Goal: Task Accomplishment & Management: Manage account settings

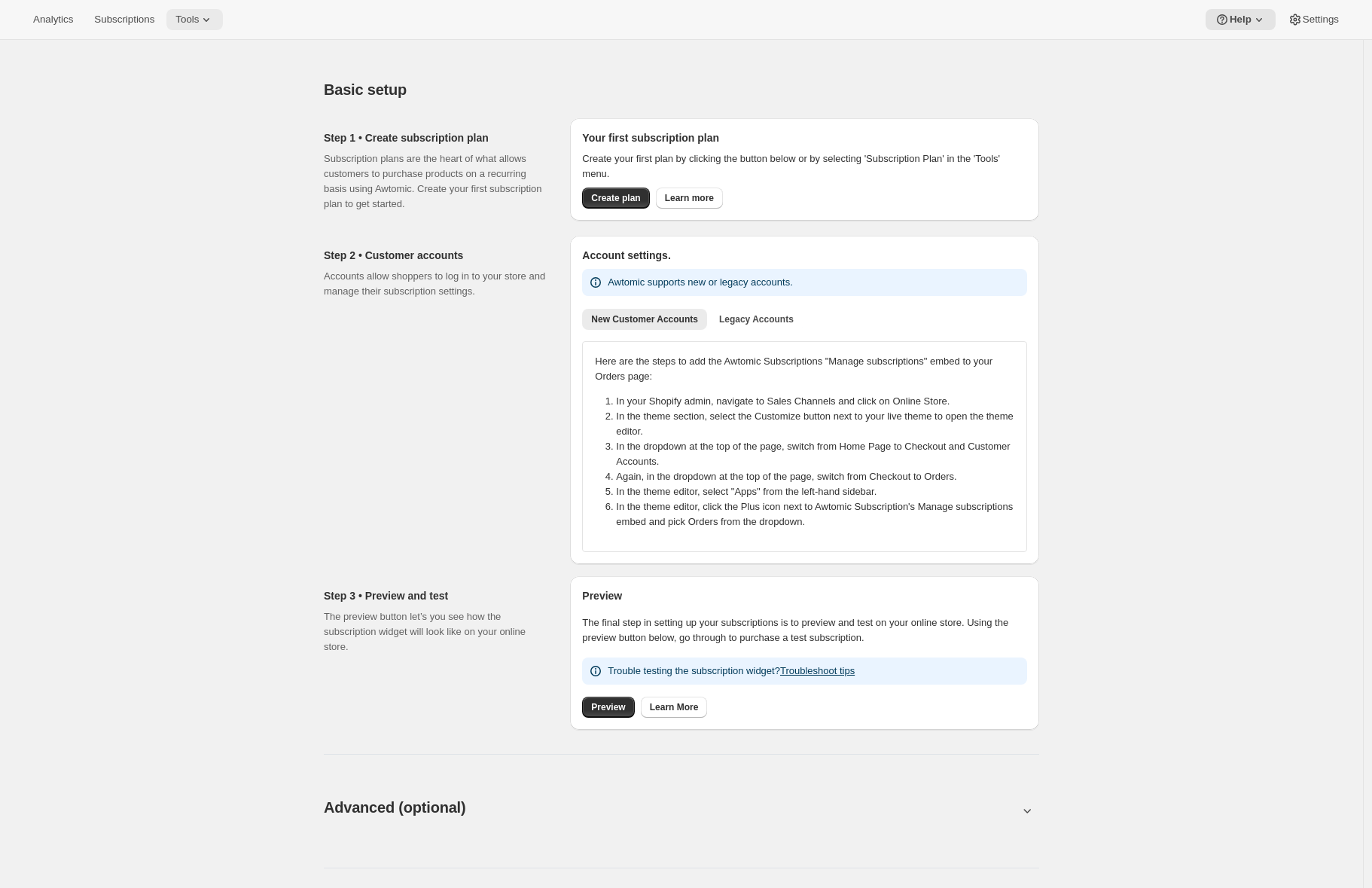
click at [199, 18] on span "Tools" at bounding box center [187, 19] width 23 height 12
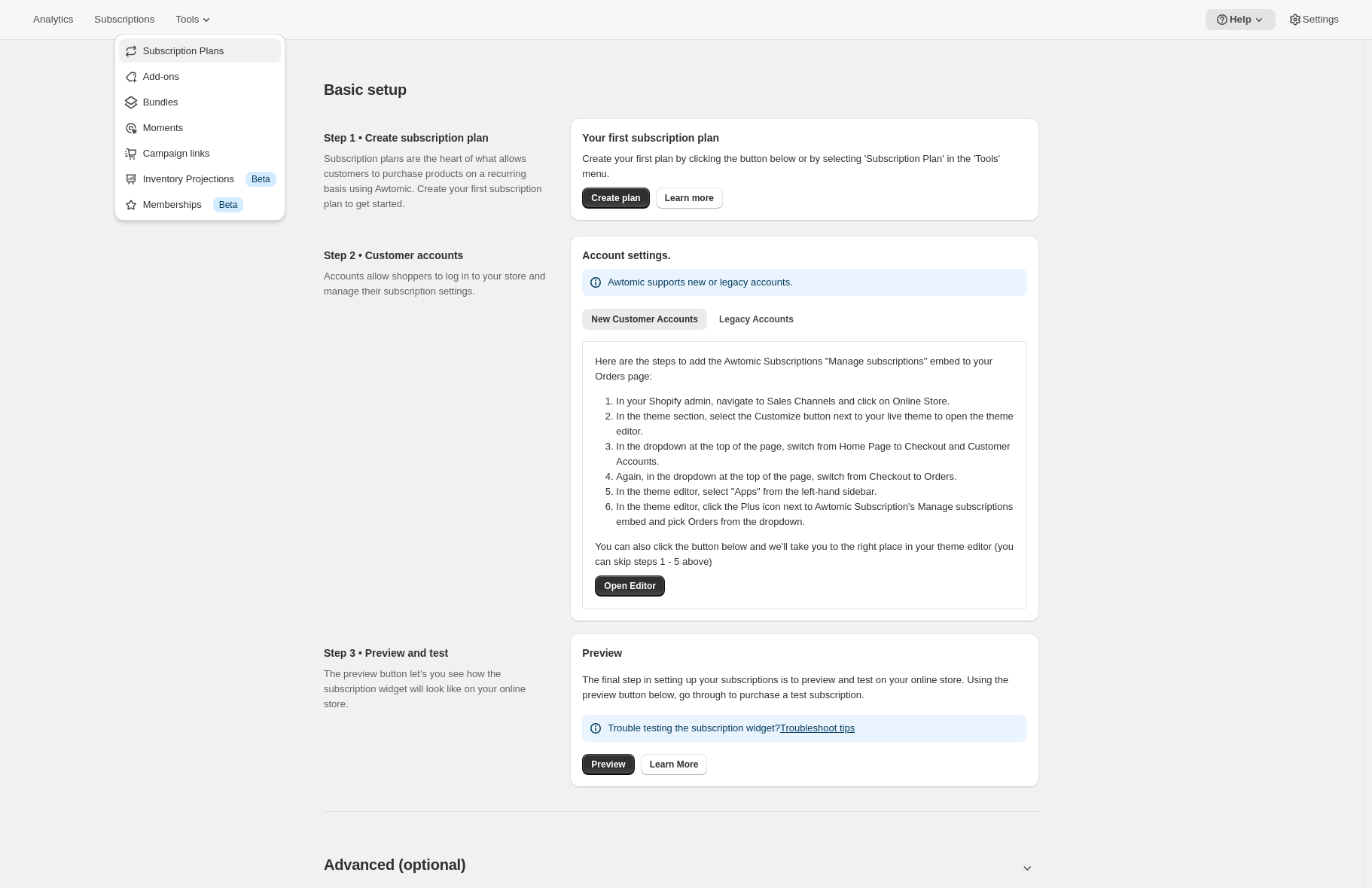
click at [203, 56] on span "Subscription Plans" at bounding box center [184, 51] width 81 height 12
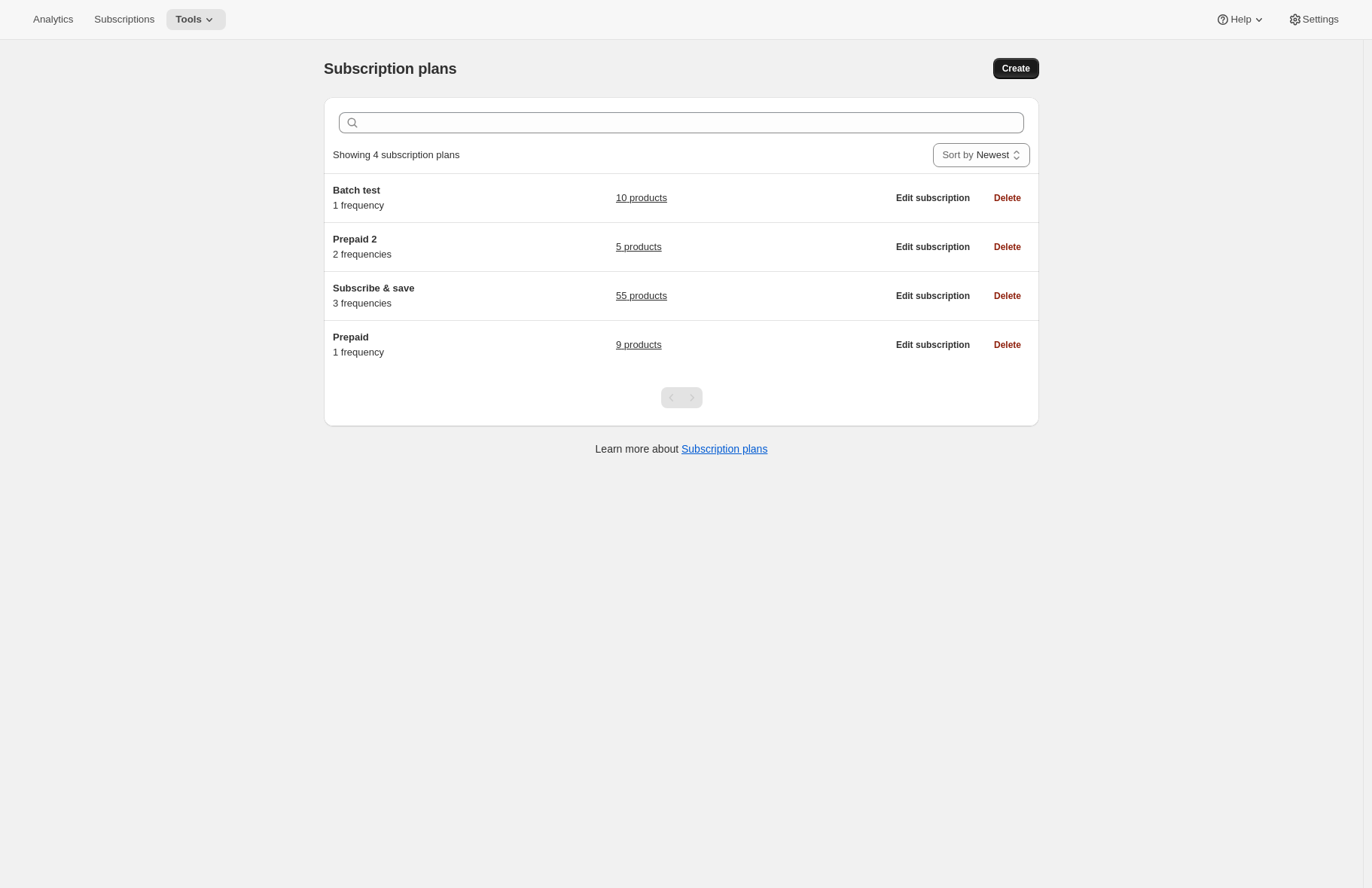
click at [1019, 75] on button "Create" at bounding box center [1016, 69] width 46 height 21
select select "WEEK"
select select "MONTH"
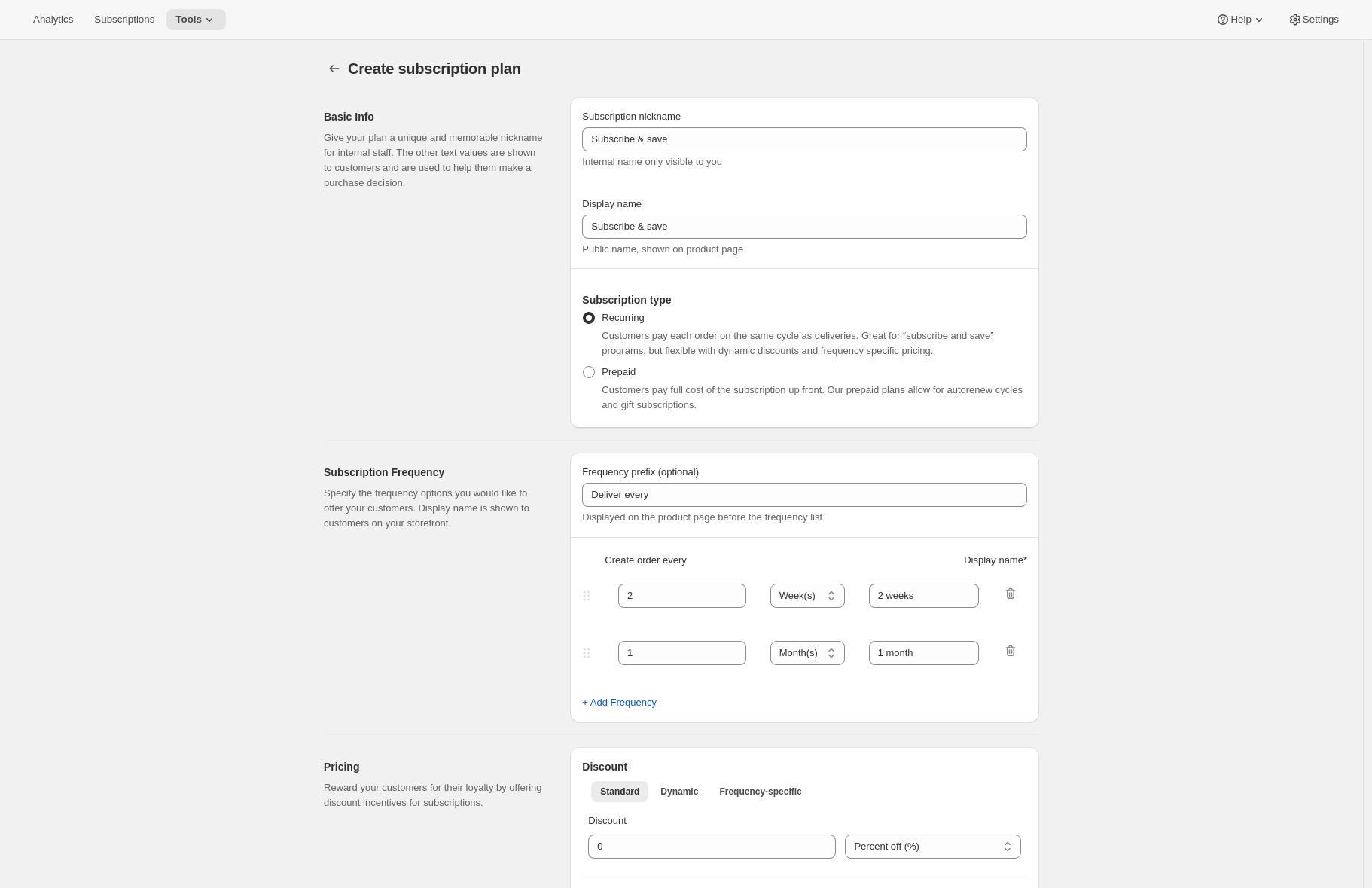
click at [696, 152] on div "Subscription nickname Subscribe & save Internal name only visible to you" at bounding box center [804, 139] width 444 height 60
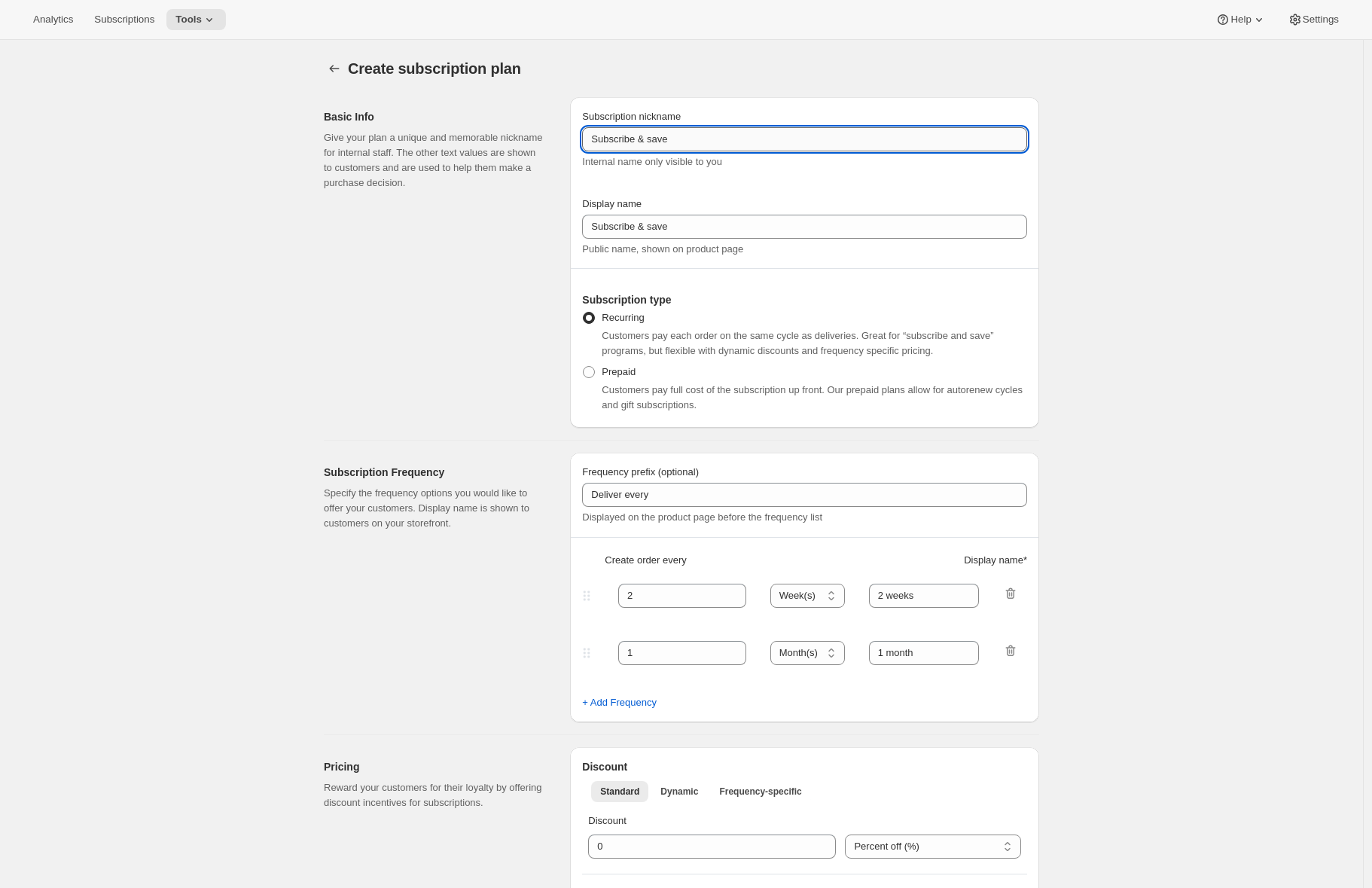
click at [687, 137] on input "Subscribe & save" at bounding box center [804, 139] width 444 height 24
type input "Anchor"
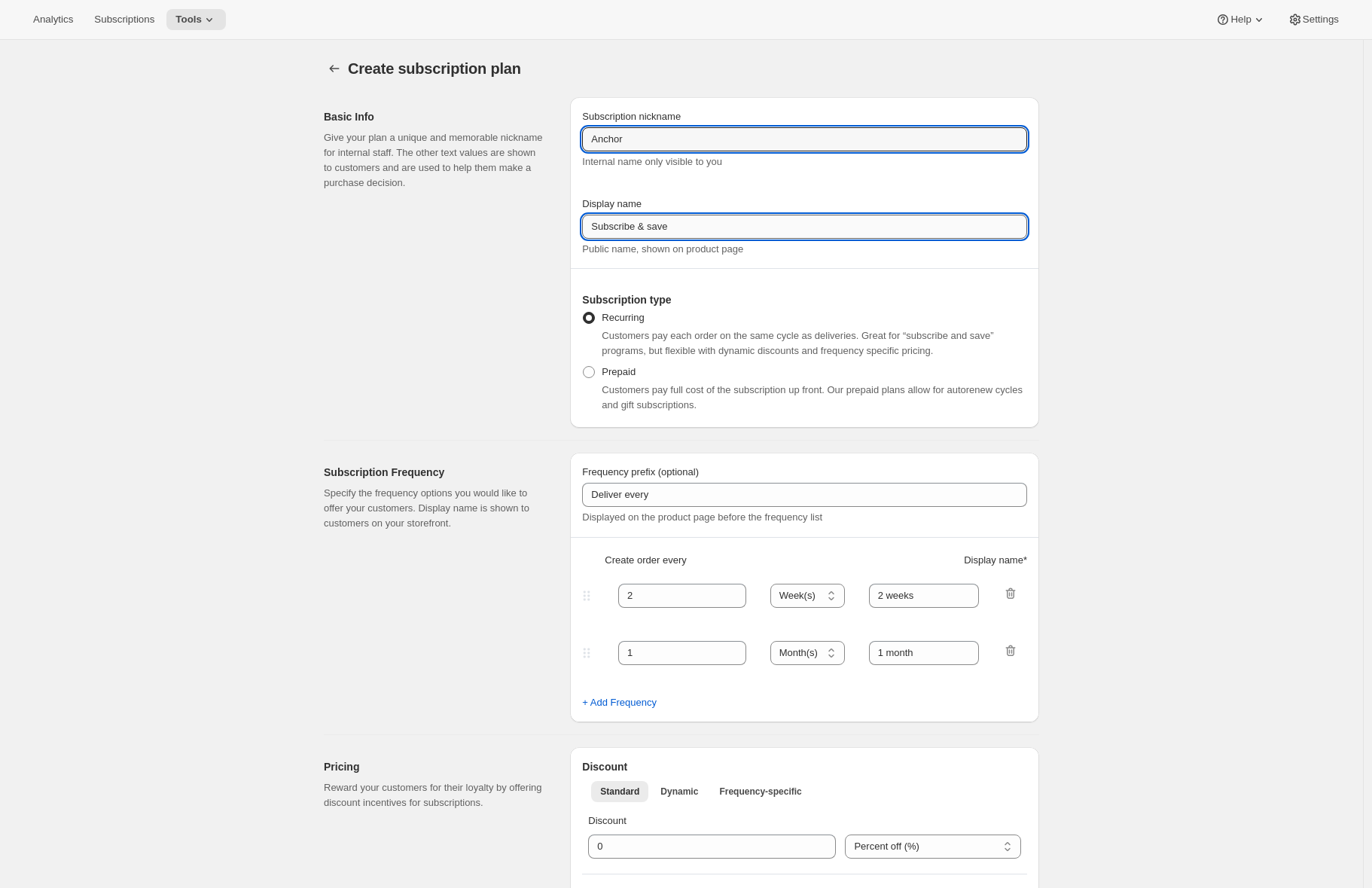
click at [663, 219] on input "Subscribe & save" at bounding box center [804, 226] width 444 height 24
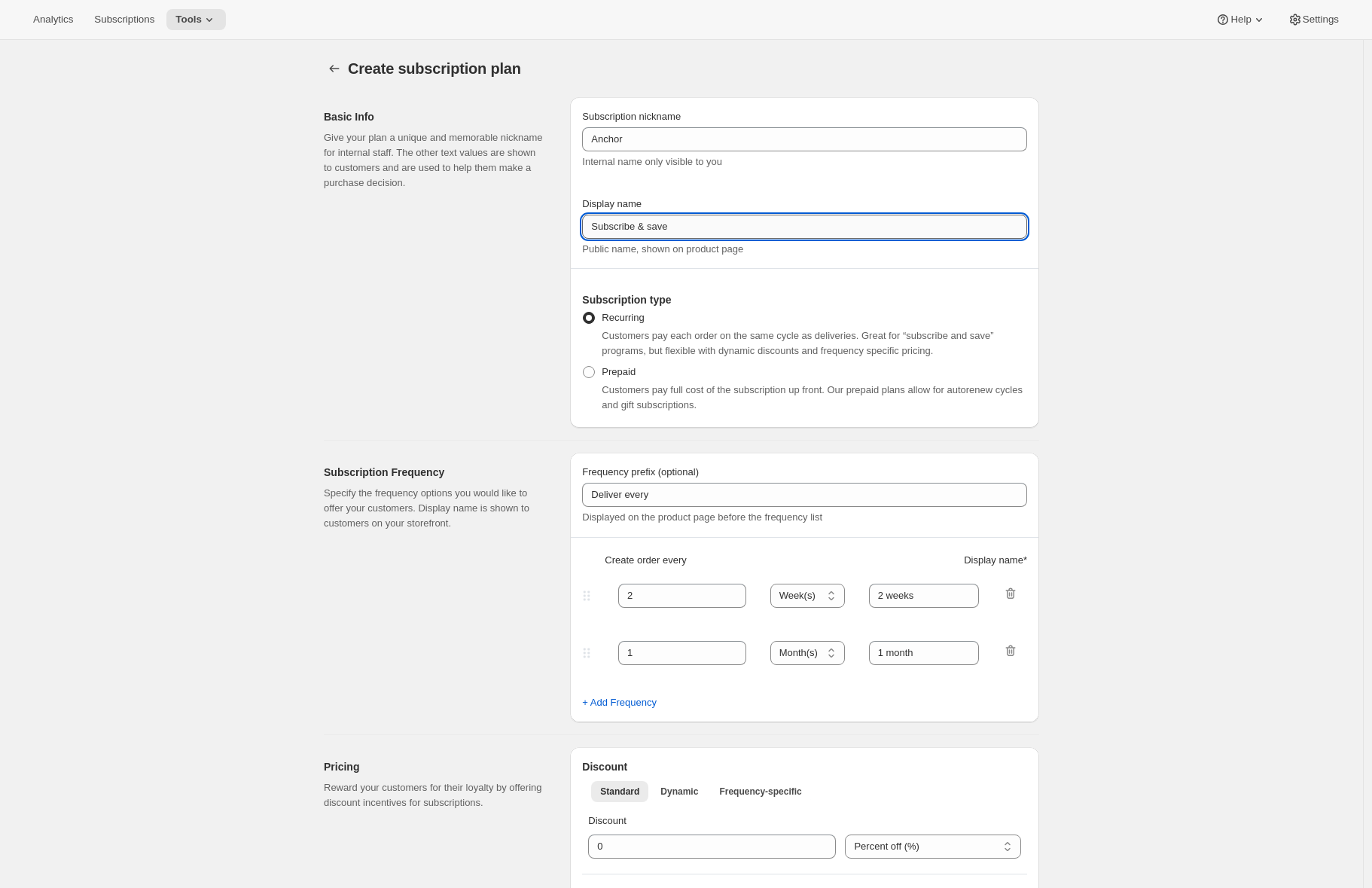
click at [663, 219] on input "Subscribe & save" at bounding box center [804, 226] width 444 height 24
paste input "Anchor"
type input "Anchor"
click at [486, 340] on div "Basic Info Give your plan a unique and memorable nickname for internal staff. T…" at bounding box center [441, 263] width 234 height 330
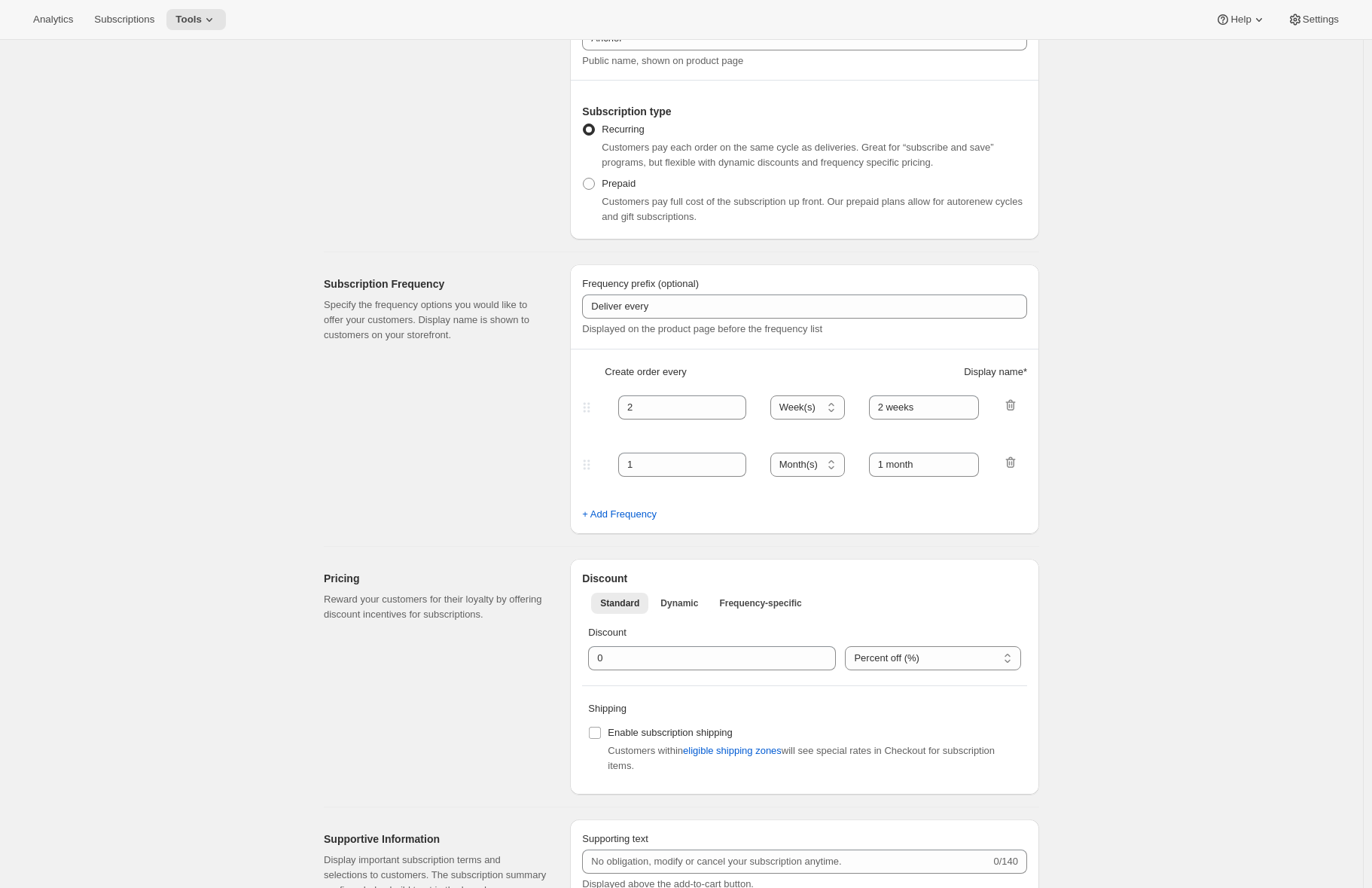
scroll to position [375, 0]
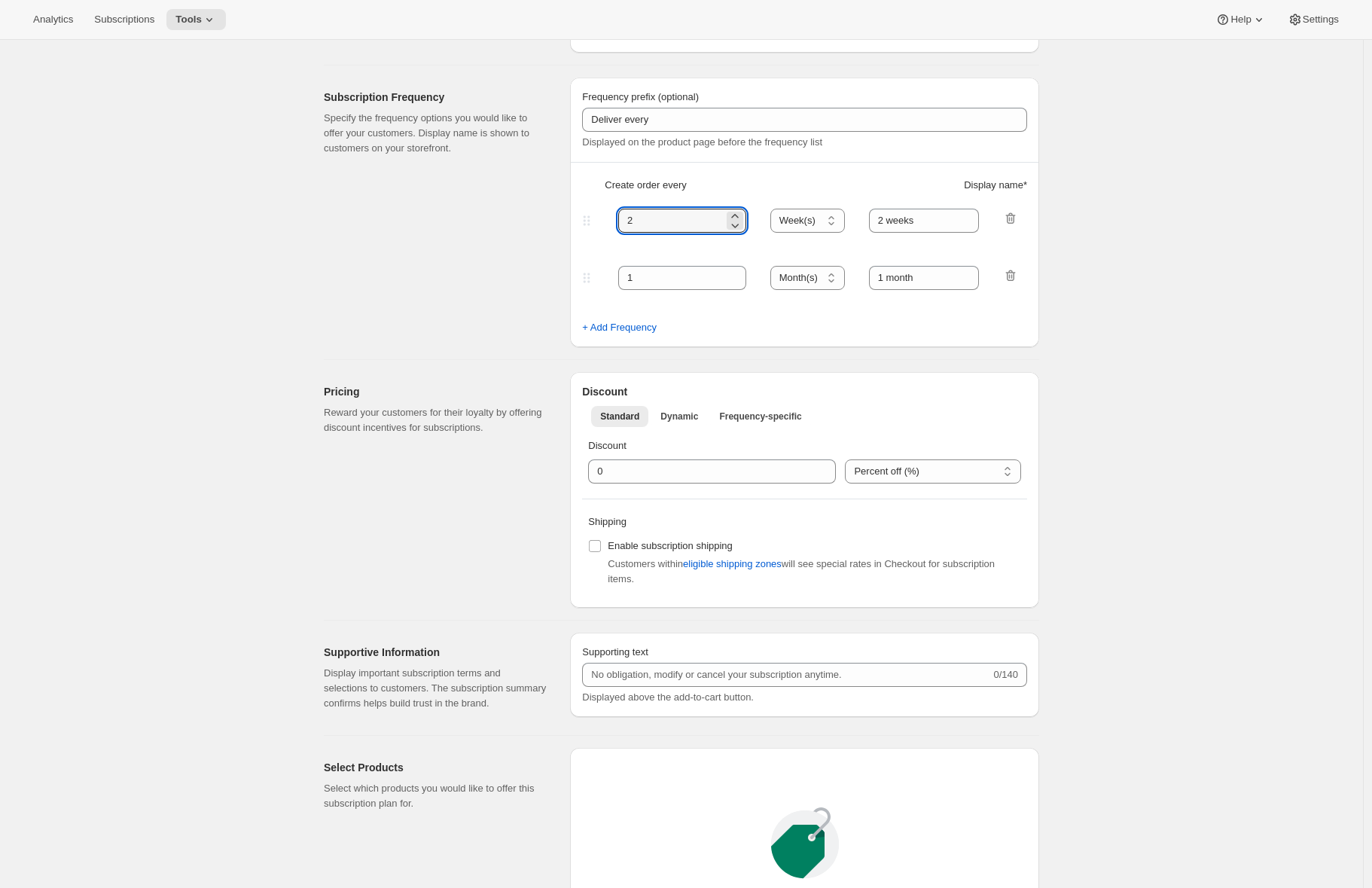
drag, startPoint x: 643, startPoint y: 224, endPoint x: 587, endPoint y: 219, distance: 56.2
click at [587, 219] on div "2 Day(s) Week(s) Month(s) Year(s) Week(s) 2 weeks" at bounding box center [798, 220] width 439 height 24
type input "3"
drag, startPoint x: 651, startPoint y: 282, endPoint x: 516, endPoint y: 270, distance: 135.5
click at [521, 271] on div "Subscription Frequency Specify the frequency options you would like to offer yo…" at bounding box center [675, 206] width 728 height 281
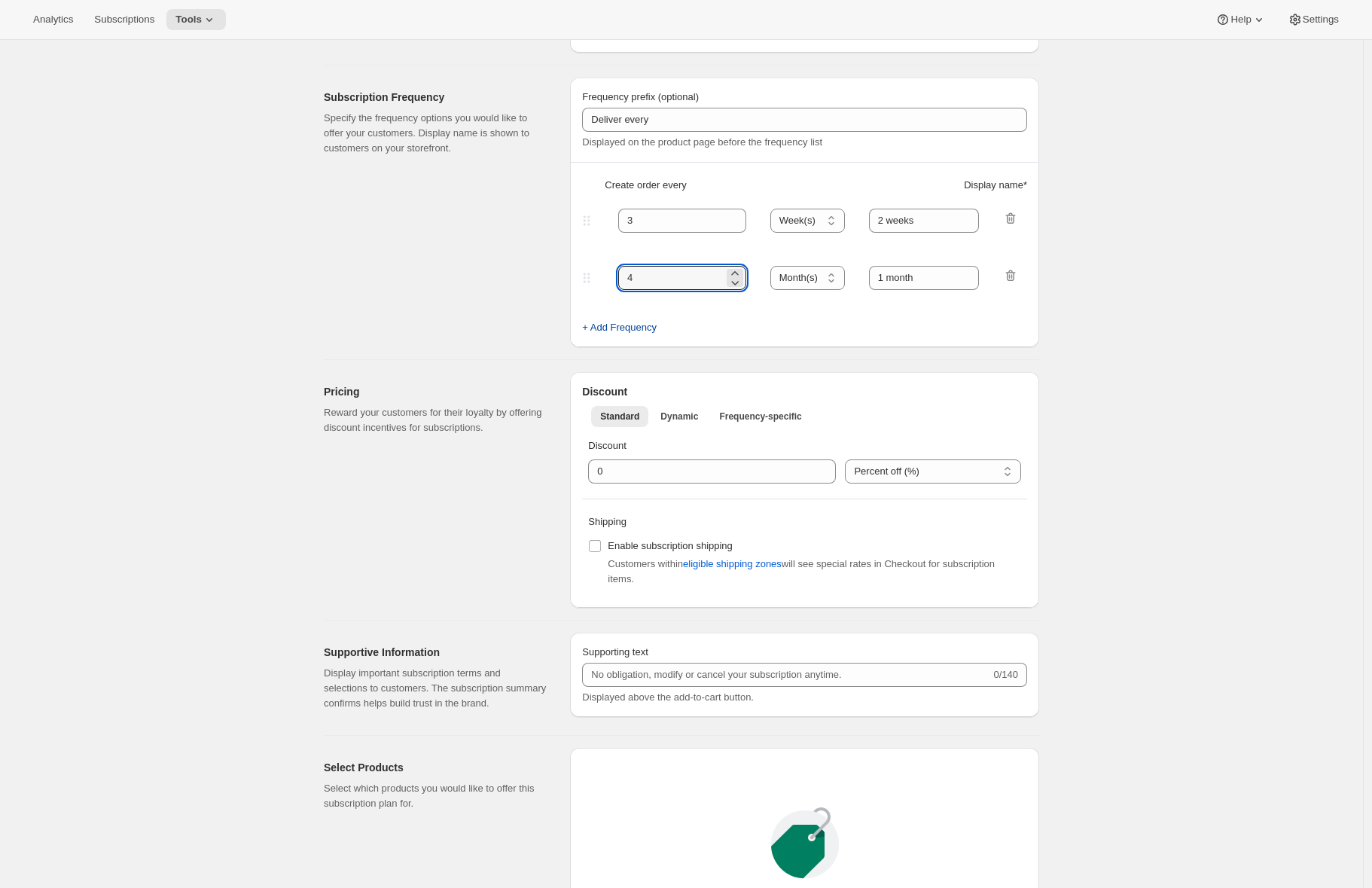
type input "4"
click at [602, 329] on span "+ Add Frequency" at bounding box center [618, 328] width 74 height 15
select select "MONTH"
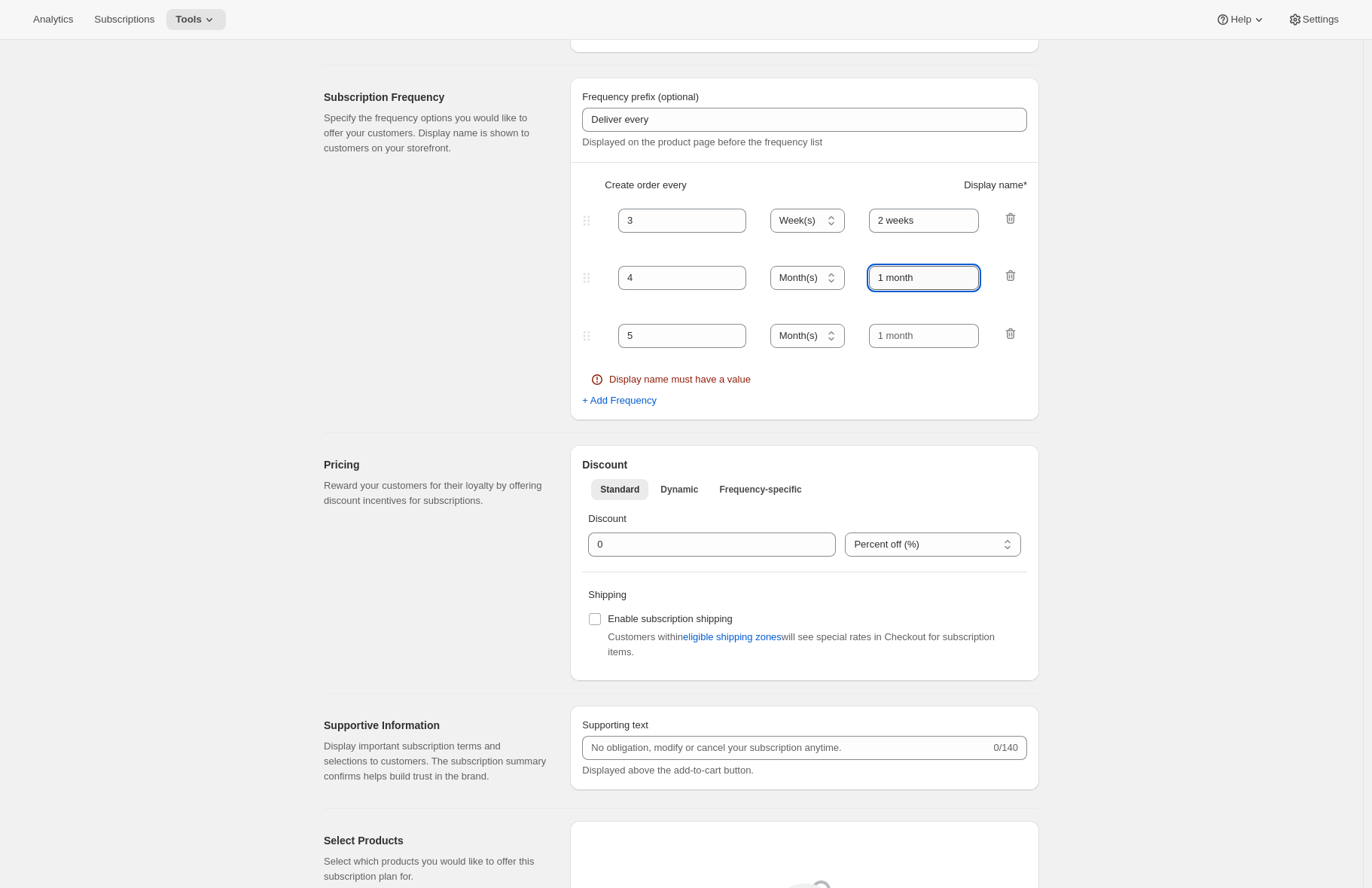
click at [921, 275] on input "1 month" at bounding box center [924, 277] width 111 height 24
type input "3 weeks"
click at [910, 338] on input "text" at bounding box center [924, 335] width 111 height 24
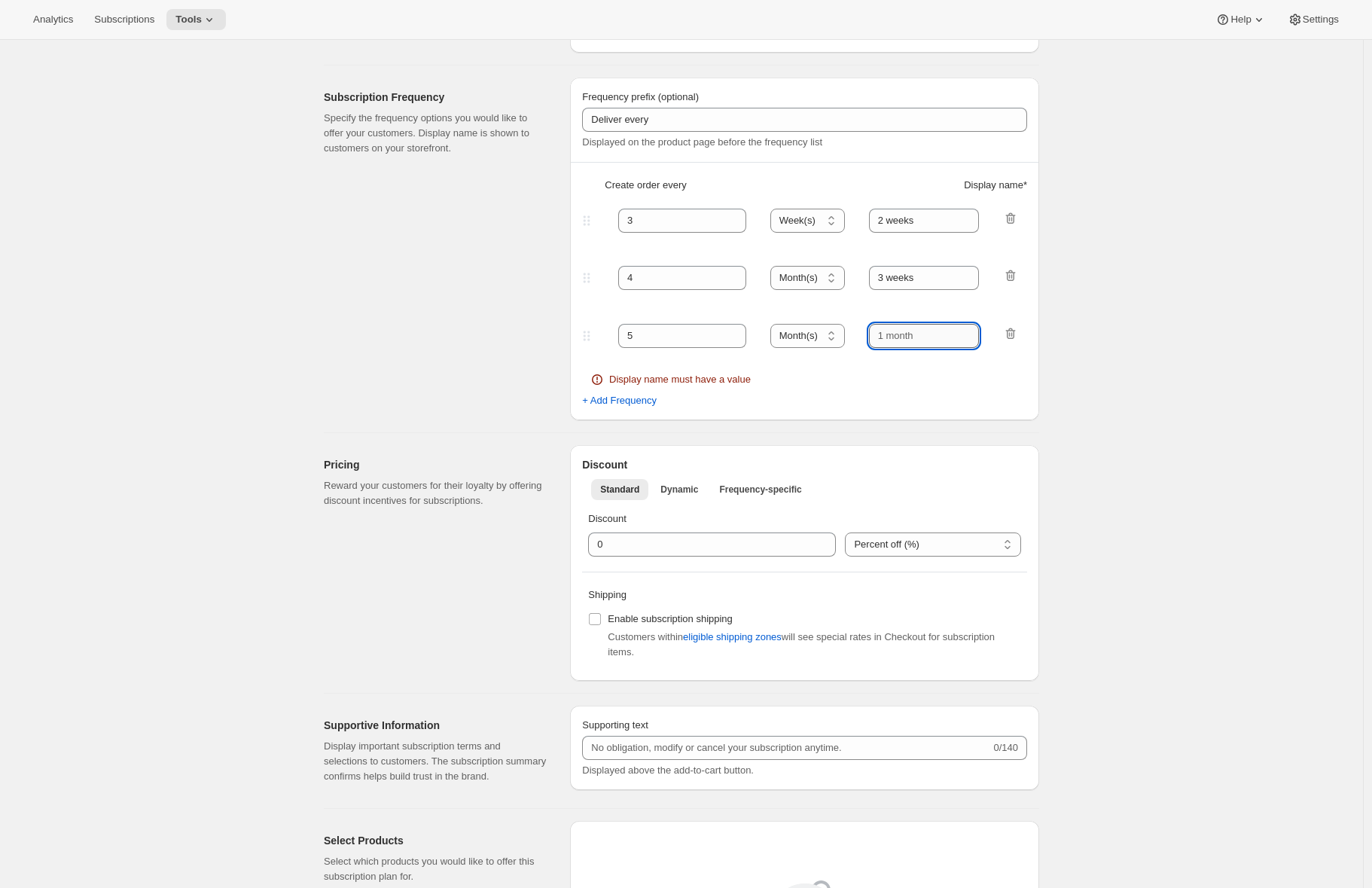
click at [910, 338] on input "text" at bounding box center [924, 335] width 111 height 24
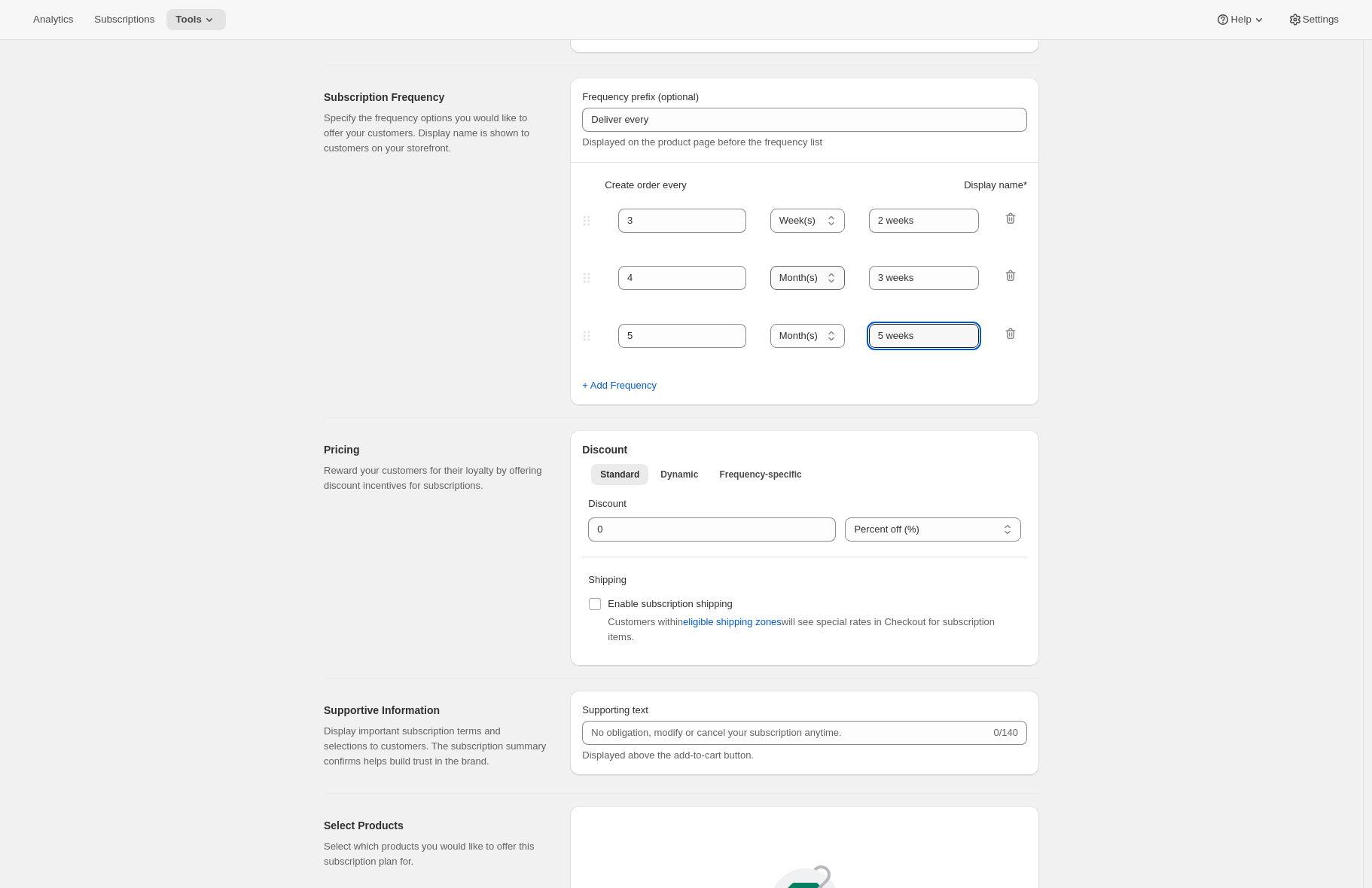
type input "5 weeks"
click at [804, 284] on select "Day(s) Week(s) Month(s) Year(s)" at bounding box center [807, 277] width 74 height 24
select select "WEEK"
click at [775, 266] on select "Day(s) Week(s) Month(s) Year(s)" at bounding box center [807, 277] width 74 height 24
click at [813, 336] on select "Day(s) Week(s) Month(s) Year(s)" at bounding box center [807, 335] width 74 height 24
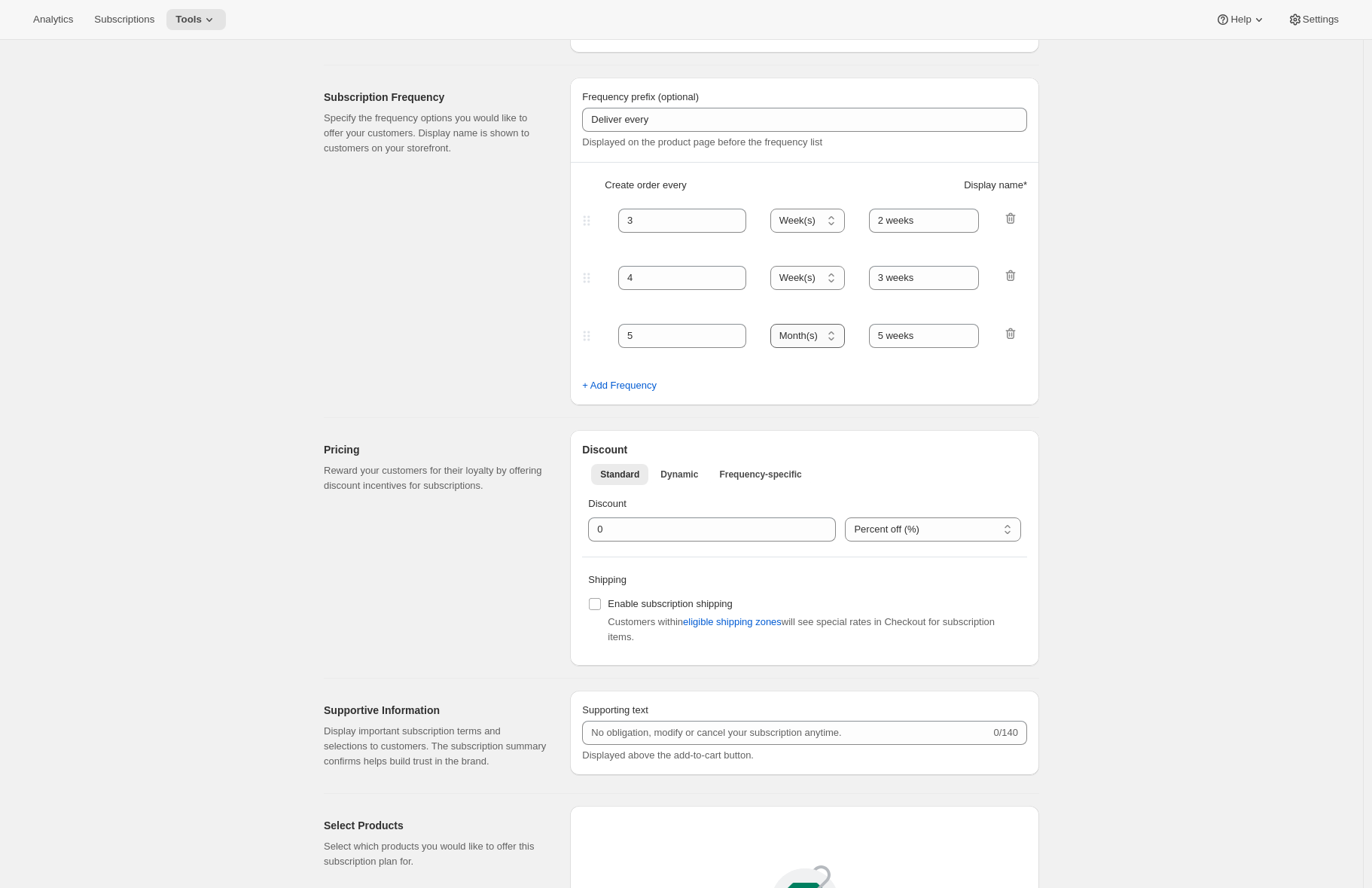
select select "WEEK"
click at [775, 324] on select "Day(s) Week(s) Month(s) Year(s)" at bounding box center [807, 335] width 74 height 24
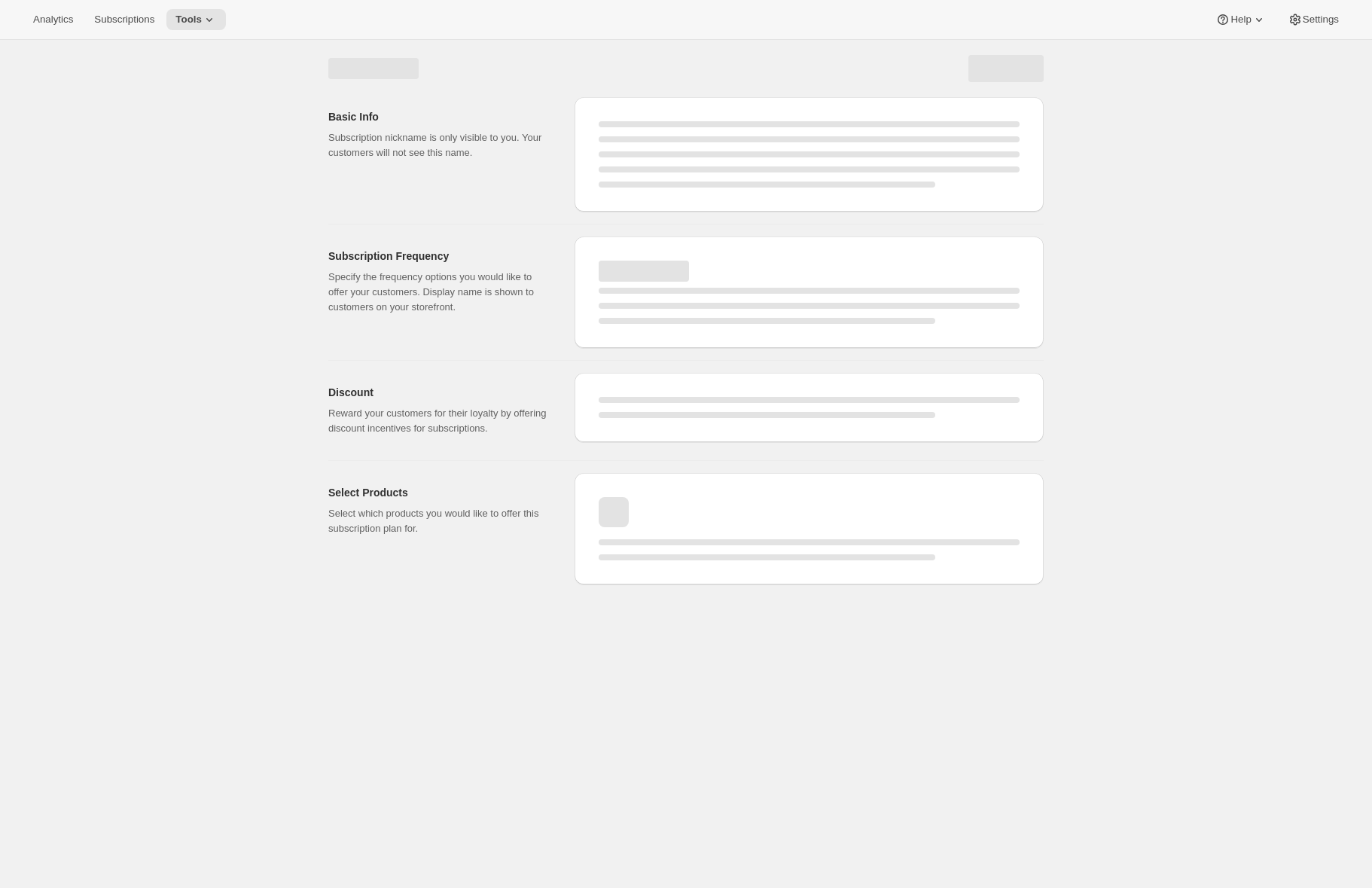
select select "WEEK"
select select "MONTH"
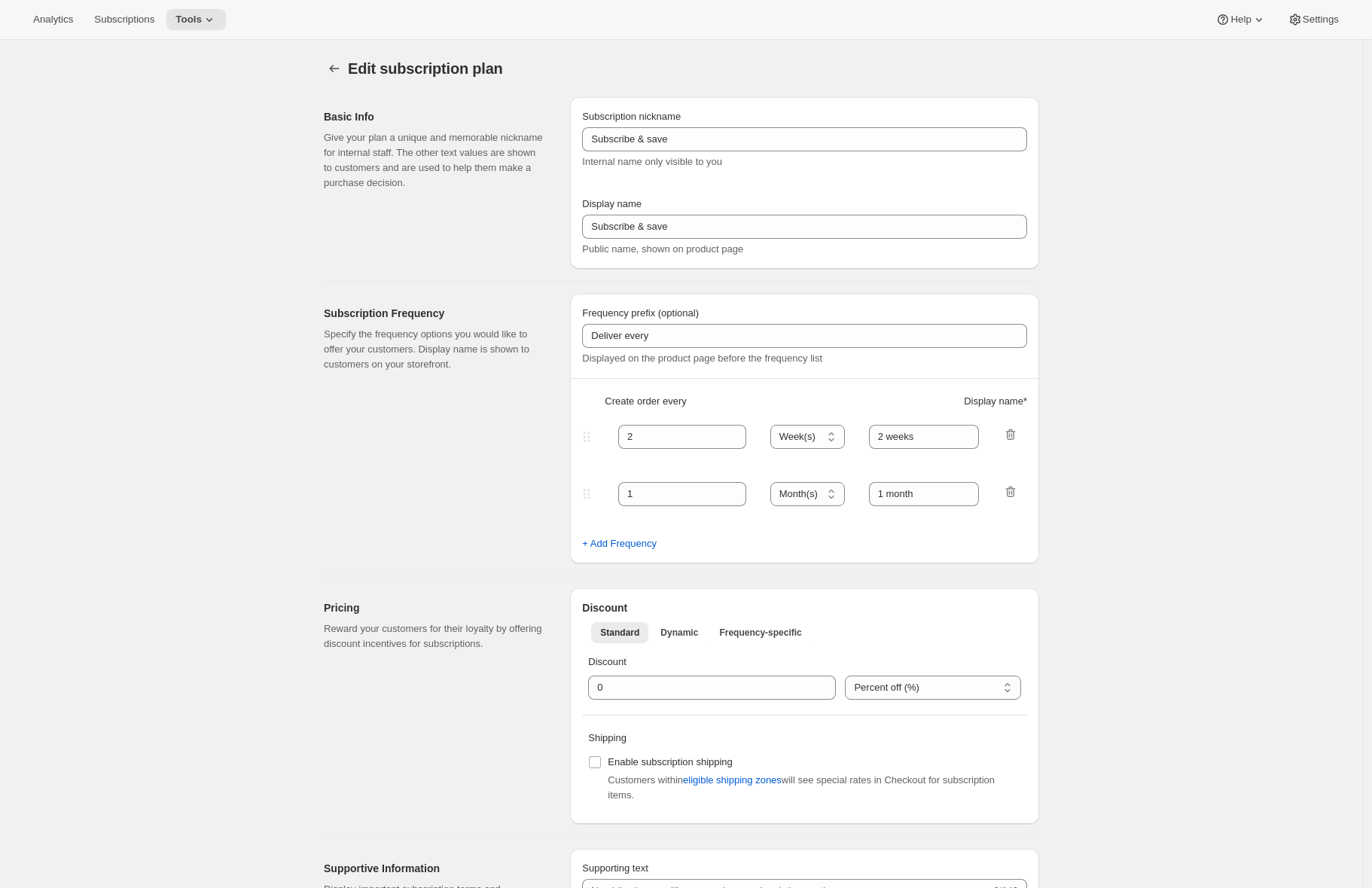
type input "Anchor"
type input "3"
type input "4"
select select "WEEK"
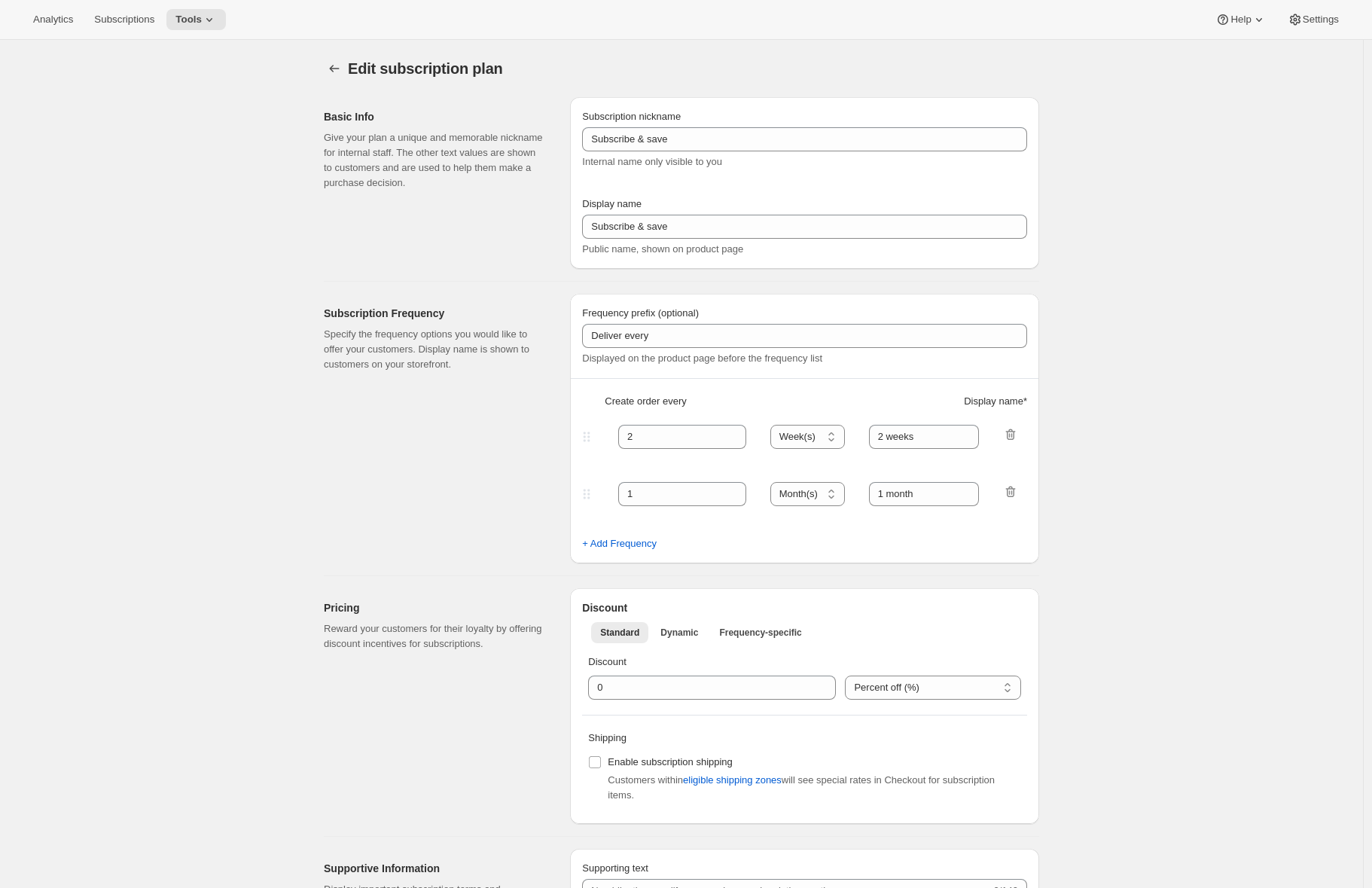
type input "3 weeks"
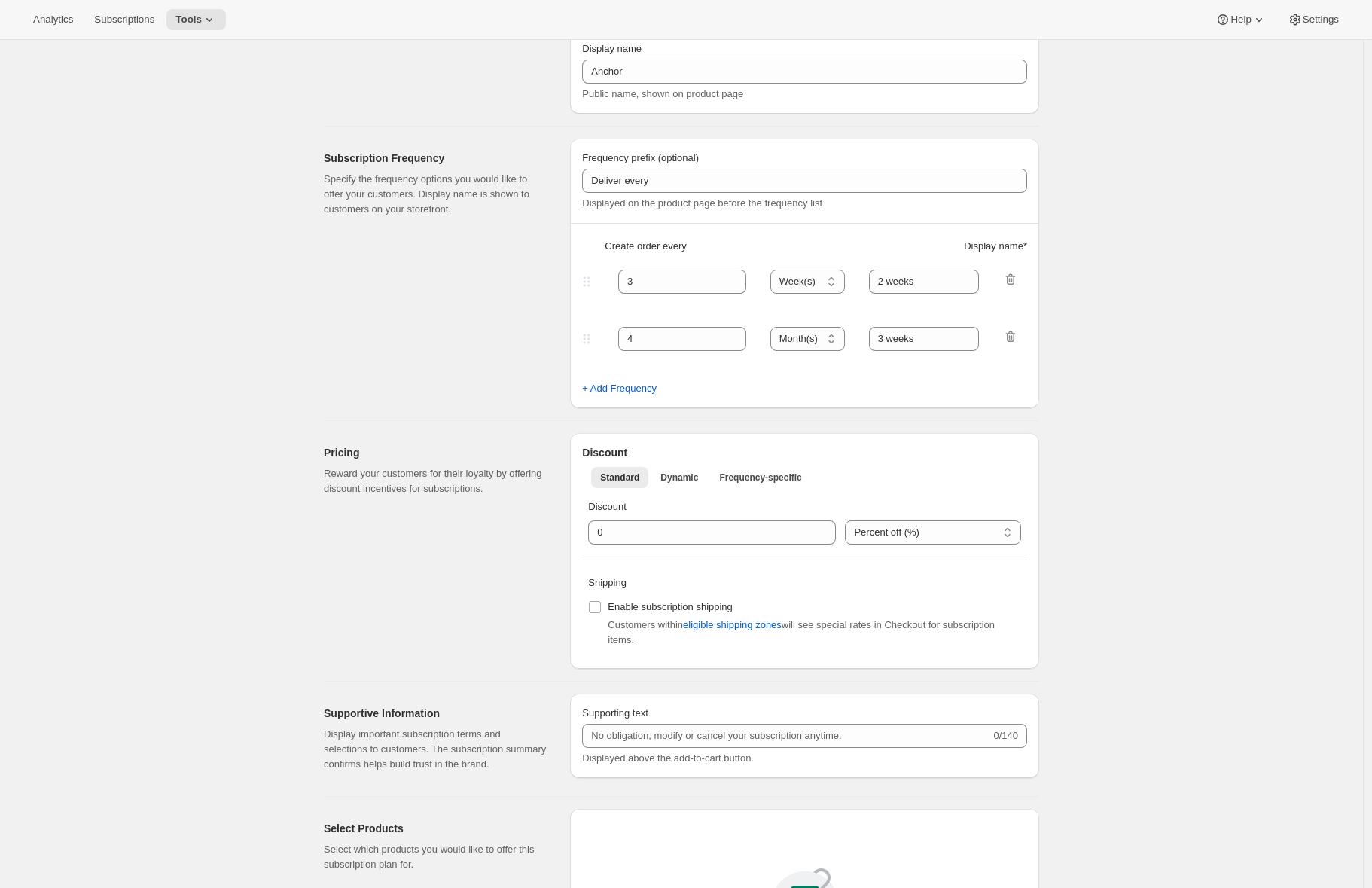
select select "WEEK"
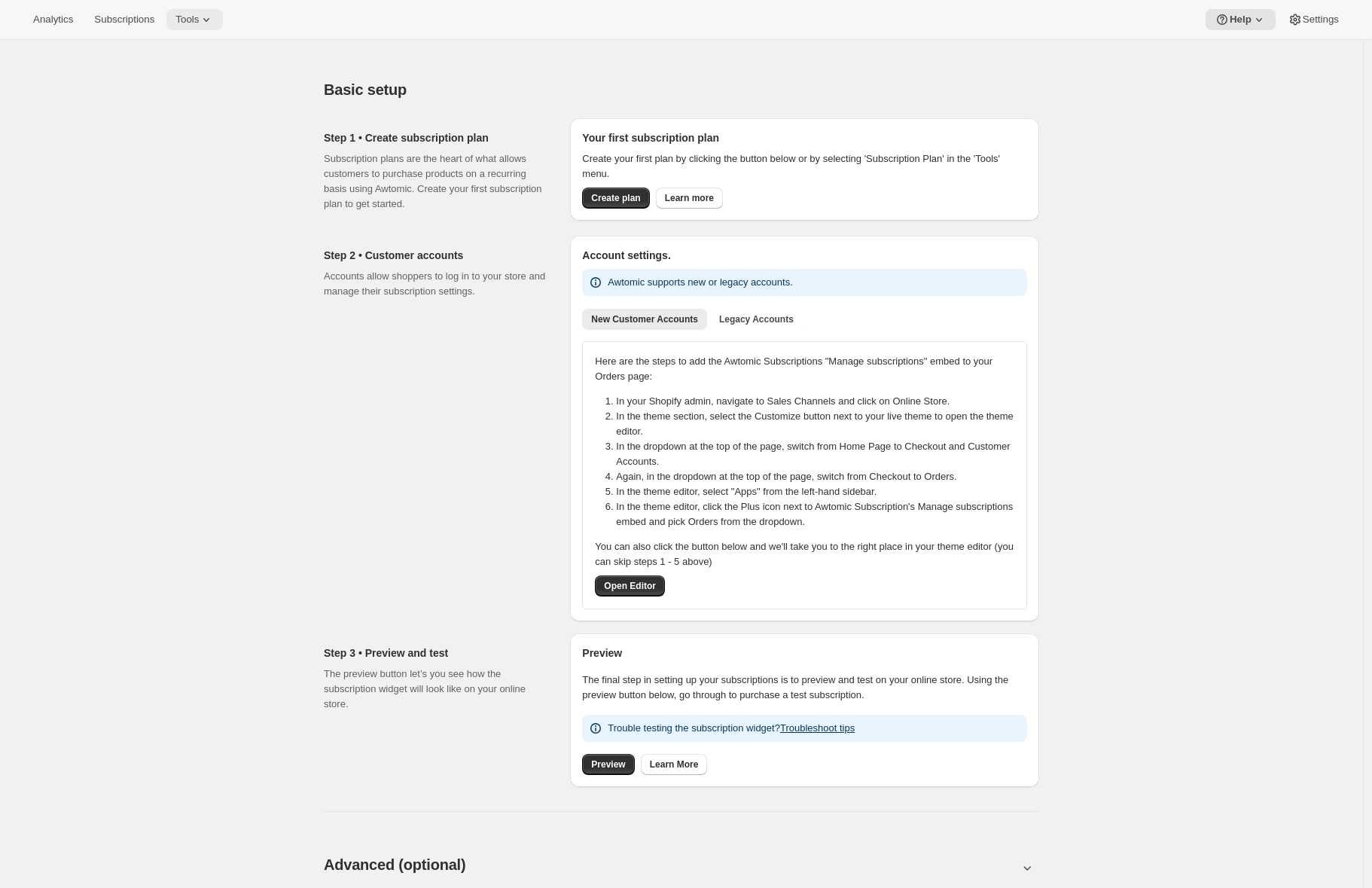
click at [214, 25] on icon at bounding box center [207, 19] width 15 height 15
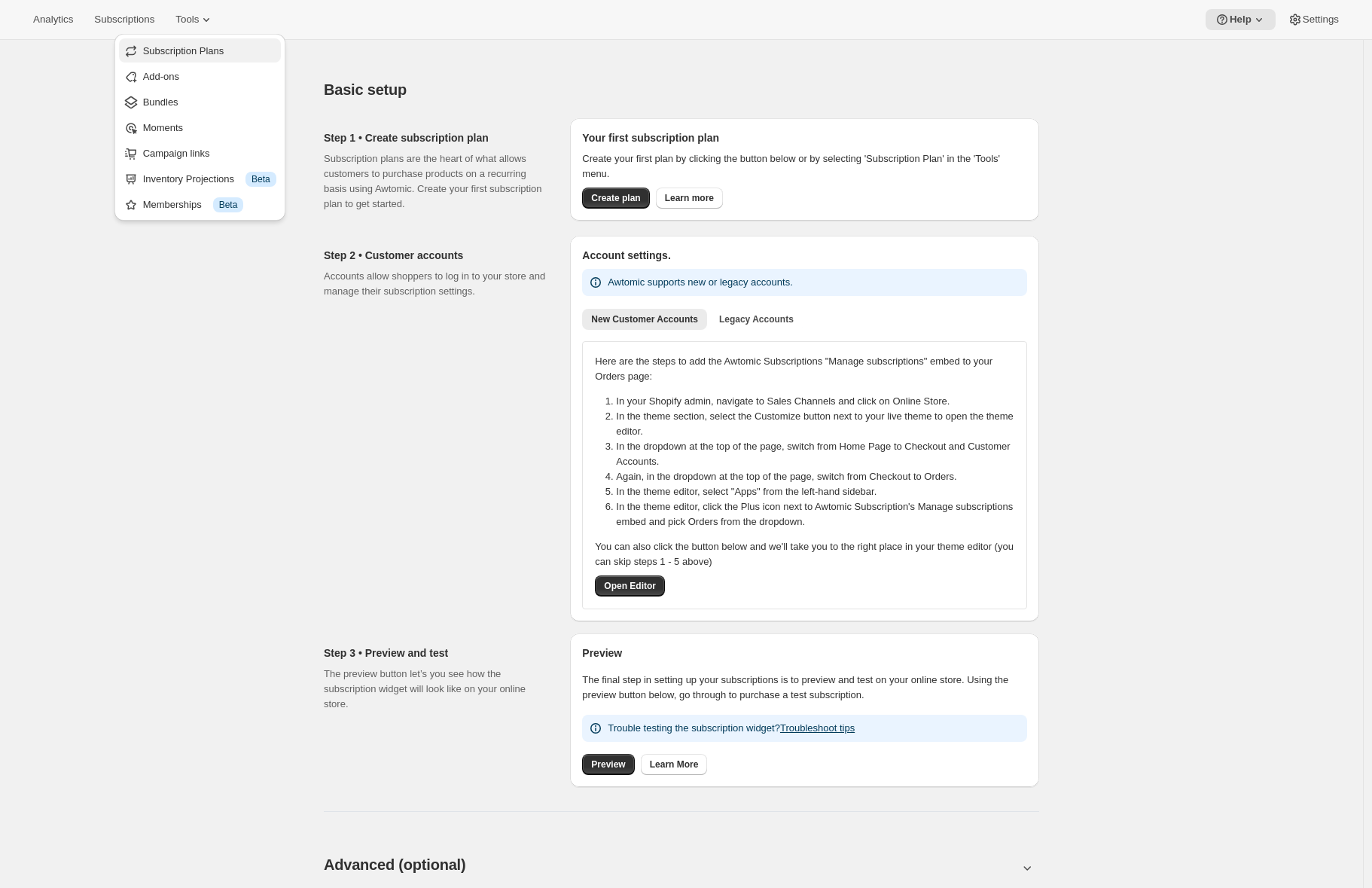
click at [217, 45] on span "Subscription Plans" at bounding box center [184, 51] width 81 height 12
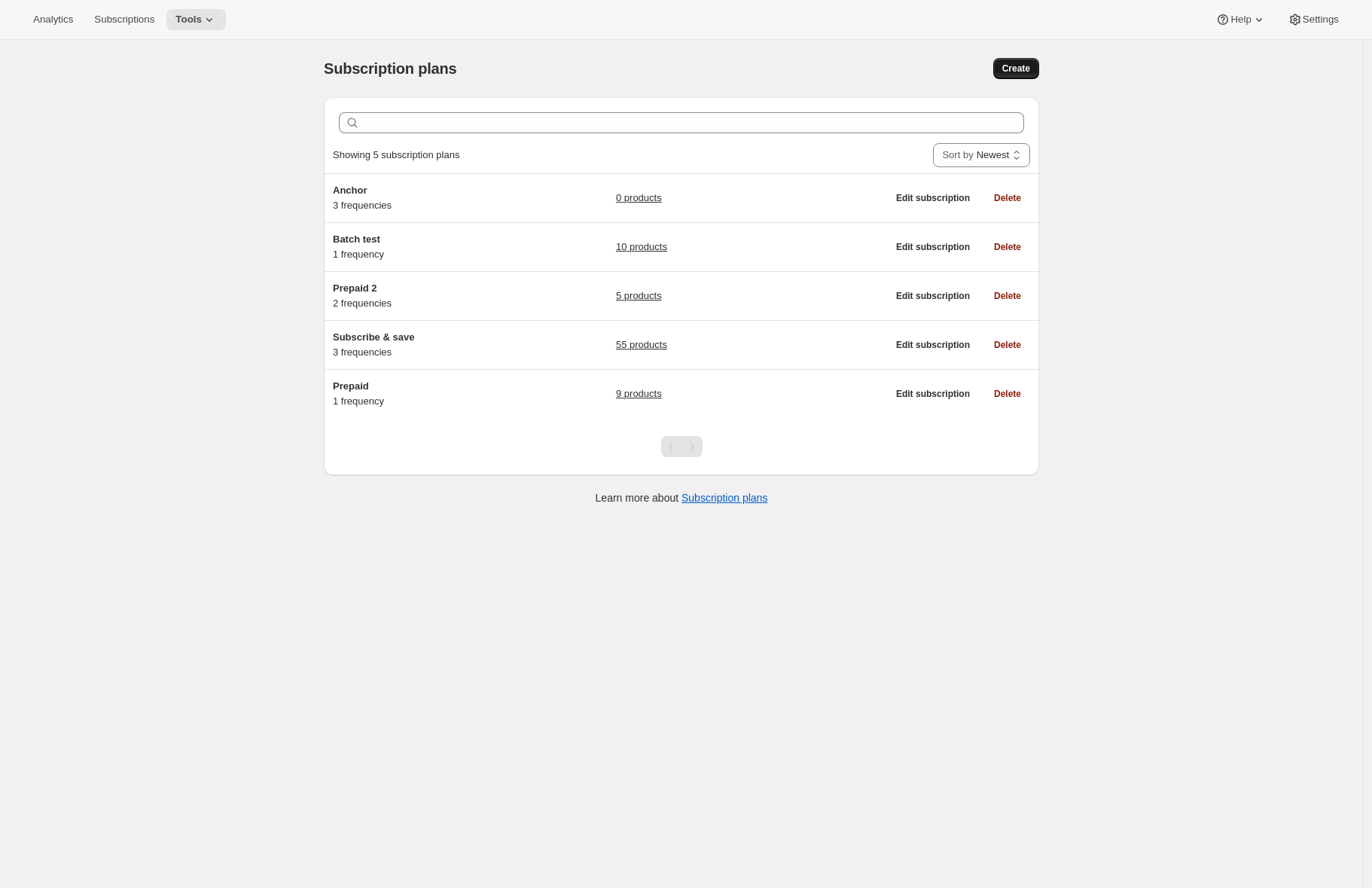
click at [1036, 64] on button "Create" at bounding box center [1016, 69] width 46 height 21
select select "WEEK"
select select "MONTH"
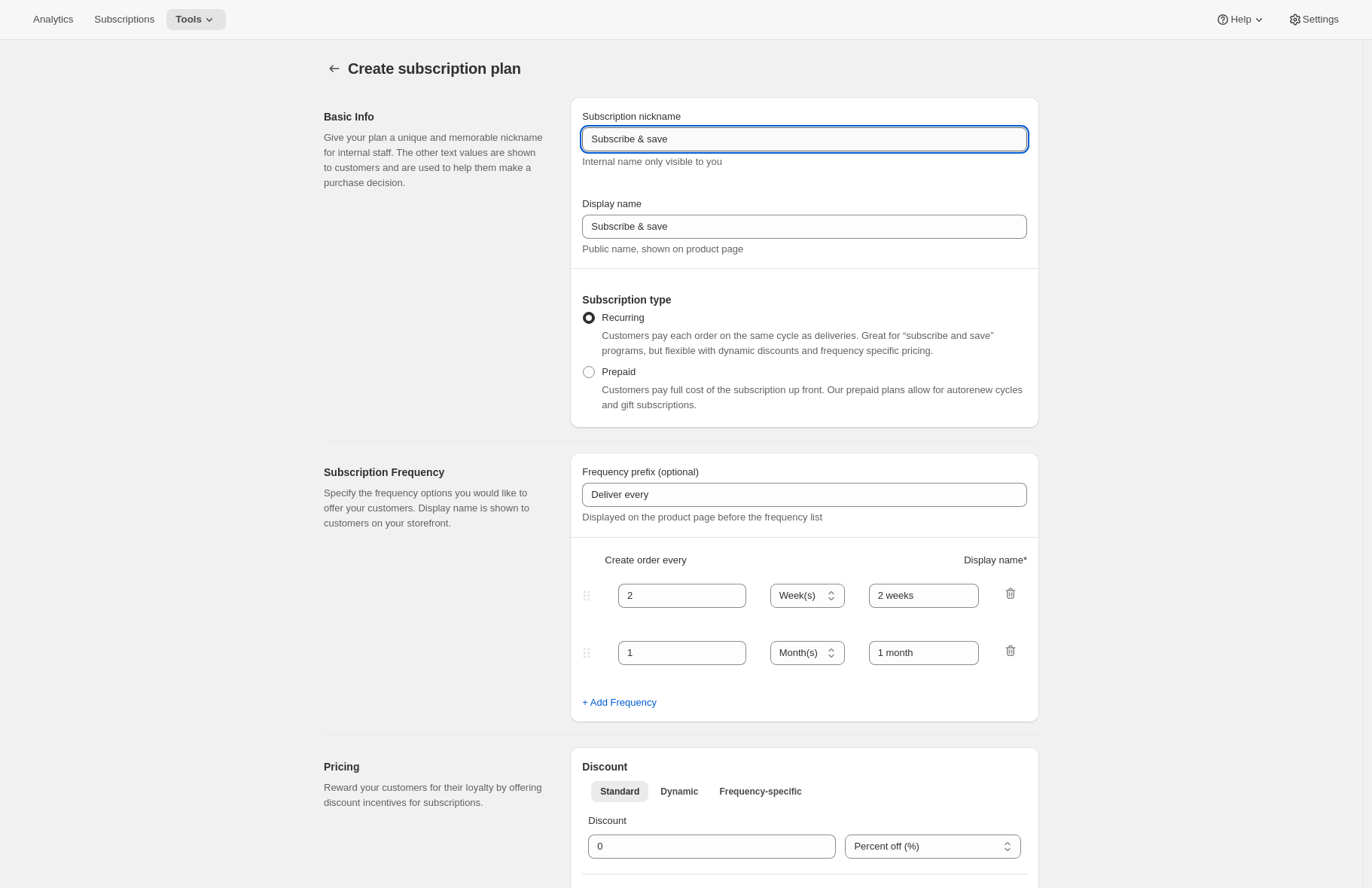
click at [665, 137] on input "Subscribe & save" at bounding box center [804, 139] width 444 height 24
type input "Anchor addons"
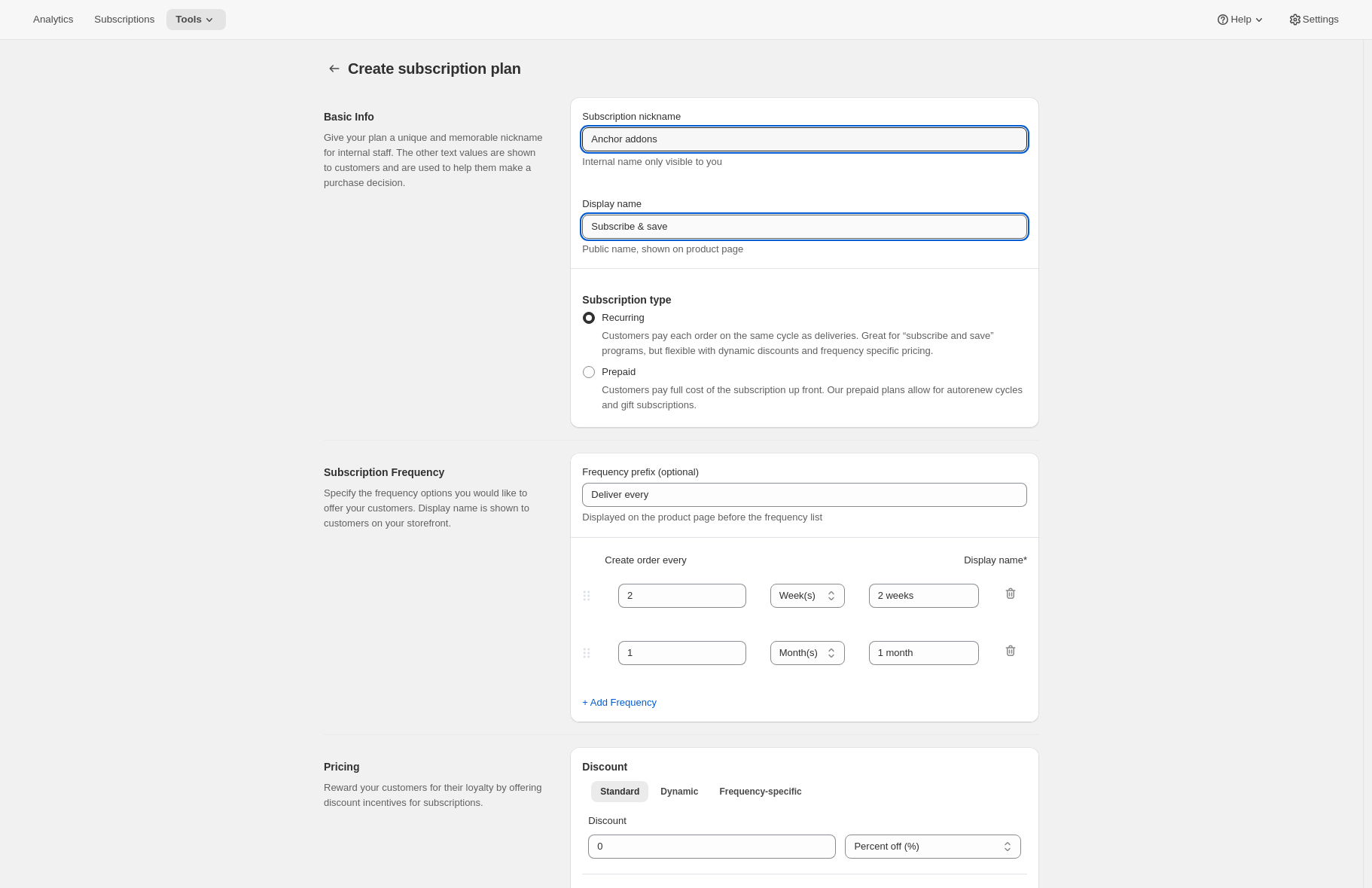
click at [657, 232] on input "Subscribe & save" at bounding box center [804, 226] width 444 height 24
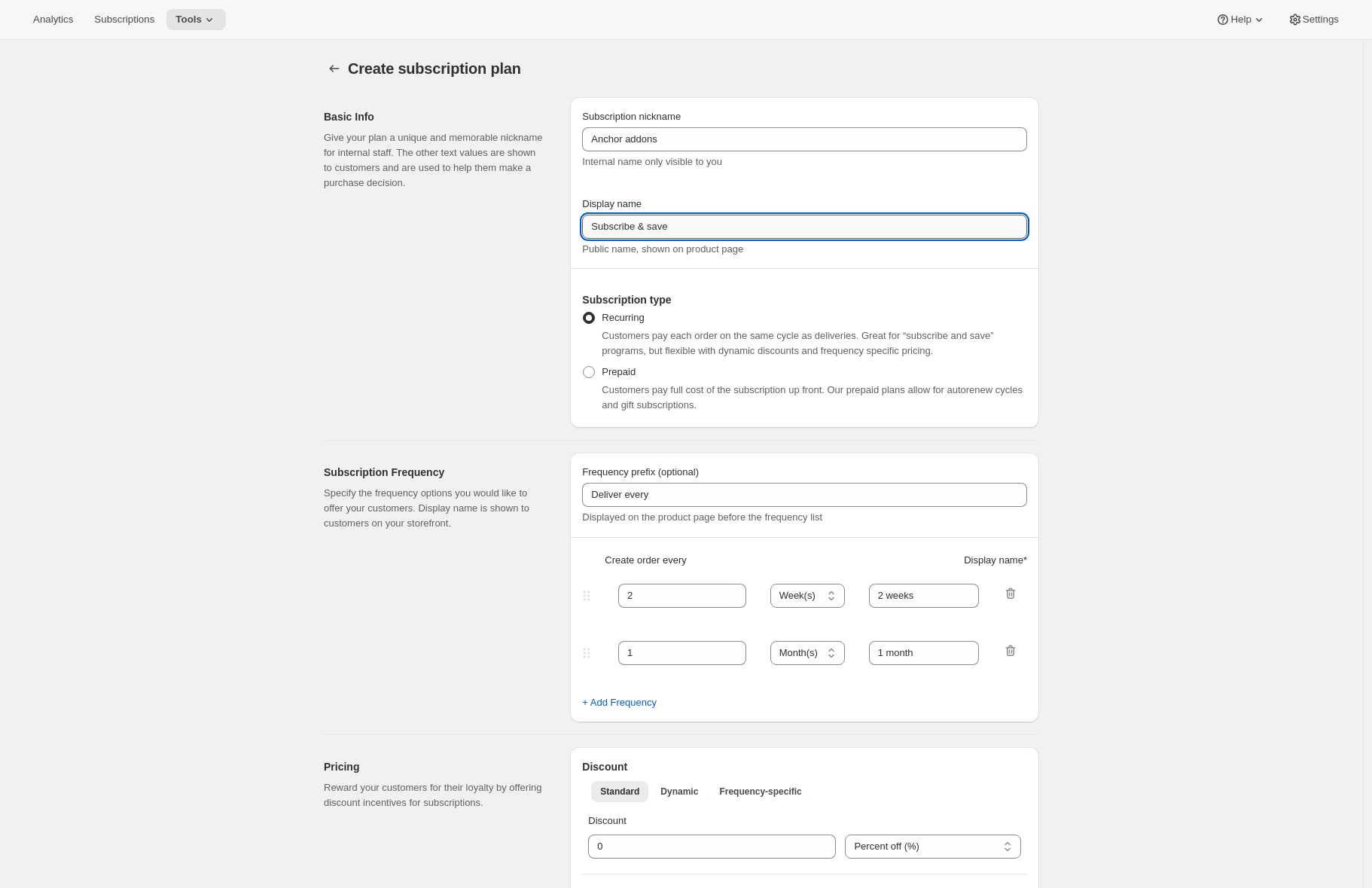
click at [657, 232] on input "Subscribe & save" at bounding box center [804, 226] width 444 height 24
paste input "Anchor addons"
type input "Anchor addons"
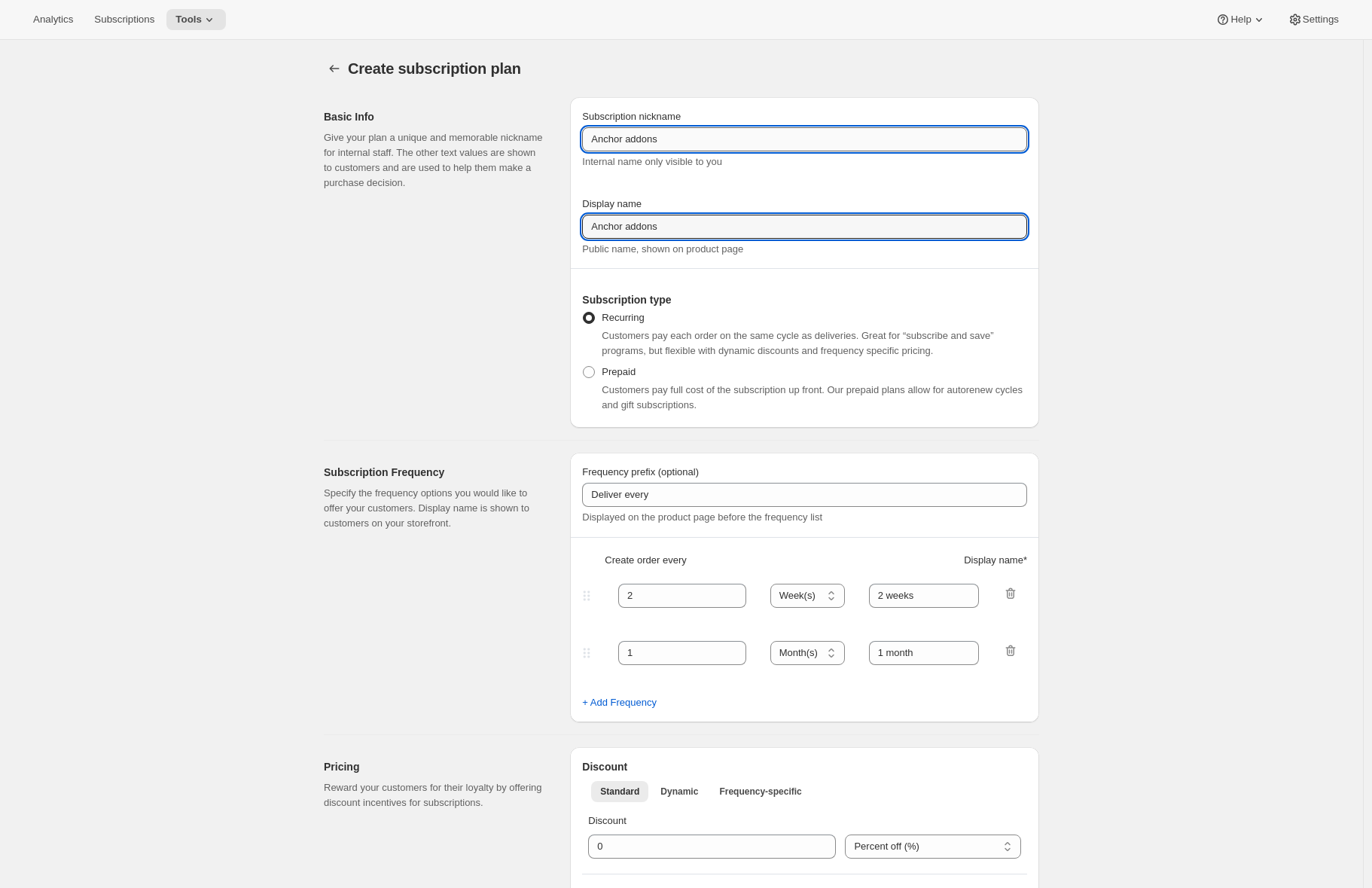
click at [696, 141] on input "Anchor addons" at bounding box center [804, 139] width 444 height 24
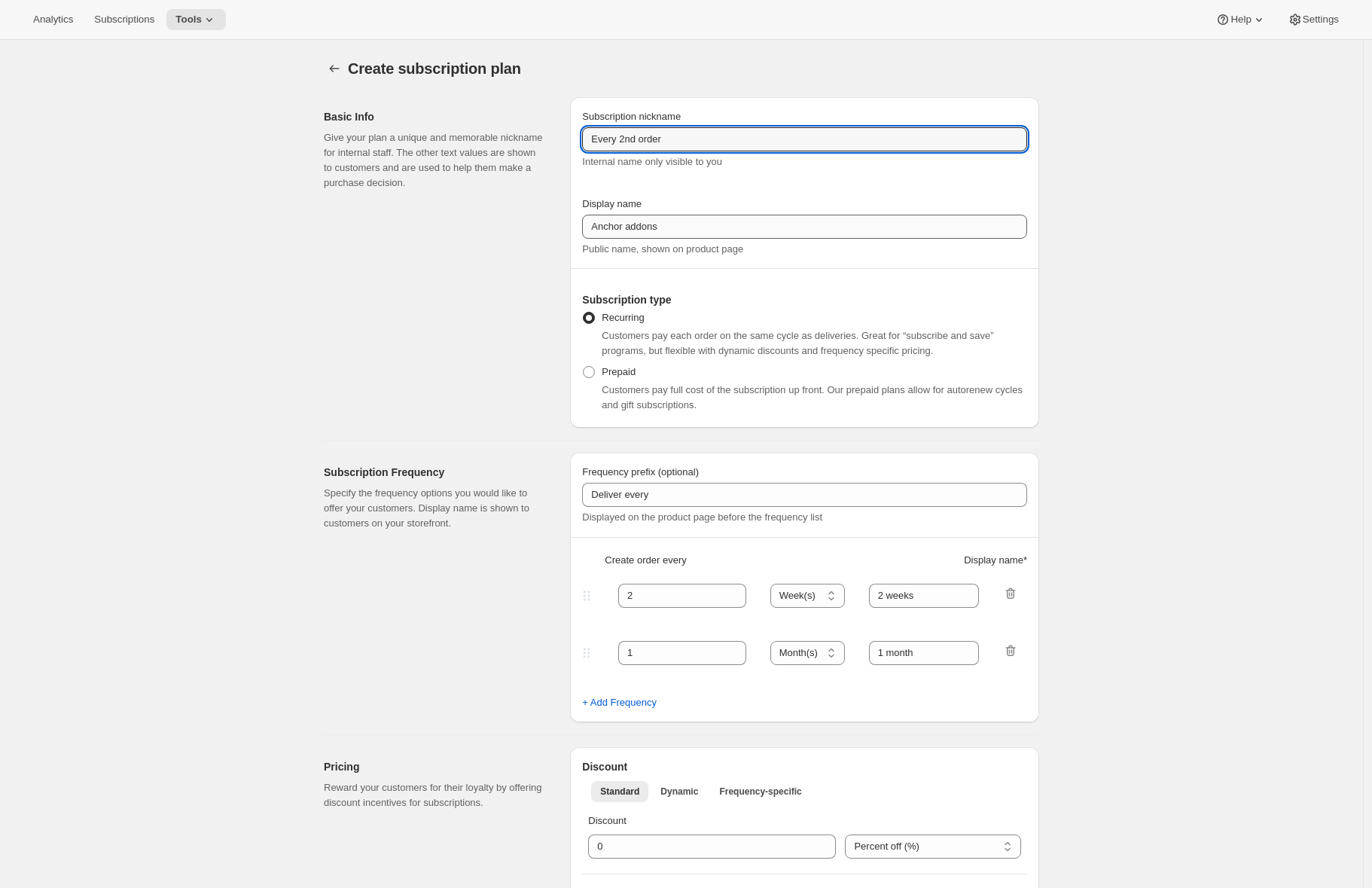
type input "Every 2nd order"
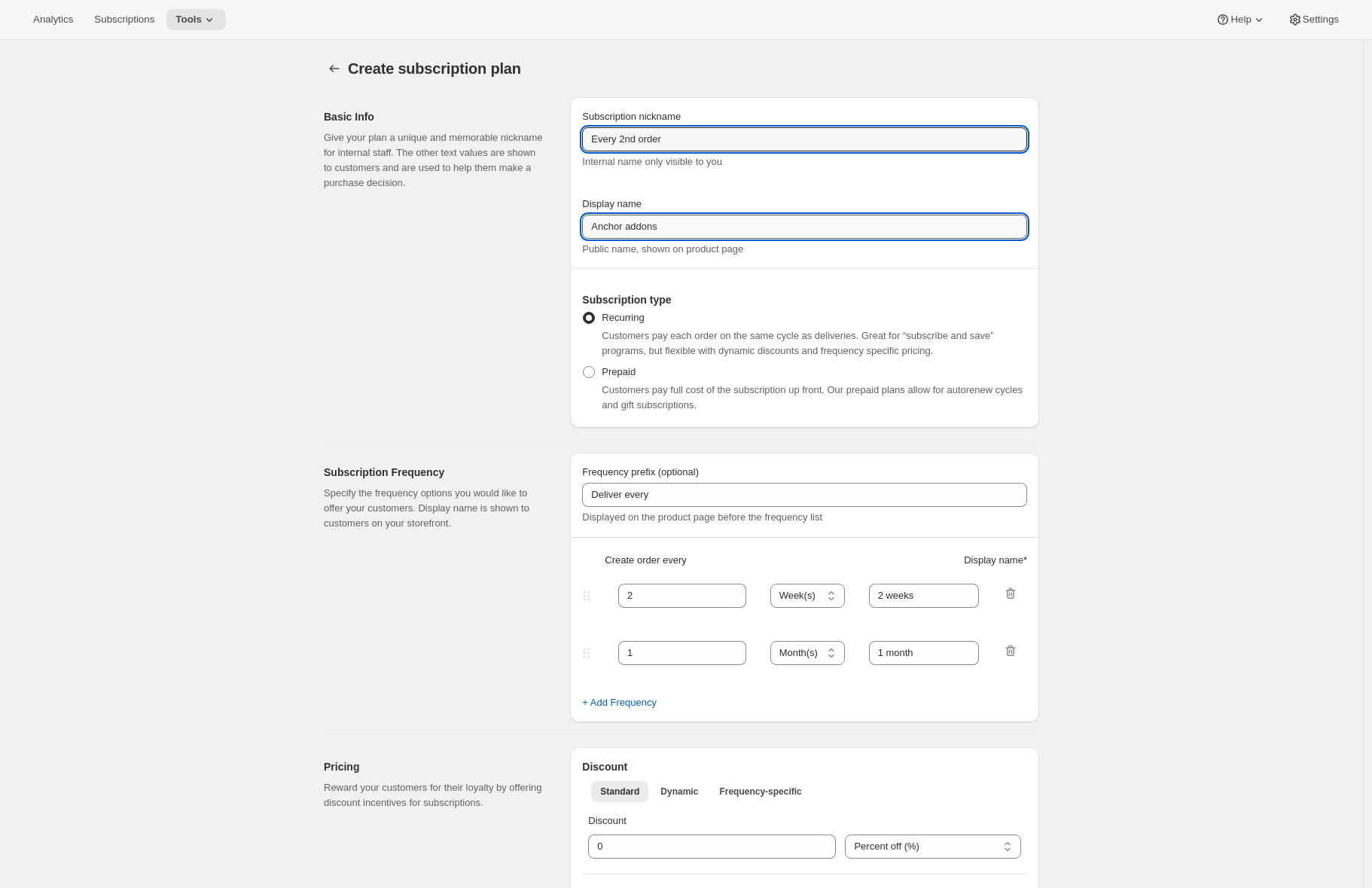
click at [709, 220] on input "Anchor addons" at bounding box center [804, 226] width 444 height 24
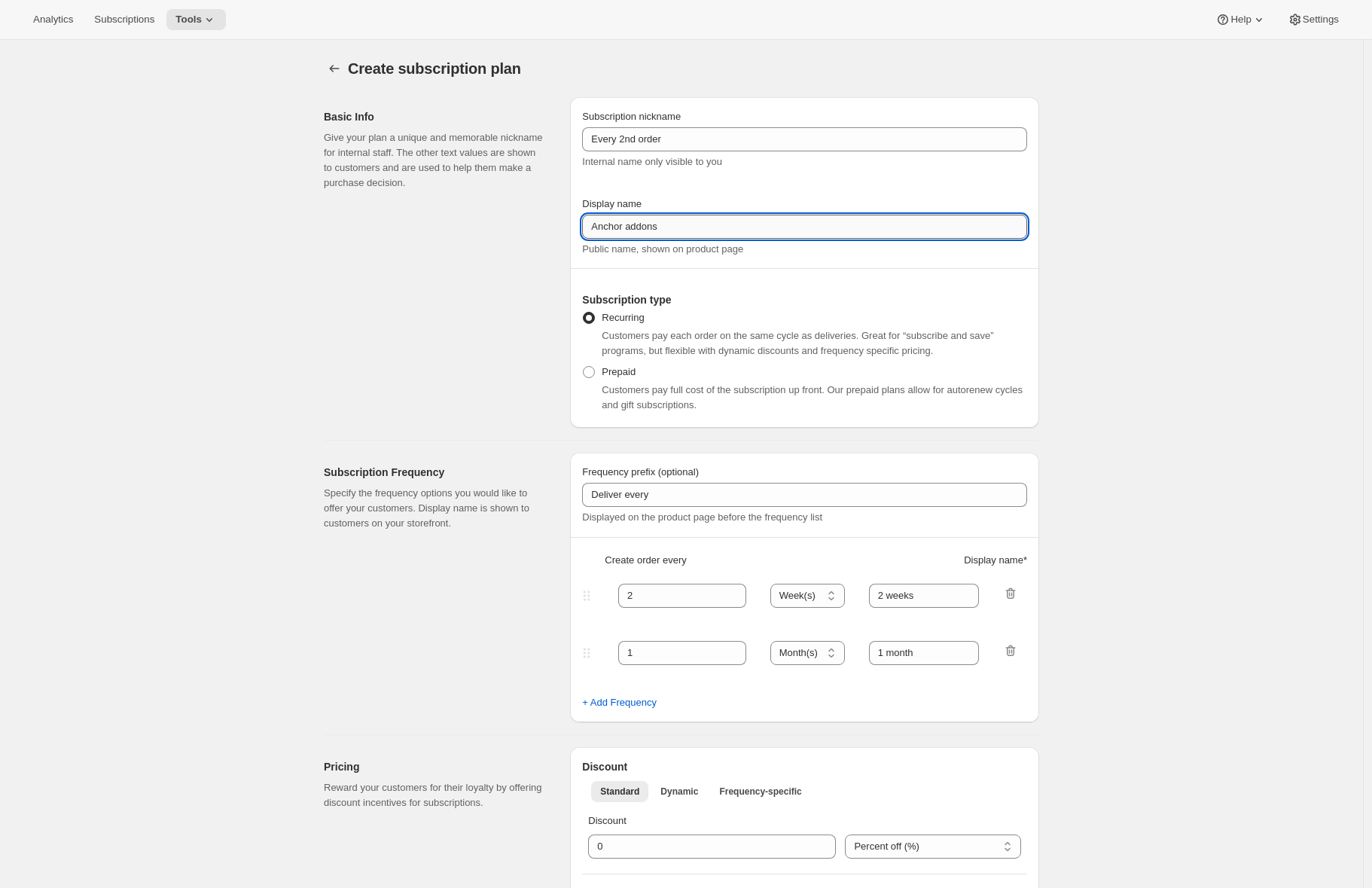
click at [709, 220] on input "Anchor addons" at bounding box center [804, 226] width 444 height 24
paste input "Every 2nd order"
type input "Every 2nd order"
click at [496, 316] on div "Basic Info Give your plan a unique and memorable nickname for internal staff. T…" at bounding box center [441, 263] width 234 height 330
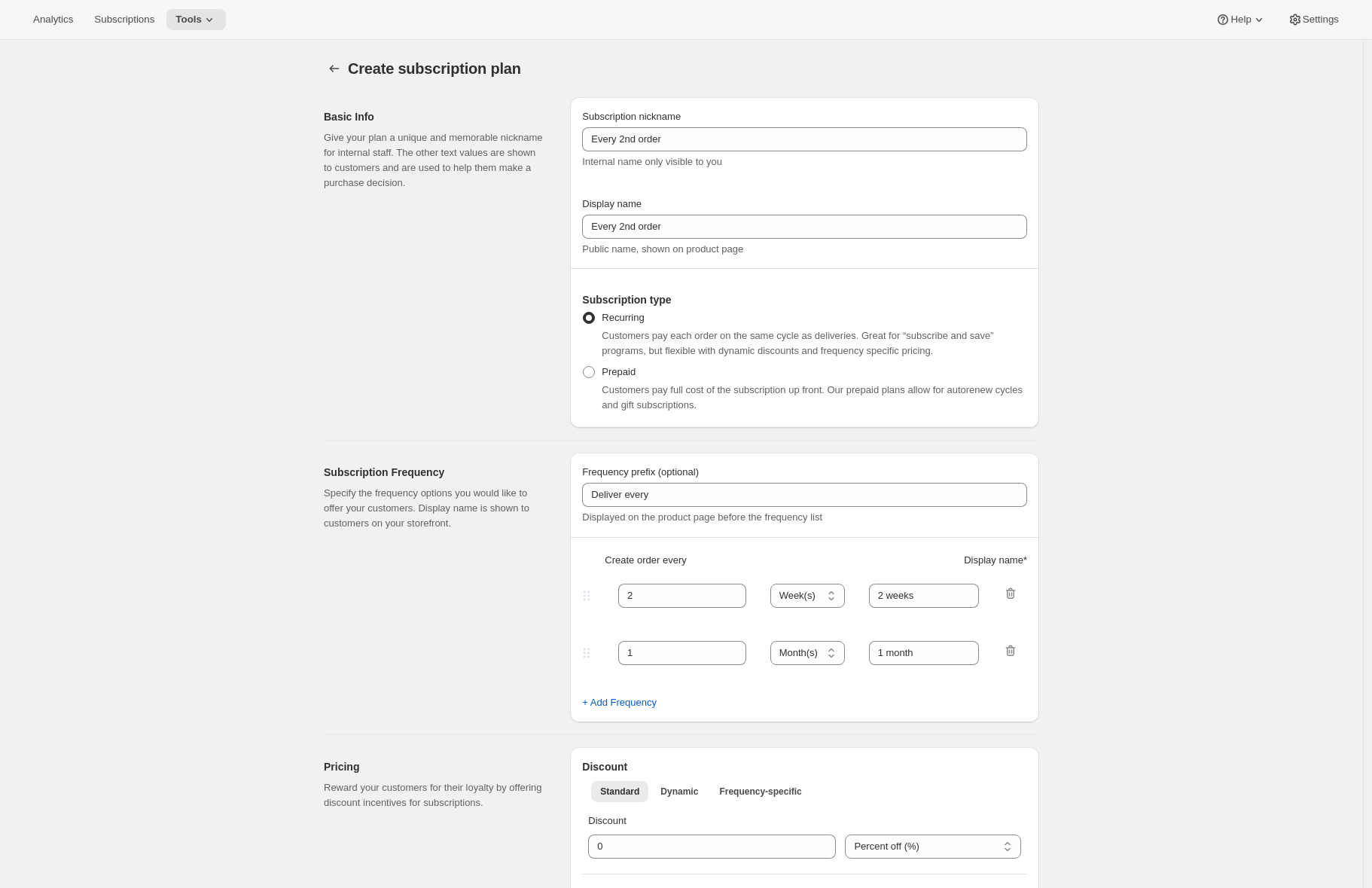
click at [465, 597] on div "Subscription Frequency Specify the frequency options you would like to offer yo…" at bounding box center [441, 587] width 234 height 270
drag, startPoint x: 646, startPoint y: 592, endPoint x: 557, endPoint y: 595, distance: 89.1
click at [558, 593] on div "Subscription Frequency Specify the frequency options you would like to offer yo…" at bounding box center [675, 581] width 728 height 281
type input "3"
drag, startPoint x: 577, startPoint y: 654, endPoint x: 533, endPoint y: 652, distance: 44.0
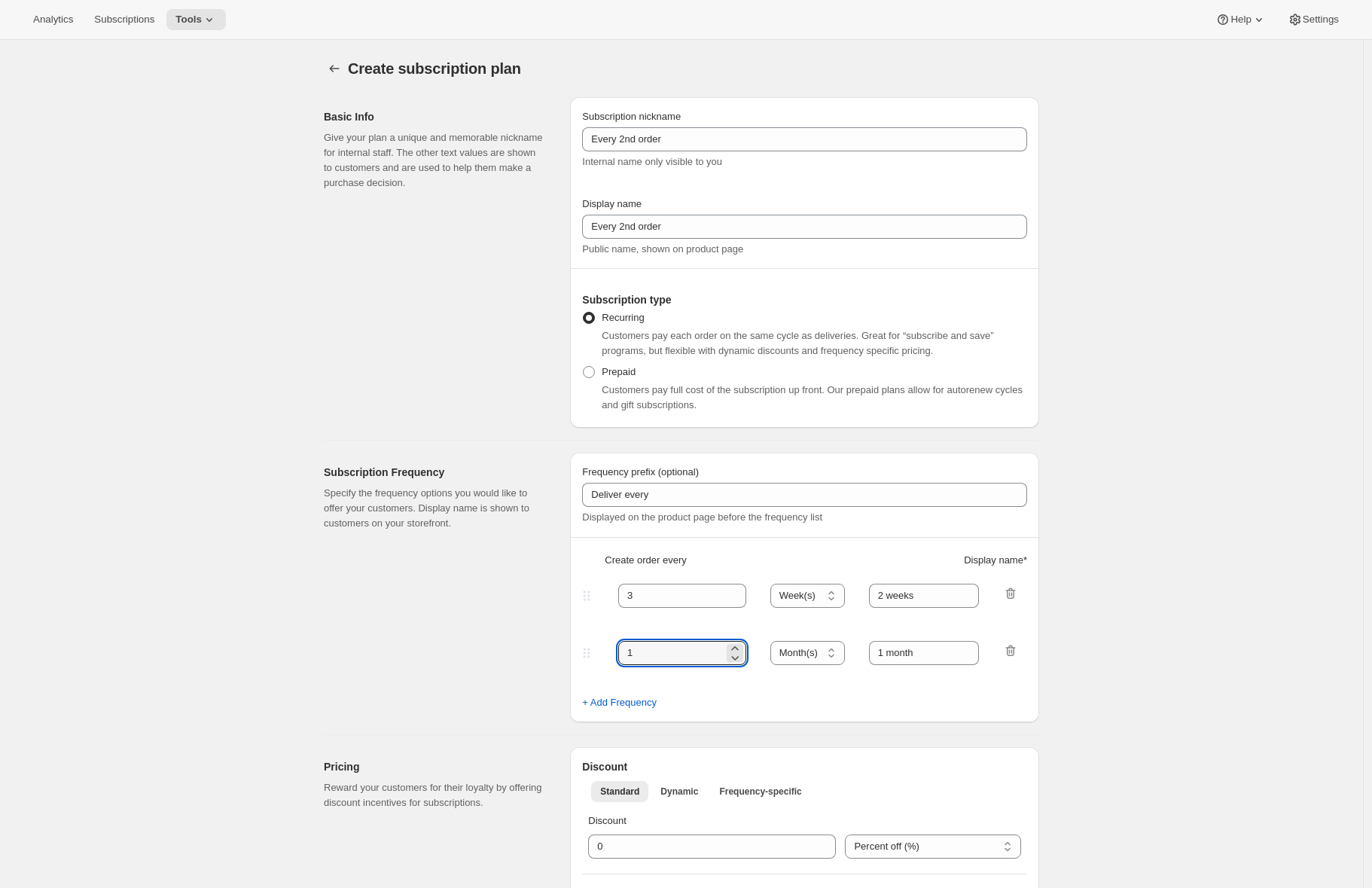
click at [538, 652] on div "Subscription Frequency Specify the frequency options you would like to offer yo…" at bounding box center [675, 581] width 728 height 281
type input "4"
click at [622, 690] on button "+ Add Frequency" at bounding box center [619, 702] width 93 height 24
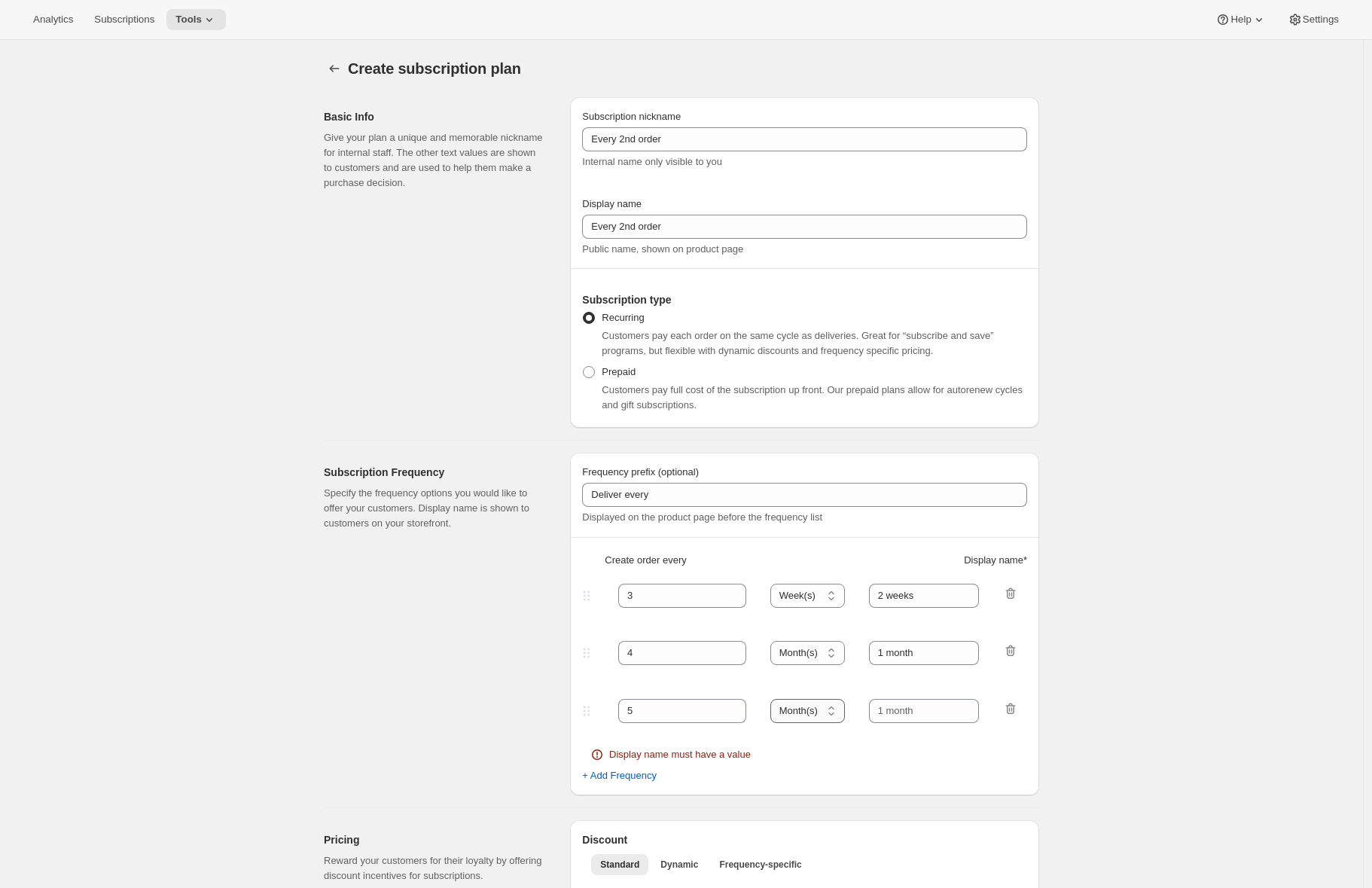
click at [816, 709] on select "Day(s) Week(s) Month(s) Year(s)" at bounding box center [807, 710] width 74 height 24
select select "WEEK"
click at [775, 699] on select "Day(s) Week(s) Month(s) Year(s)" at bounding box center [807, 710] width 74 height 24
click at [812, 656] on select "Day(s) Week(s) Month(s) Year(s)" at bounding box center [807, 652] width 74 height 24
select select "WEEK"
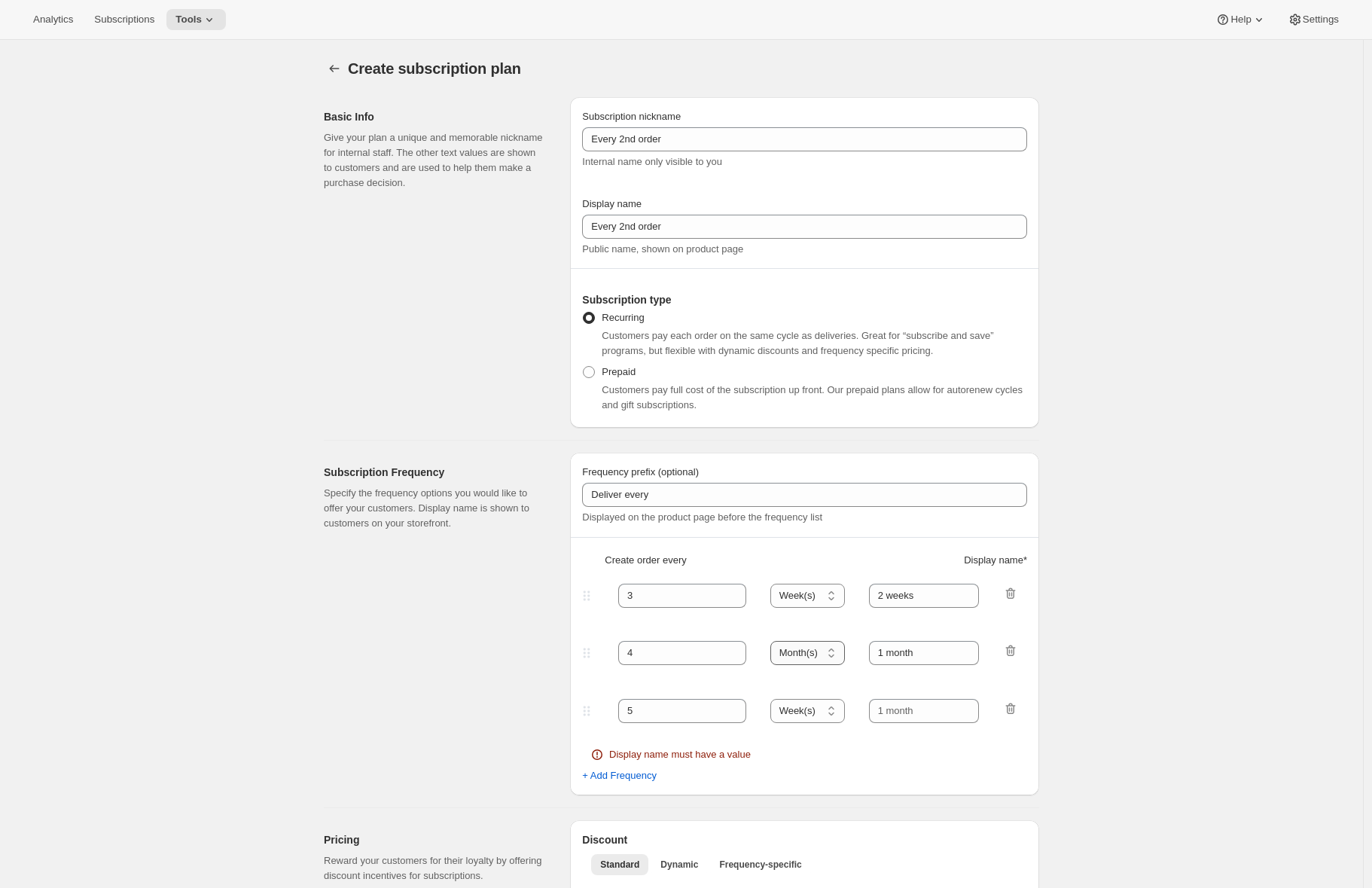
click at [775, 641] on select "Day(s) Week(s) Month(s) Year(s)" at bounding box center [807, 652] width 74 height 24
drag, startPoint x: 885, startPoint y: 594, endPoint x: 877, endPoint y: 597, distance: 8.5
click at [878, 594] on input "2 weeks" at bounding box center [924, 595] width 111 height 24
type input "3 weeks"
click at [903, 643] on input "1 month" at bounding box center [924, 652] width 111 height 24
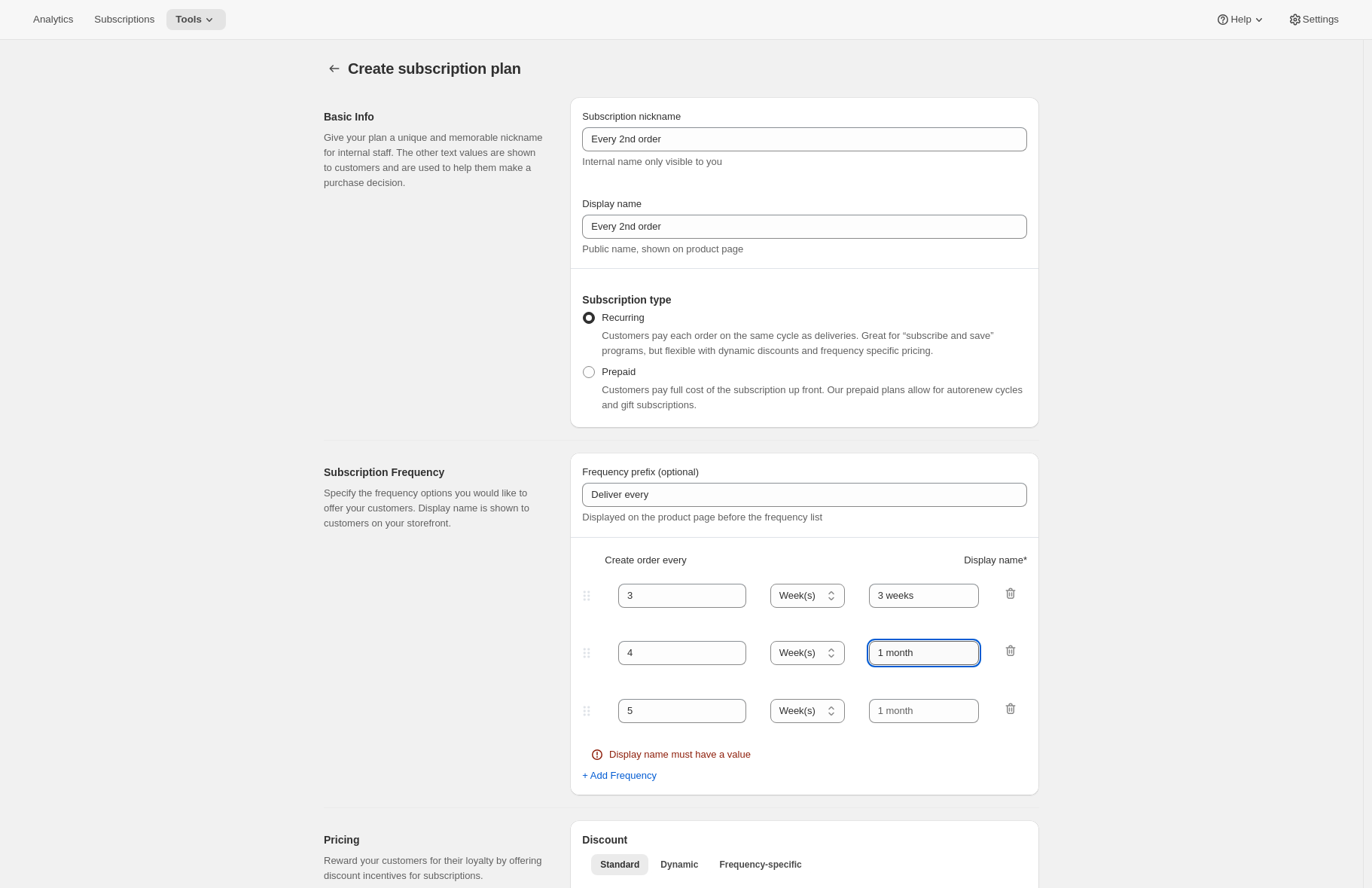
click at [902, 645] on input "1 month" at bounding box center [924, 652] width 111 height 24
type input "4 weeks"
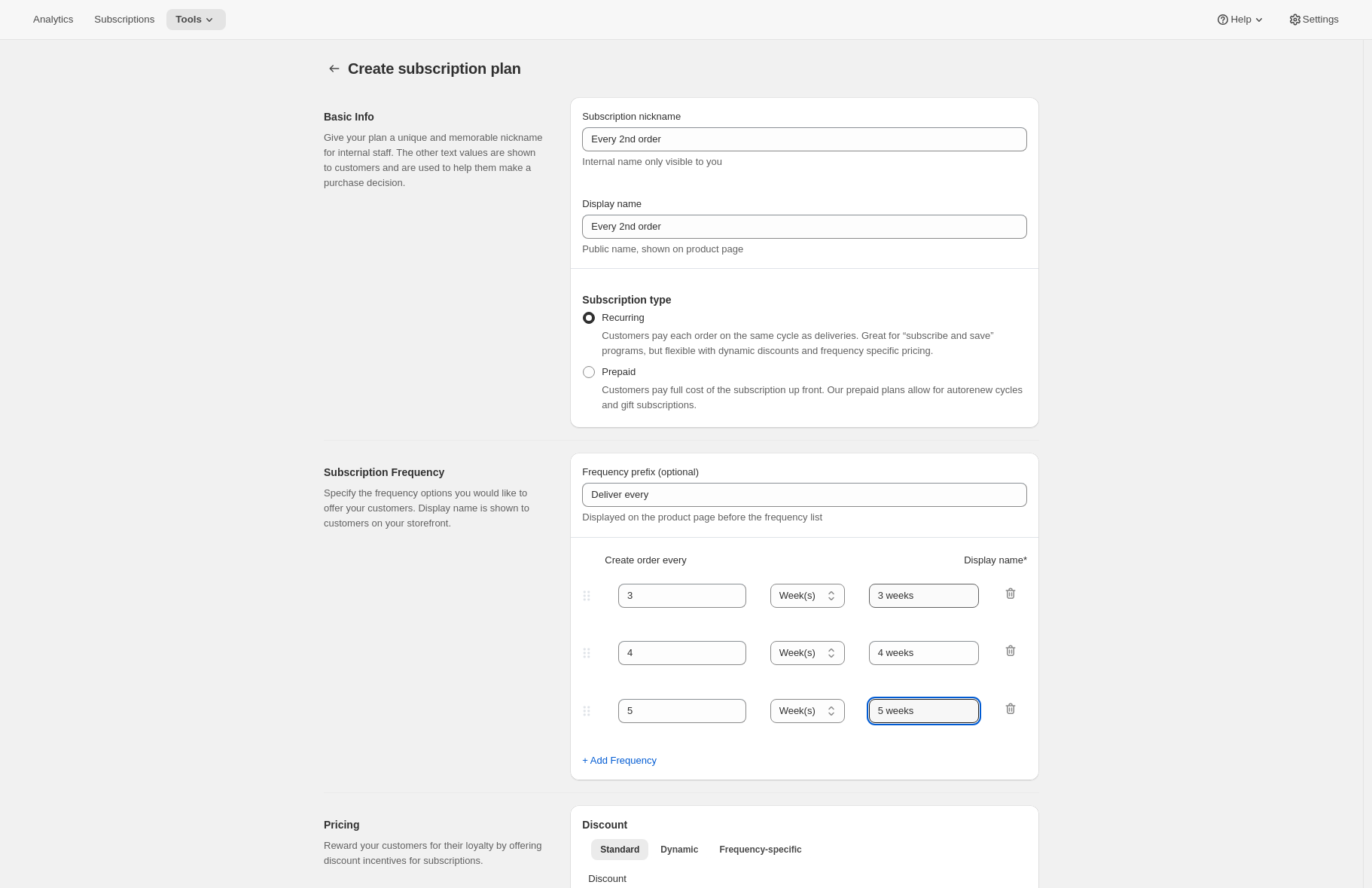
type input "5 weeks"
click at [881, 594] on input "3 weeks" at bounding box center [924, 595] width 111 height 24
type input "6 weeks"
drag, startPoint x: 888, startPoint y: 648, endPoint x: 874, endPoint y: 649, distance: 14.0
click at [874, 649] on input "4 weeks" at bounding box center [924, 652] width 111 height 24
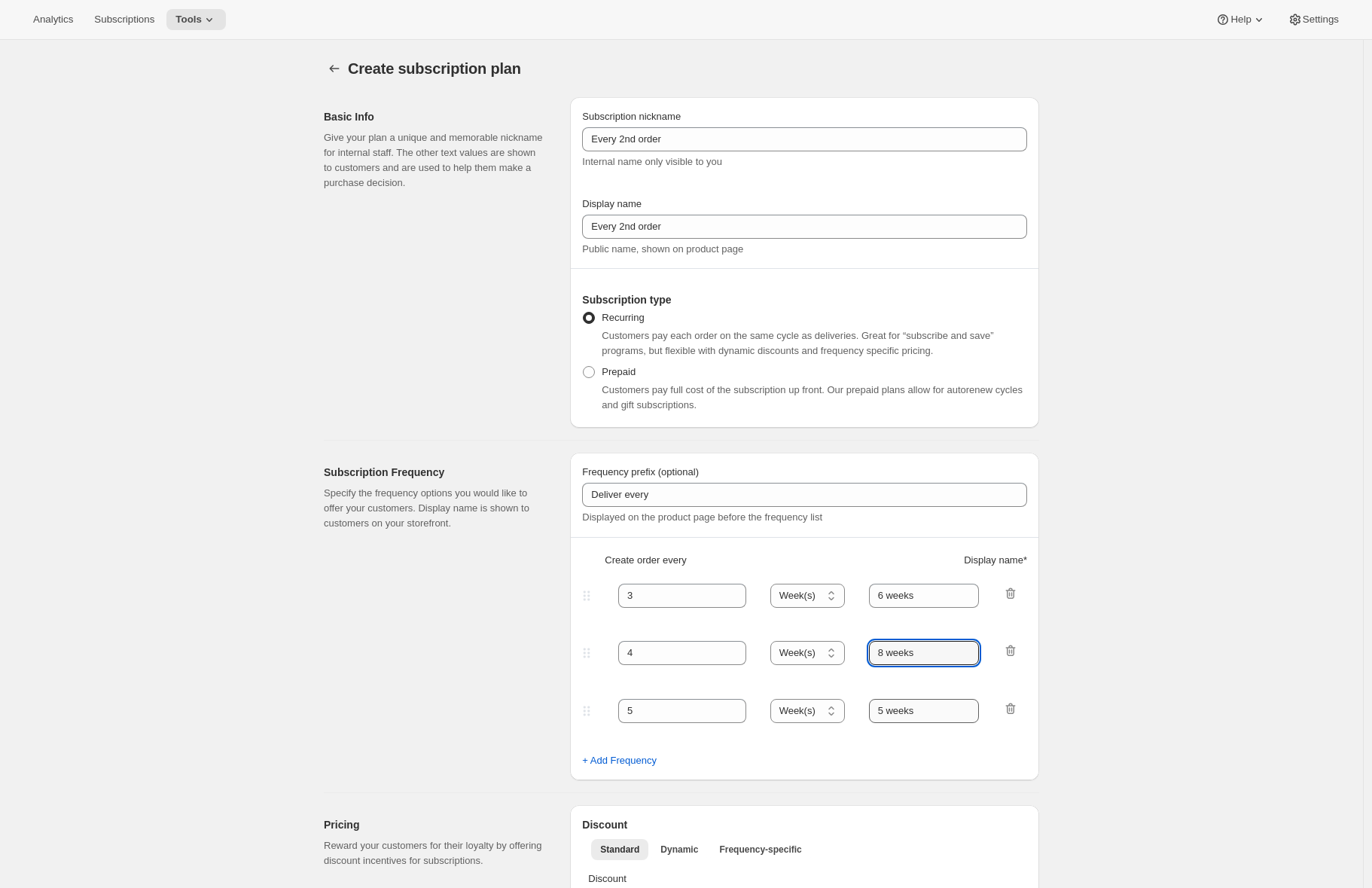
type input "8 weeks"
drag, startPoint x: 885, startPoint y: 707, endPoint x: 877, endPoint y: 706, distance: 8.1
click at [877, 706] on input "5 weeks" at bounding box center [924, 710] width 111 height 24
click at [886, 709] on input "5 weeks" at bounding box center [924, 710] width 111 height 24
type input "10 weeks"
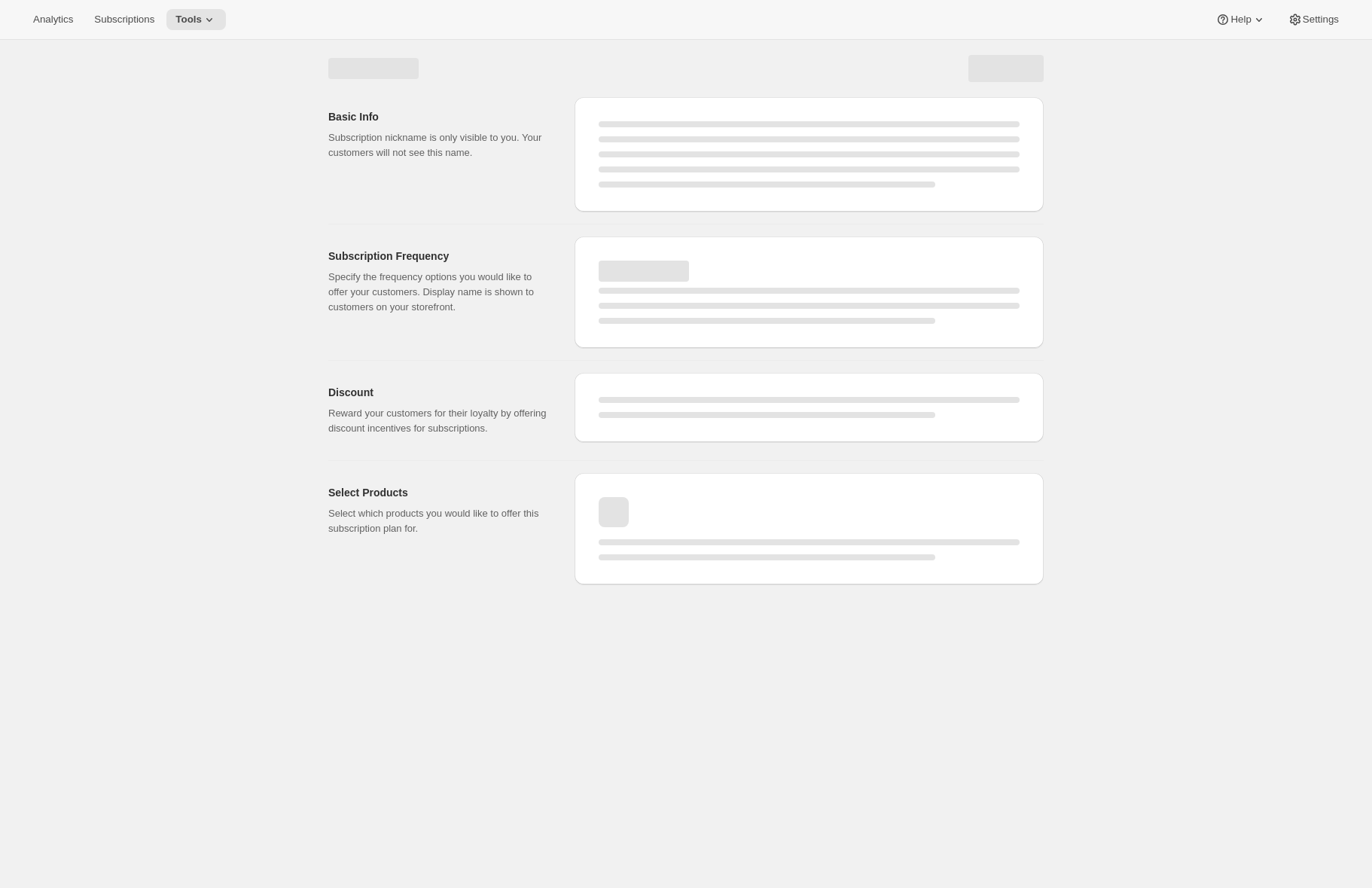
select select "WEEK"
select select "MONTH"
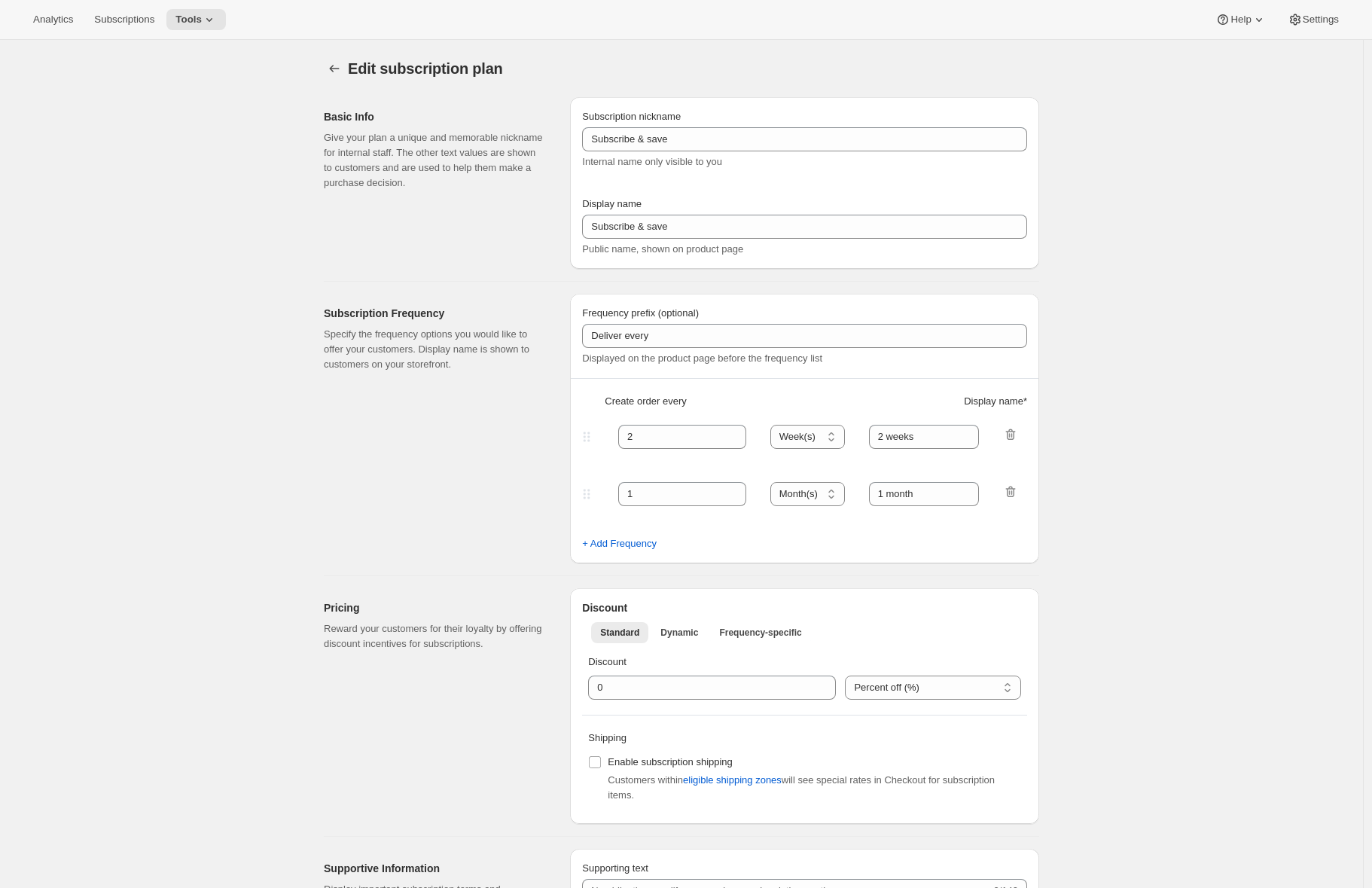
type input "Every 2nd order"
type input "3"
type input "6 weeks"
type input "4"
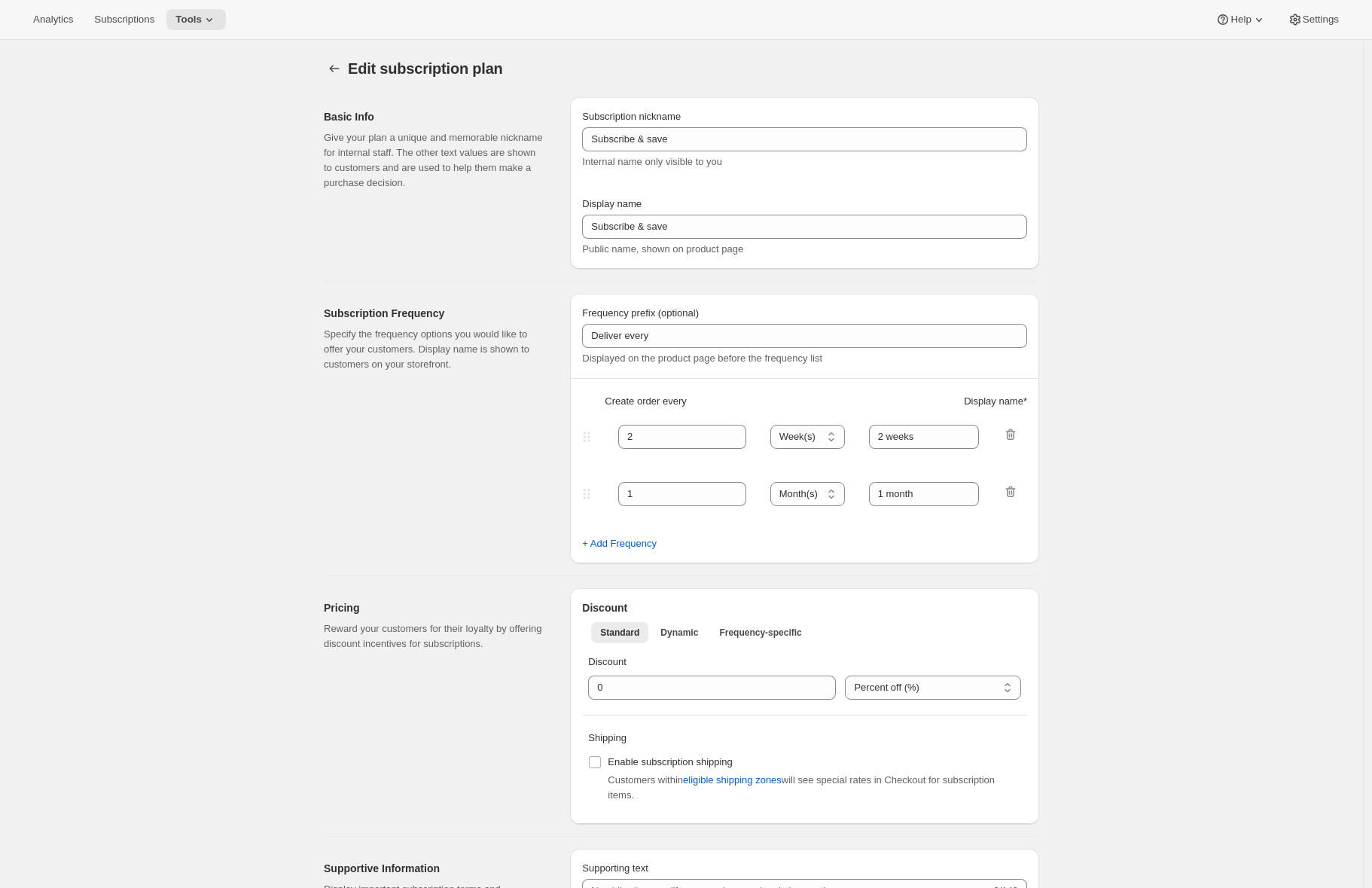
select select "WEEK"
type input "8 weeks"
select select "WEEK"
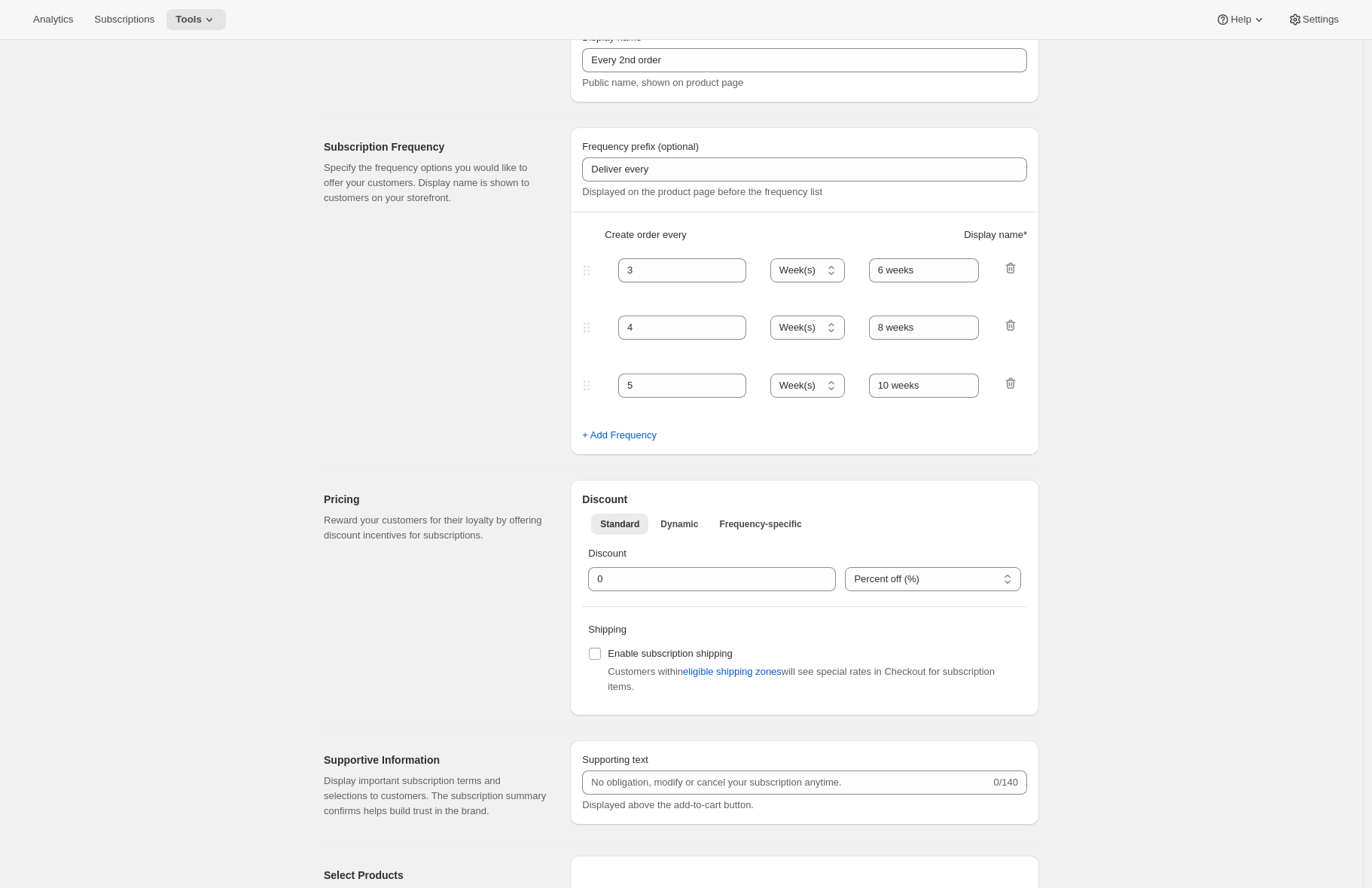
scroll to position [586, 0]
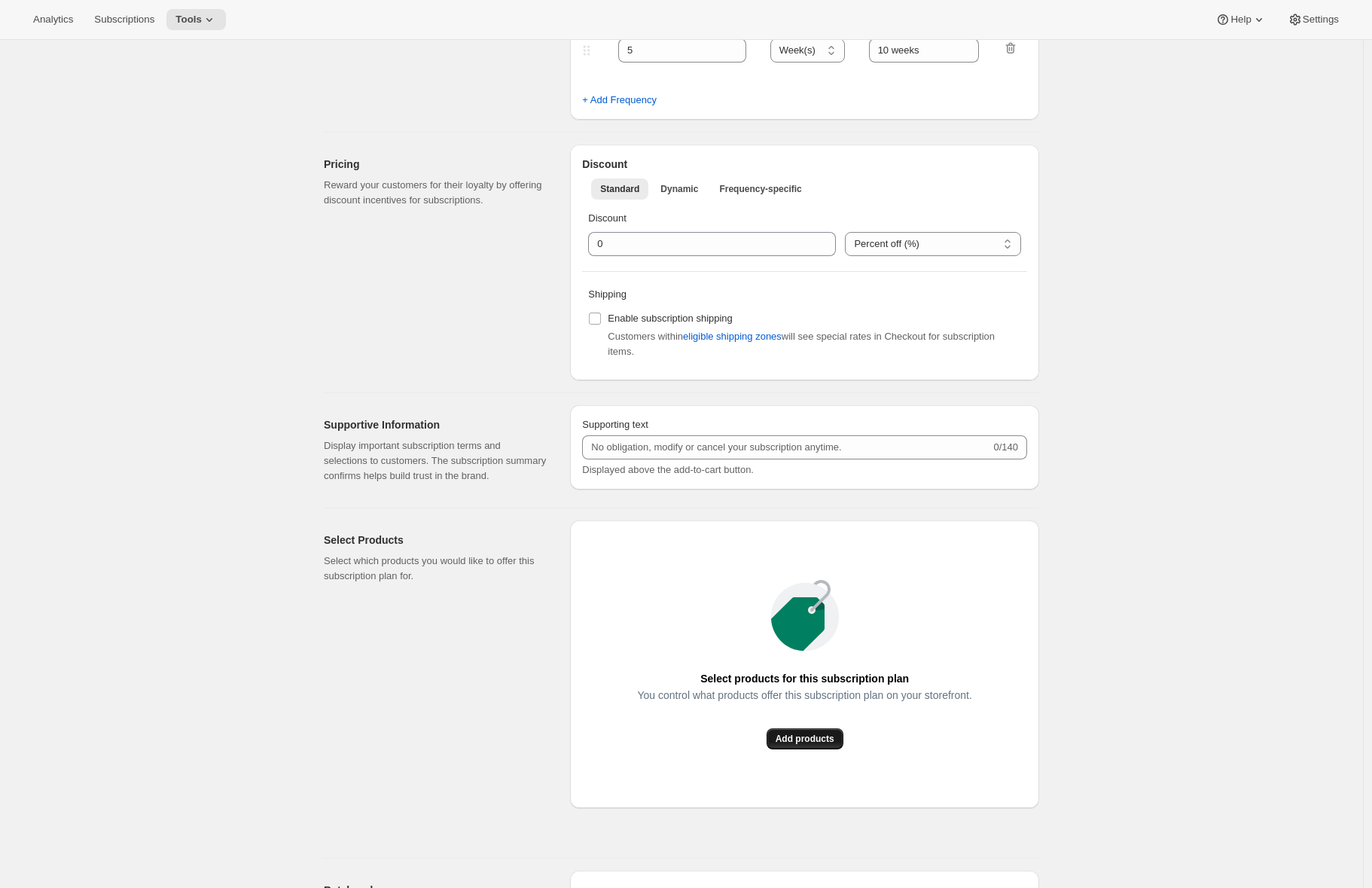
click at [810, 745] on span "Add products" at bounding box center [805, 738] width 59 height 12
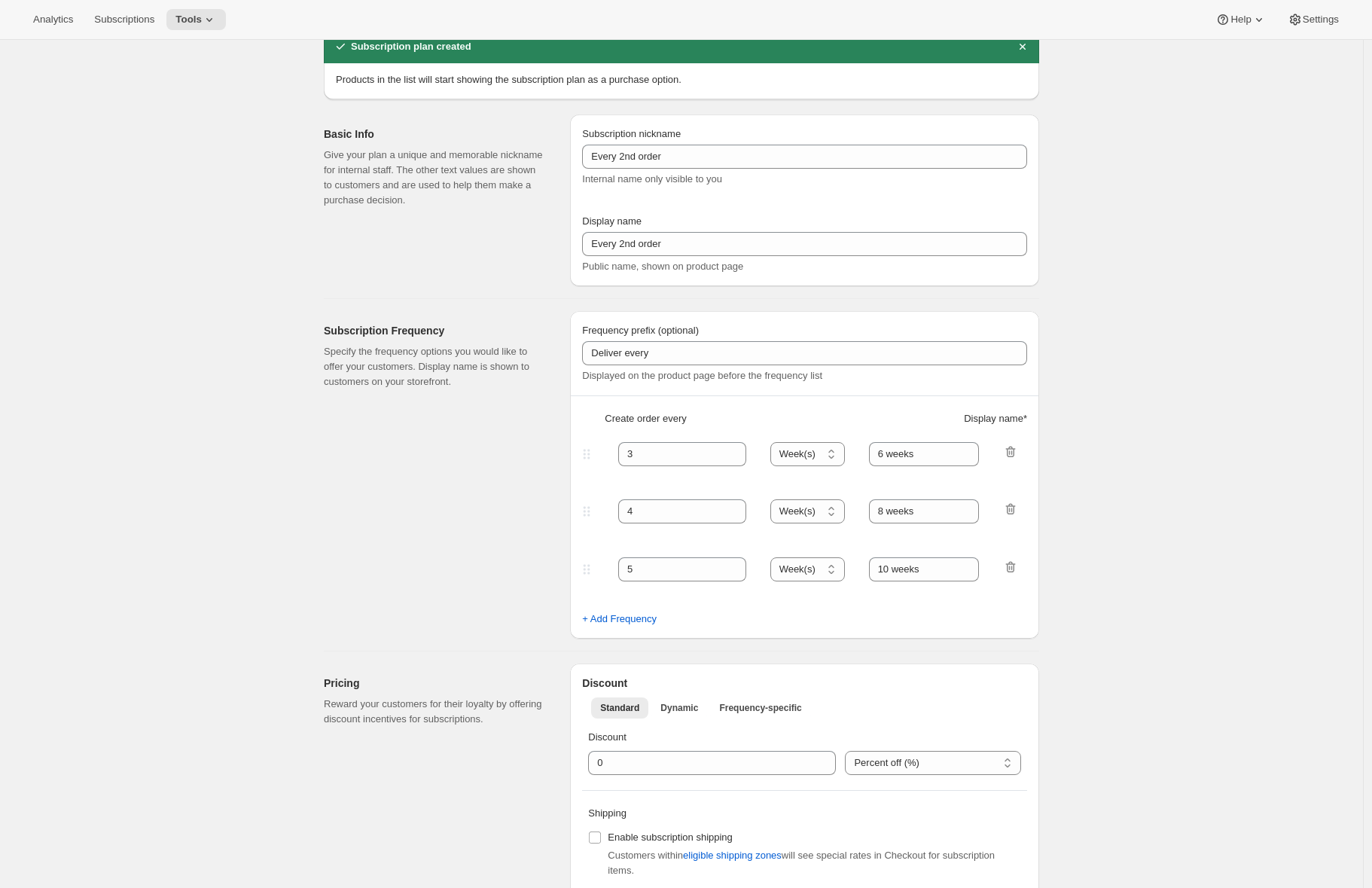
scroll to position [0, 0]
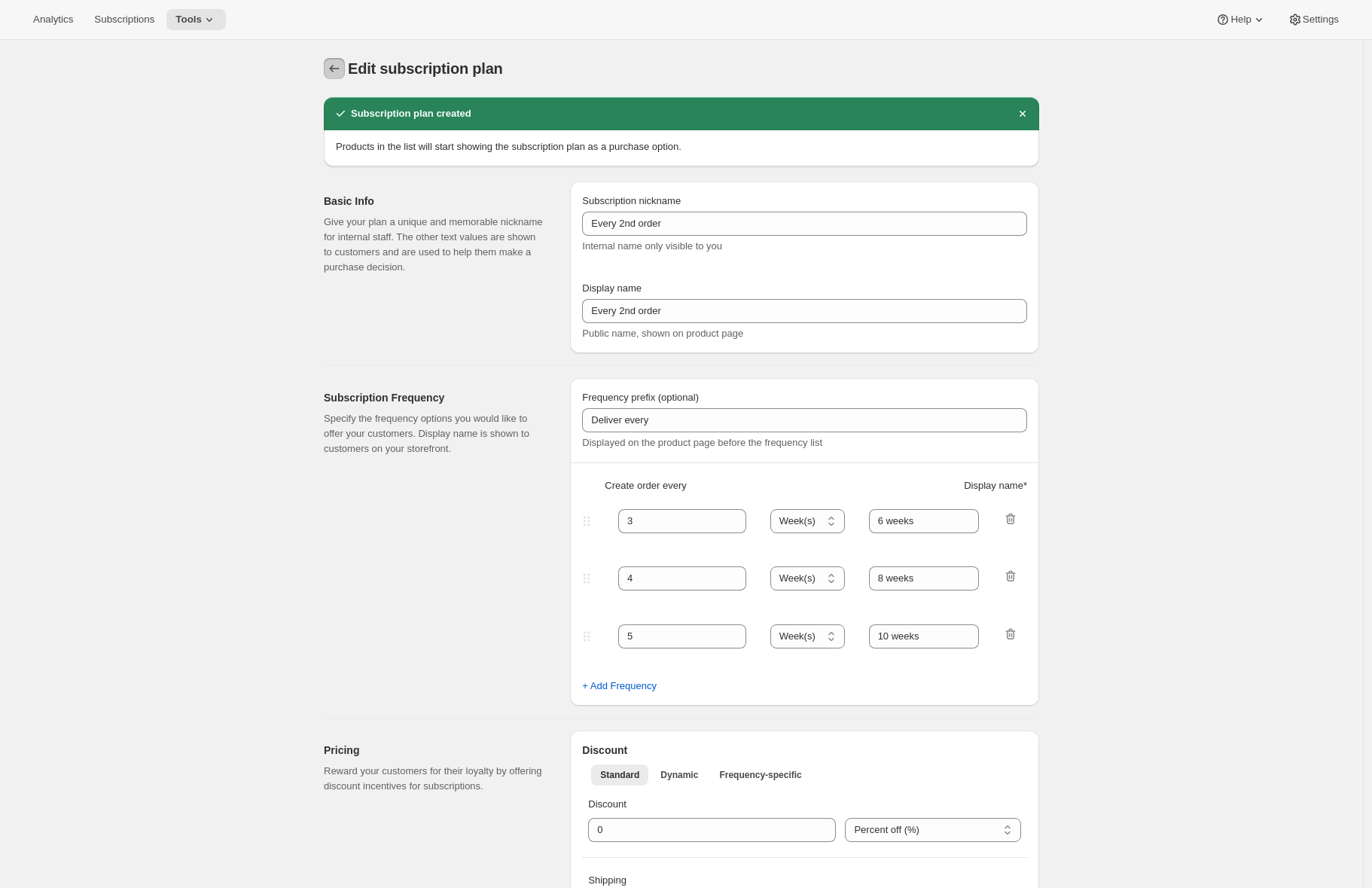
click at [342, 72] on icon "Subscription plans" at bounding box center [334, 69] width 15 height 15
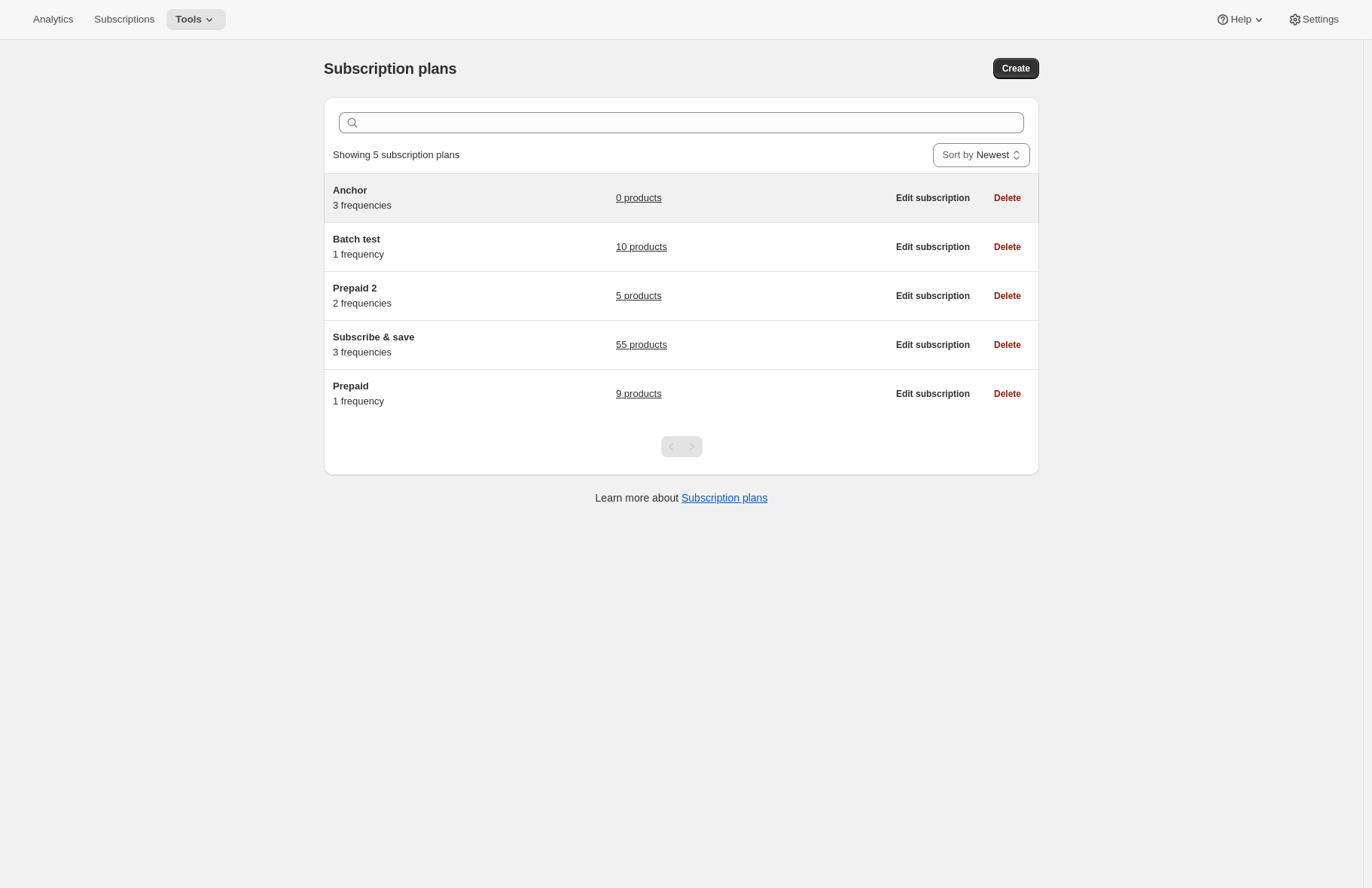
click at [468, 203] on div "Anchor 3 frequencies" at bounding box center [426, 197] width 188 height 30
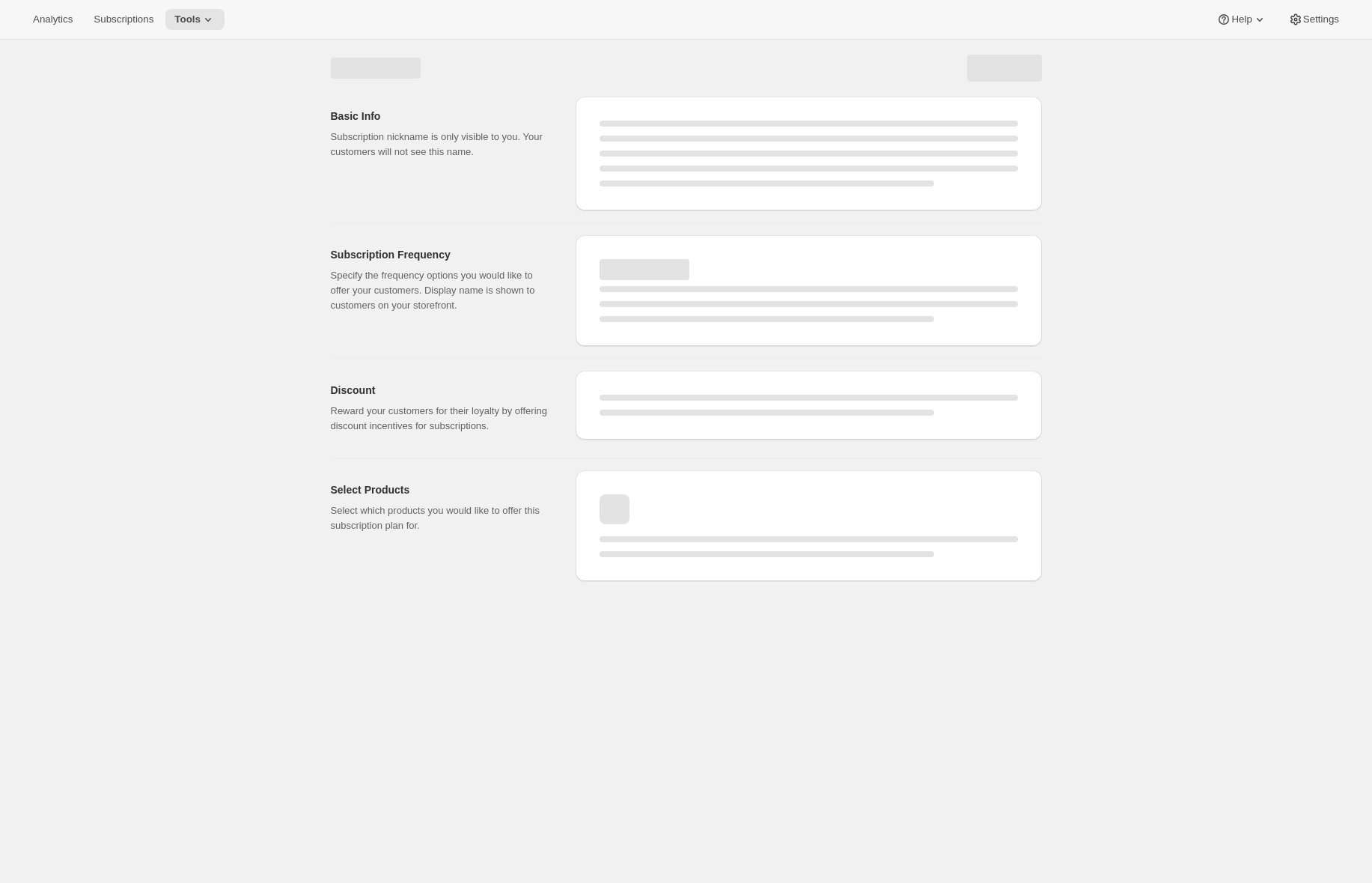
select select "WEEK"
select select "MONTH"
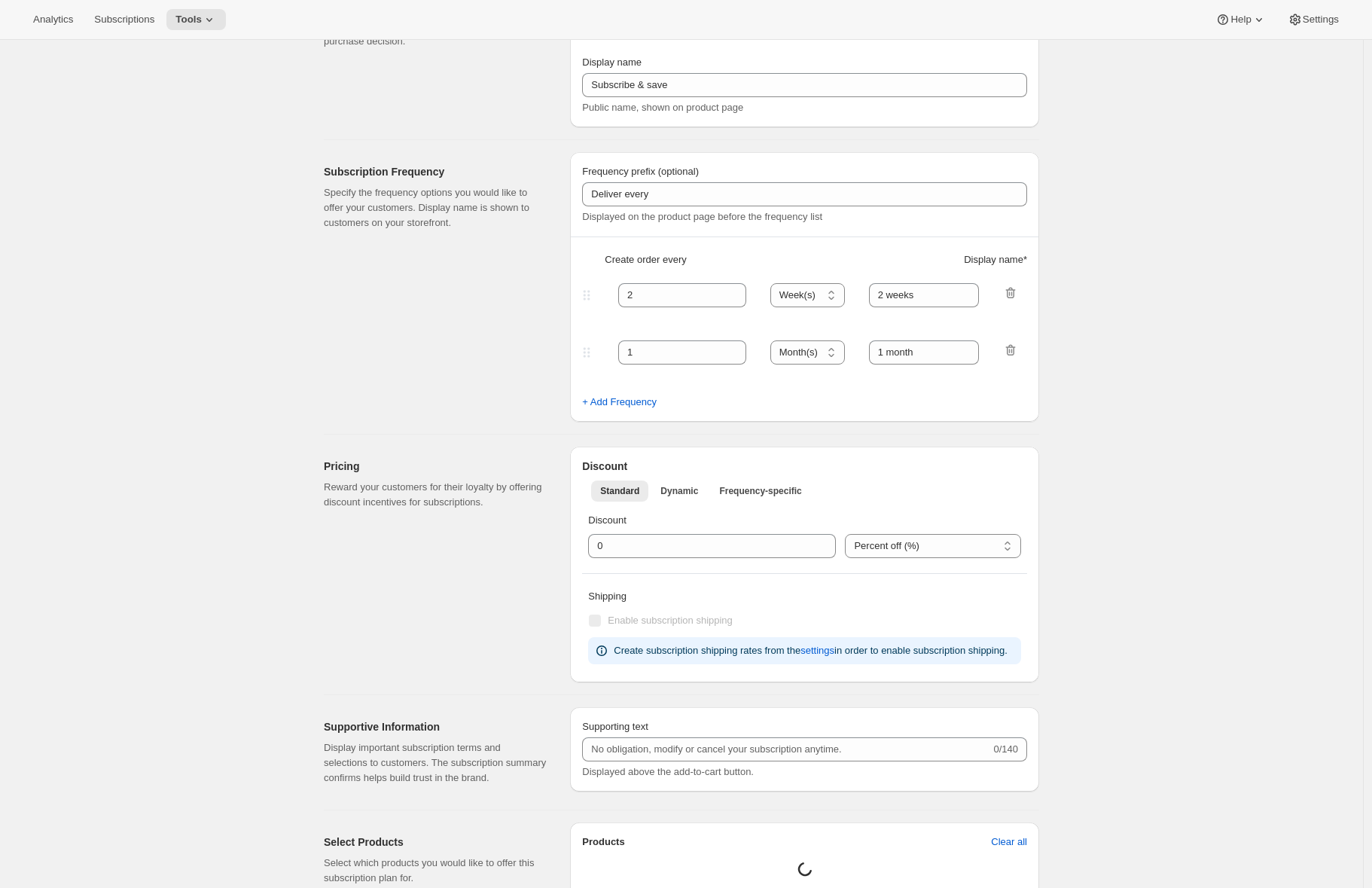
type input "Anchor"
type input "3"
type input "4"
select select "WEEK"
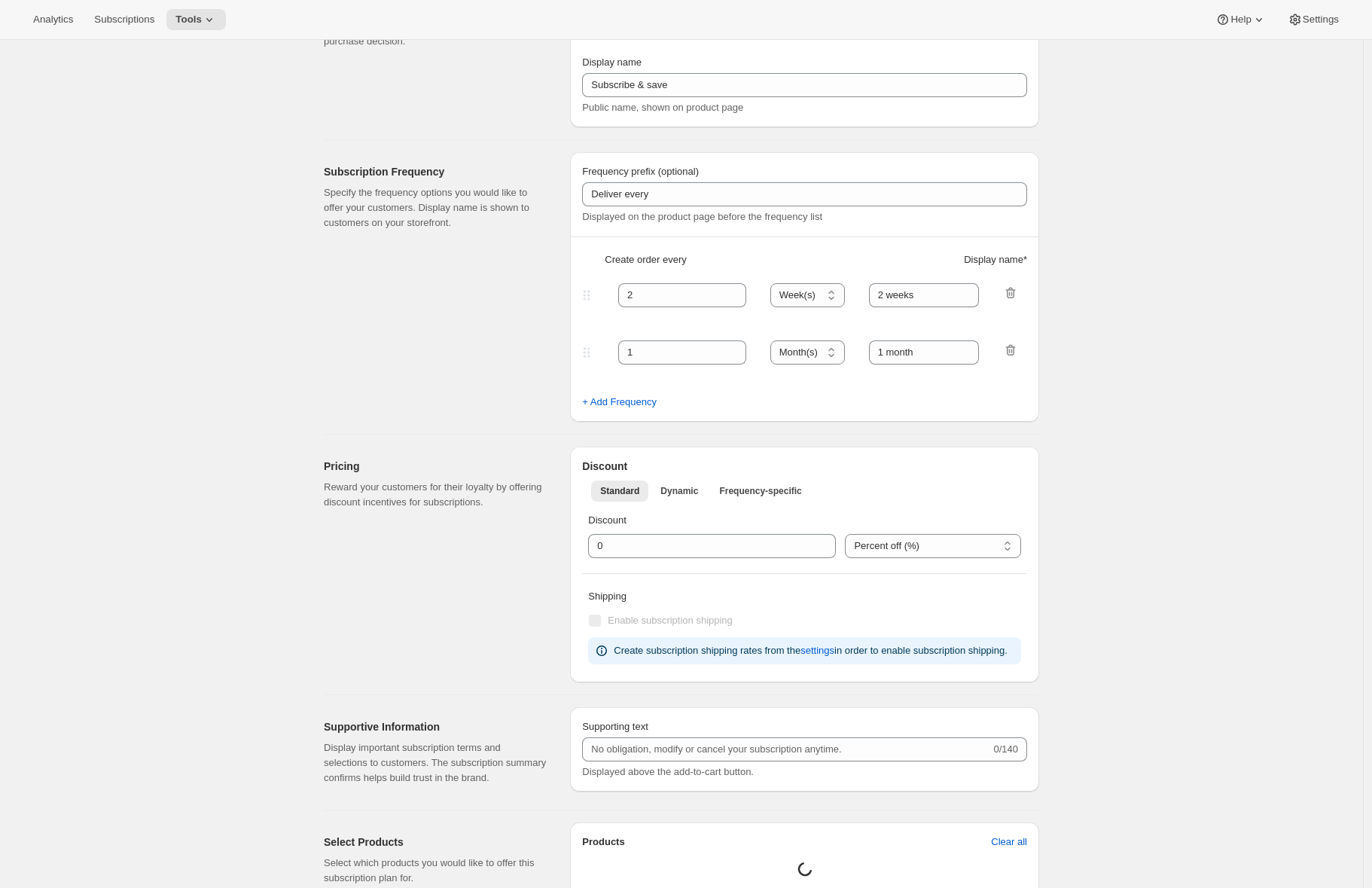
type input "3 weeks"
select select "WEEK"
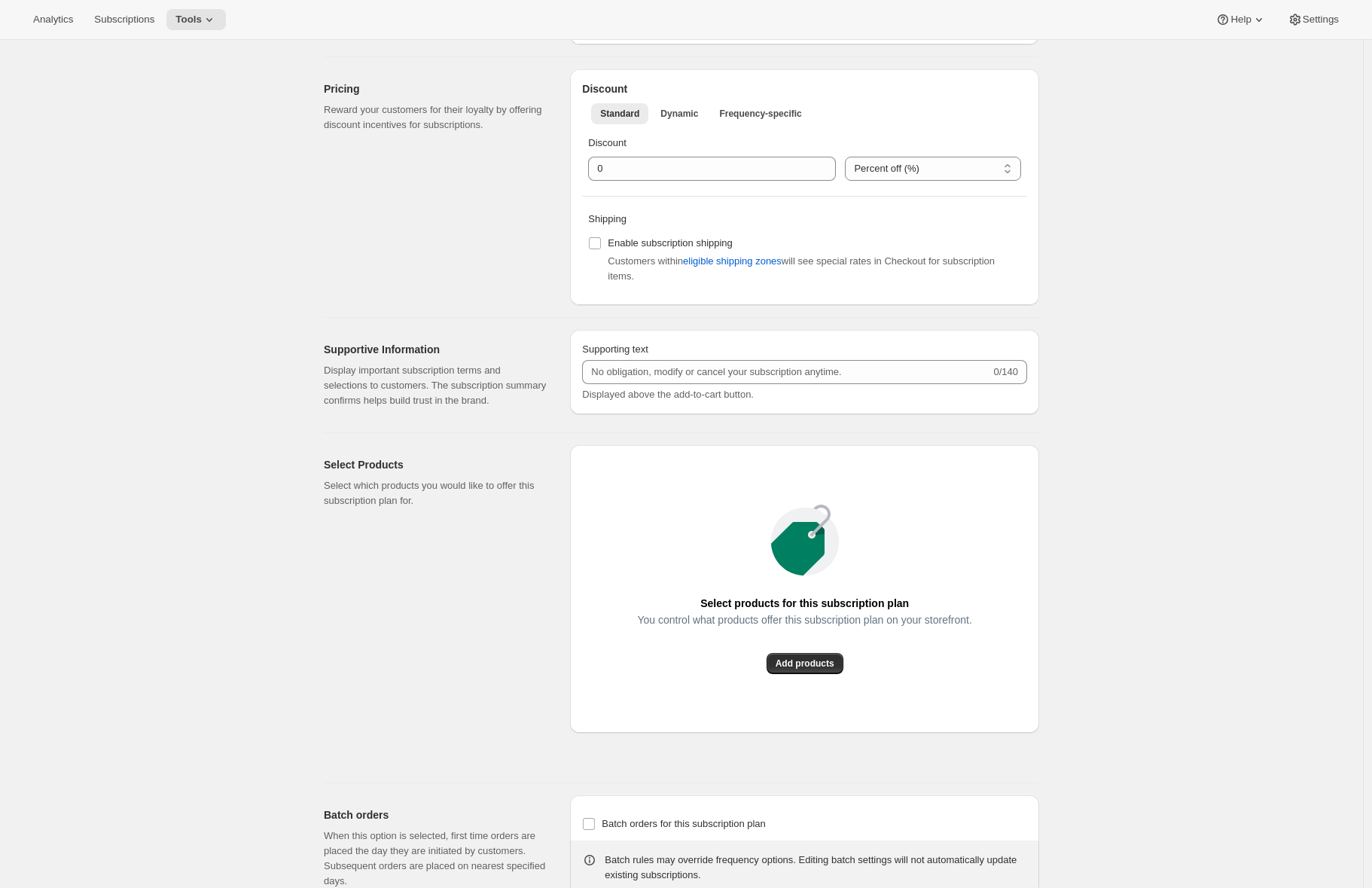
scroll to position [654, 0]
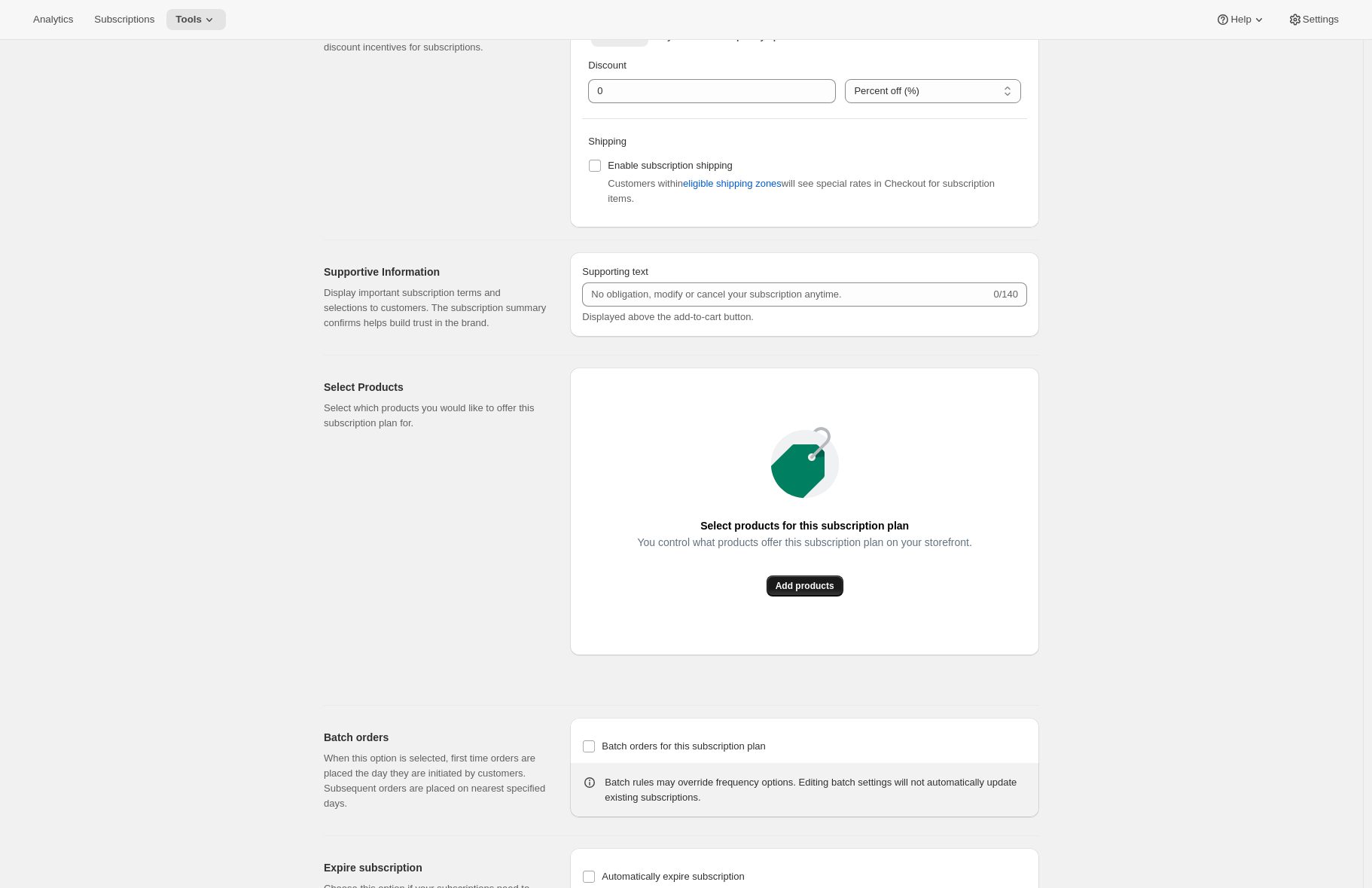
click at [785, 596] on button "Add products" at bounding box center [804, 586] width 76 height 21
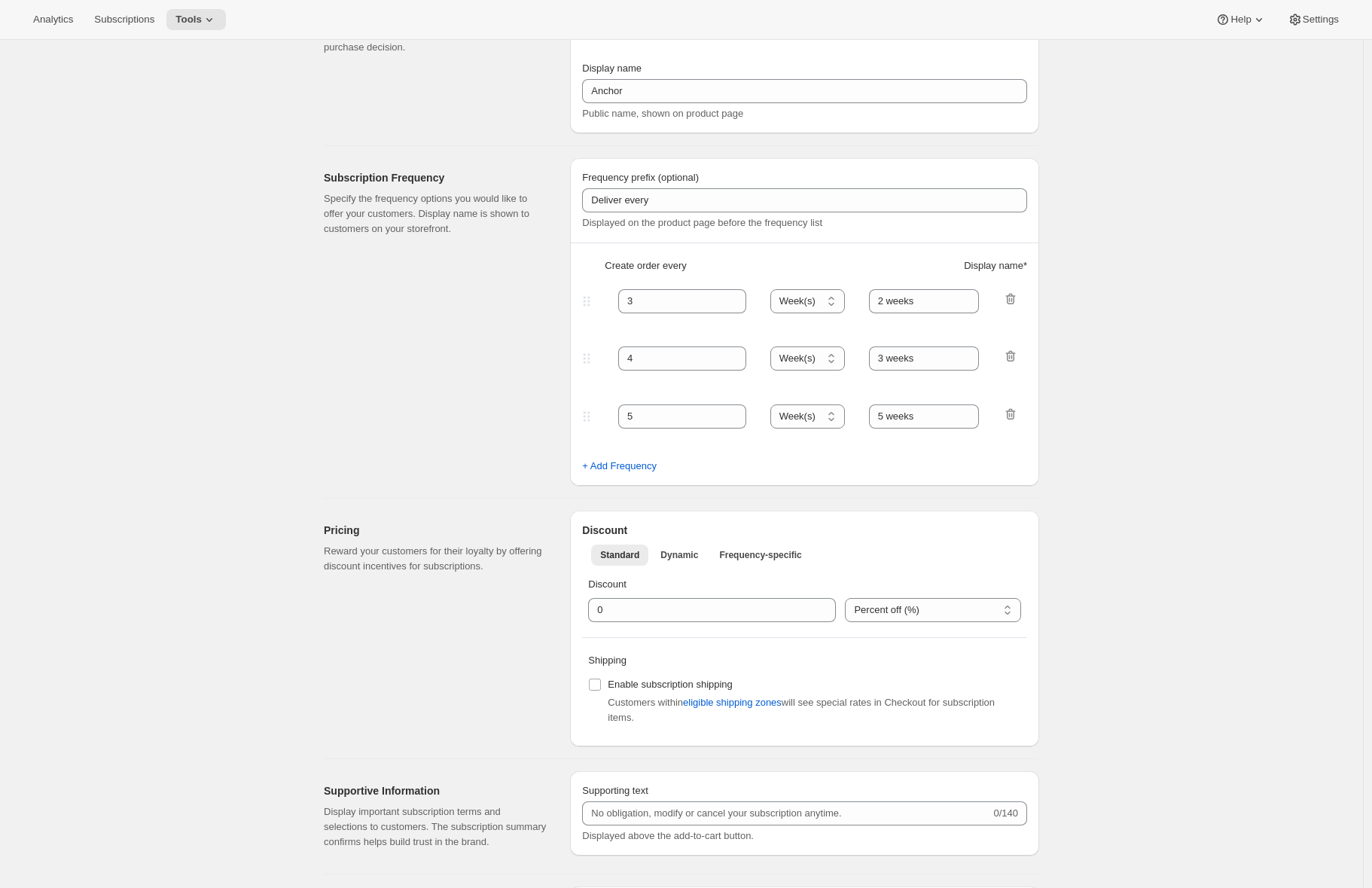
scroll to position [0, 0]
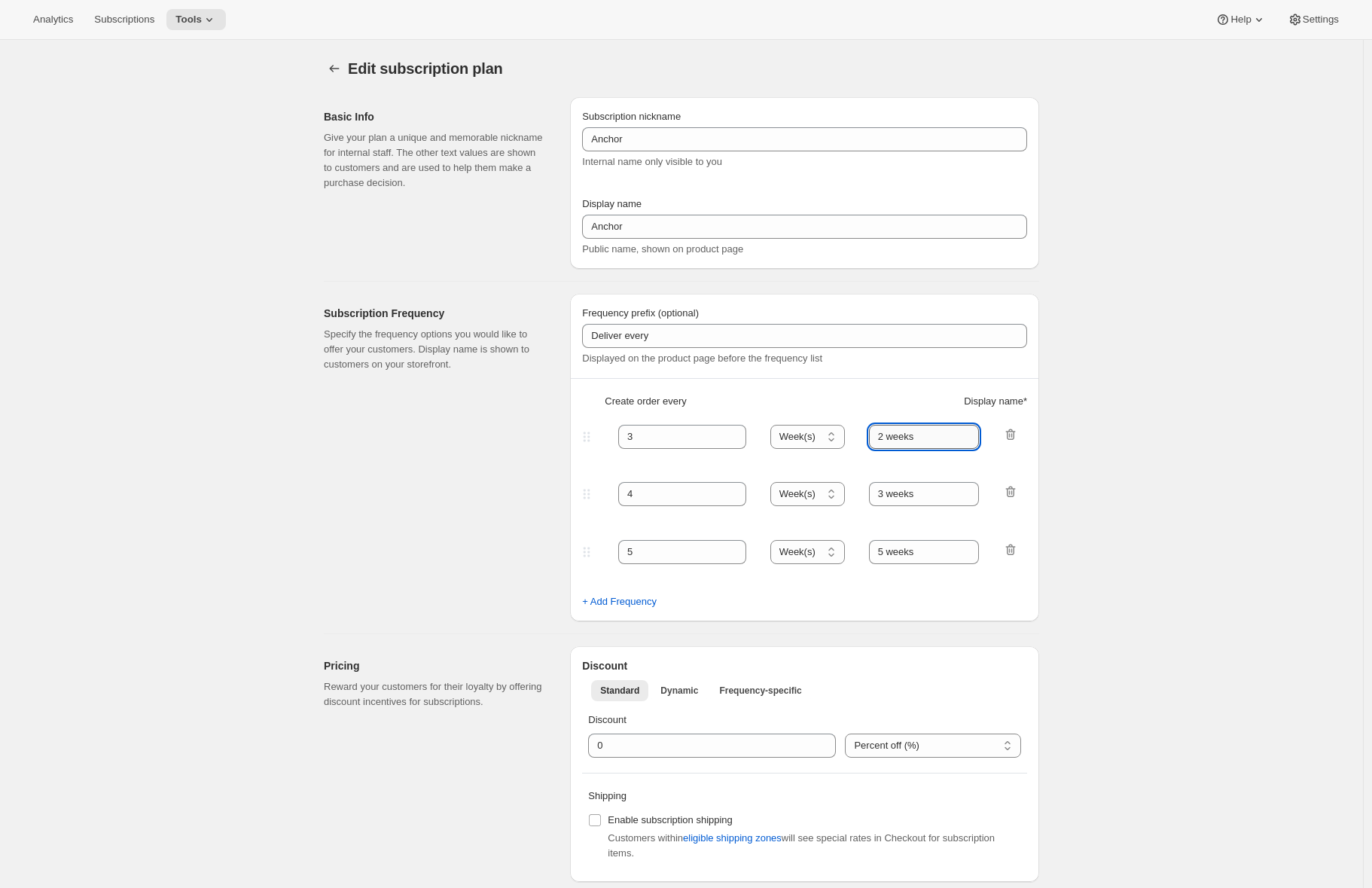
drag, startPoint x: 887, startPoint y: 435, endPoint x: 877, endPoint y: 435, distance: 10.0
click at [877, 435] on input "2 weeks" at bounding box center [924, 436] width 111 height 24
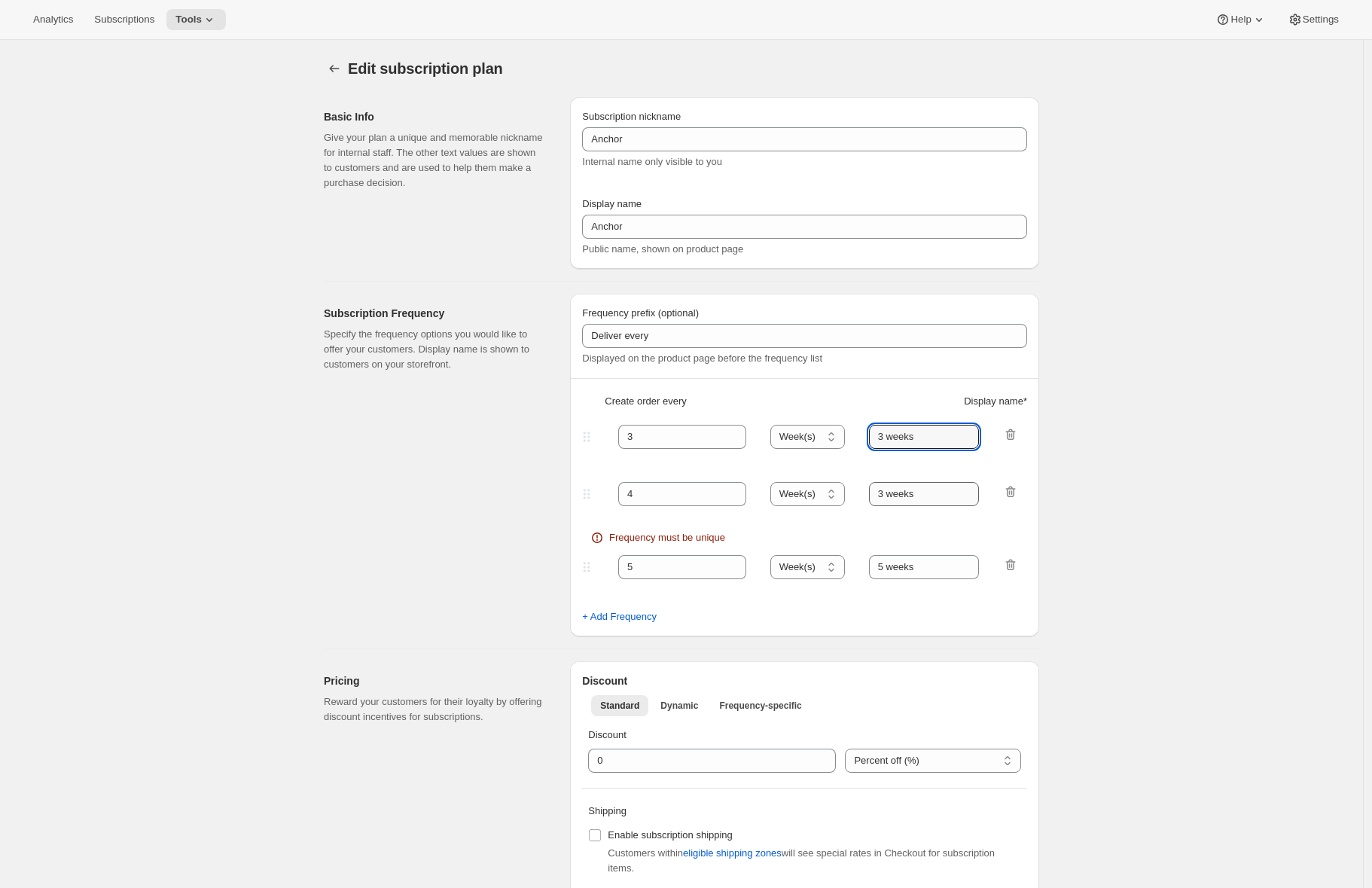
type input "3 weeks"
drag, startPoint x: 890, startPoint y: 496, endPoint x: 880, endPoint y: 495, distance: 10.0
click at [880, 495] on input "3 weeks" at bounding box center [924, 494] width 111 height 24
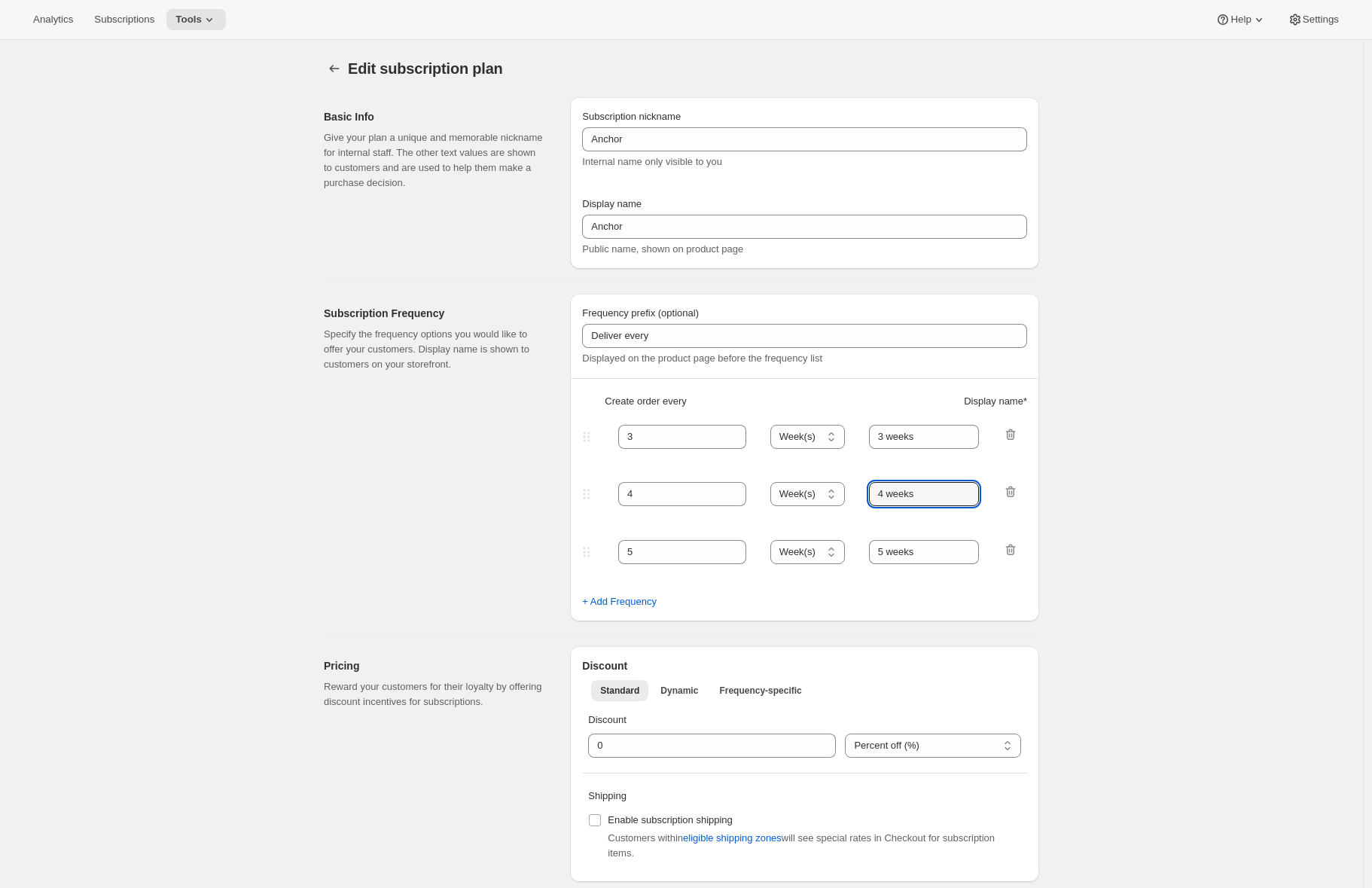
type input "4 weeks"
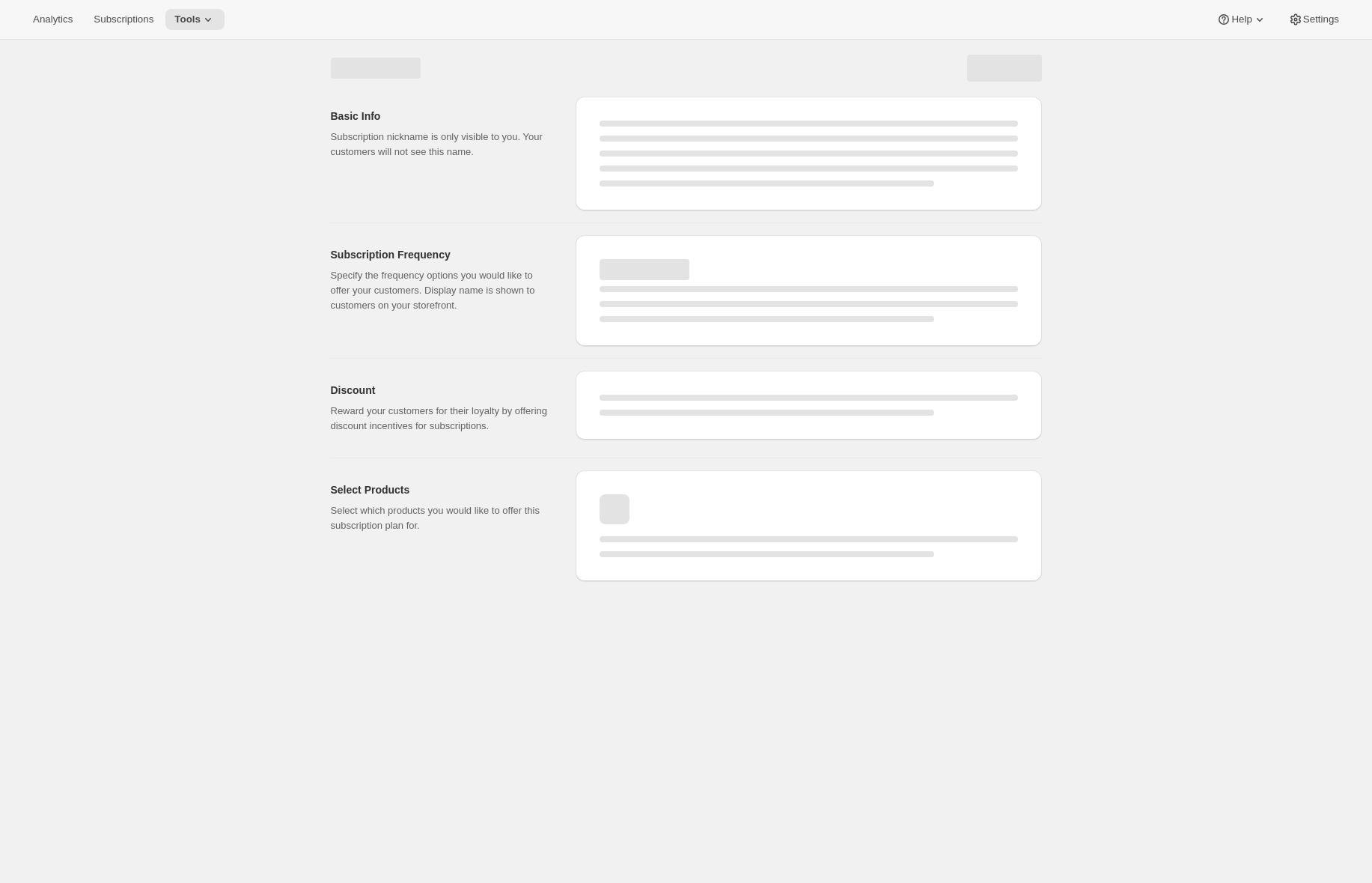
select select "WEEK"
select select "MONTH"
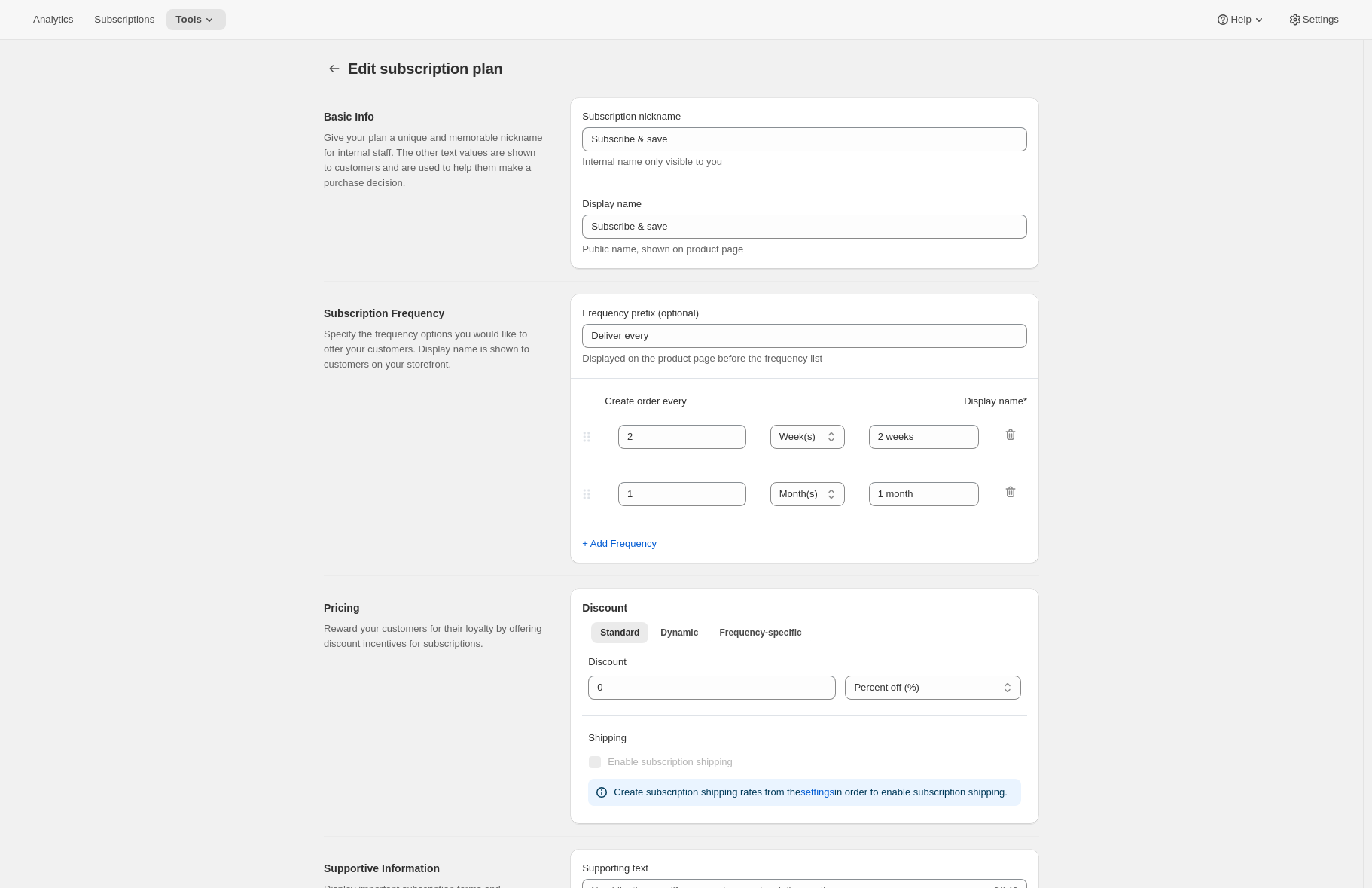
type input "Anchor"
type input "3"
type input "4"
select select "WEEK"
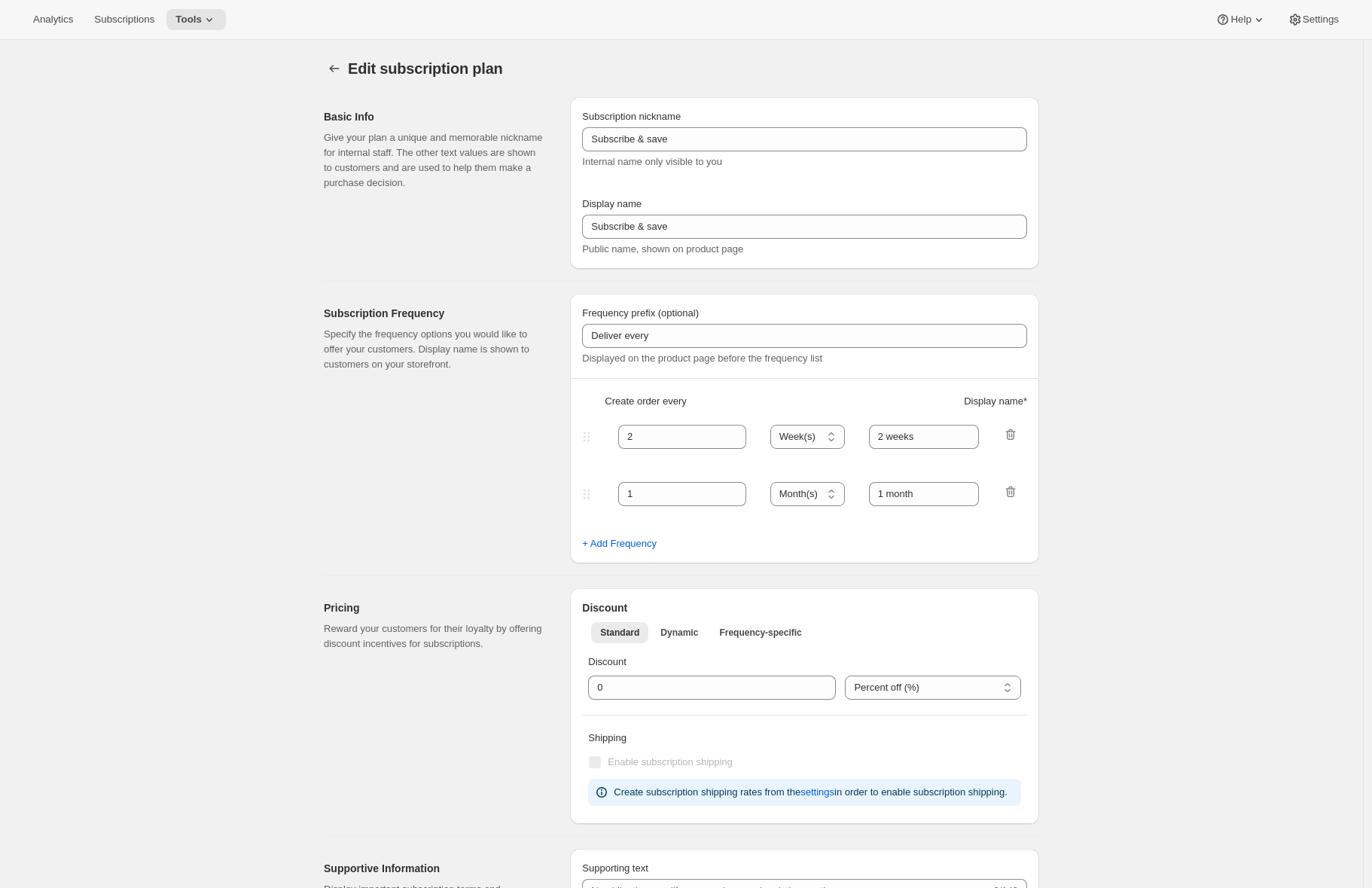
type input "3 weeks"
select select "WEEK"
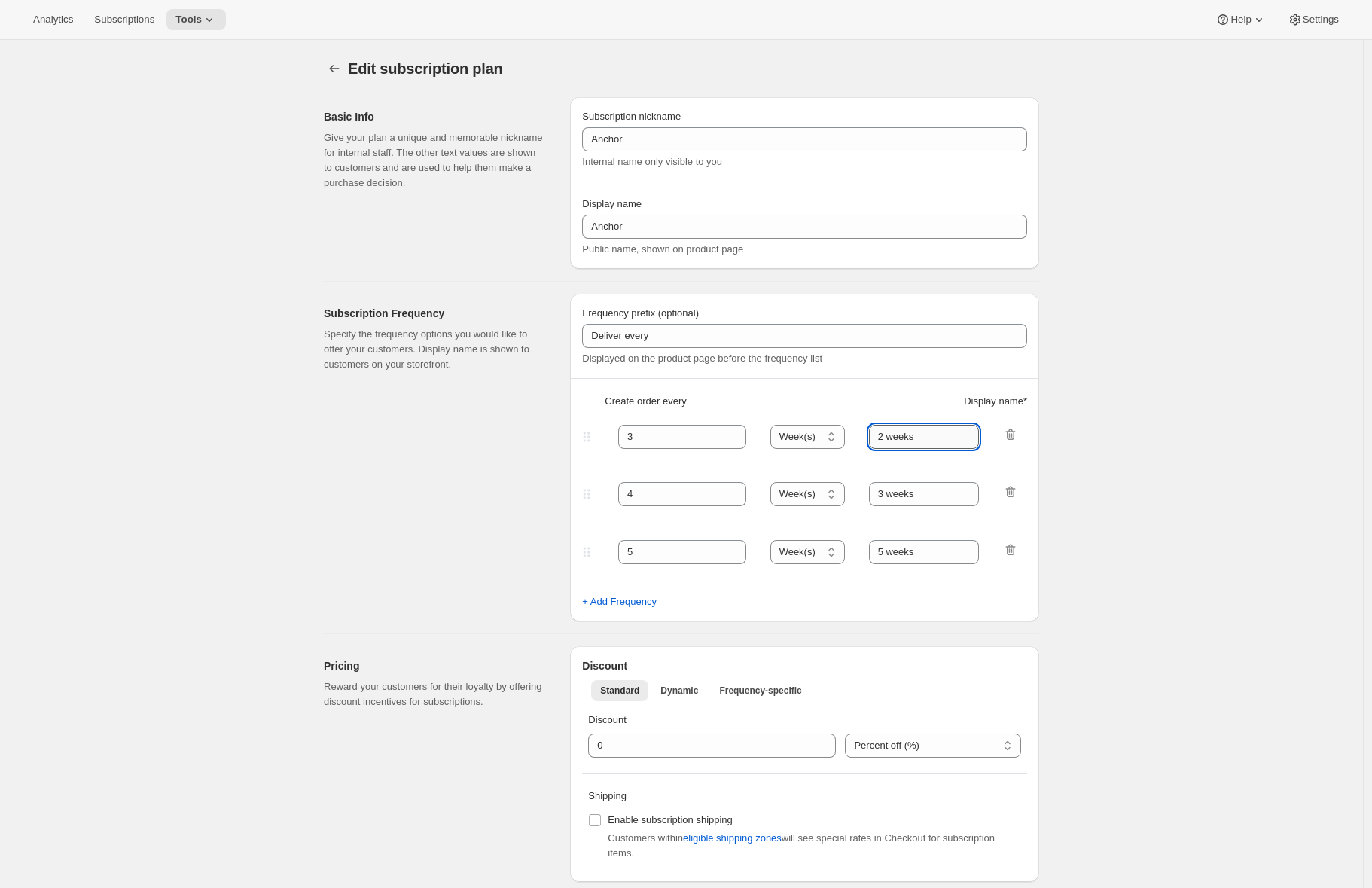
drag, startPoint x: 887, startPoint y: 438, endPoint x: 877, endPoint y: 438, distance: 10.0
click at [877, 438] on input "2 weeks" at bounding box center [924, 436] width 111 height 24
drag, startPoint x: 886, startPoint y: 493, endPoint x: 874, endPoint y: 493, distance: 12.0
click at [874, 493] on input "3 weeks" at bounding box center [924, 494] width 111 height 24
type input "4 weeks"
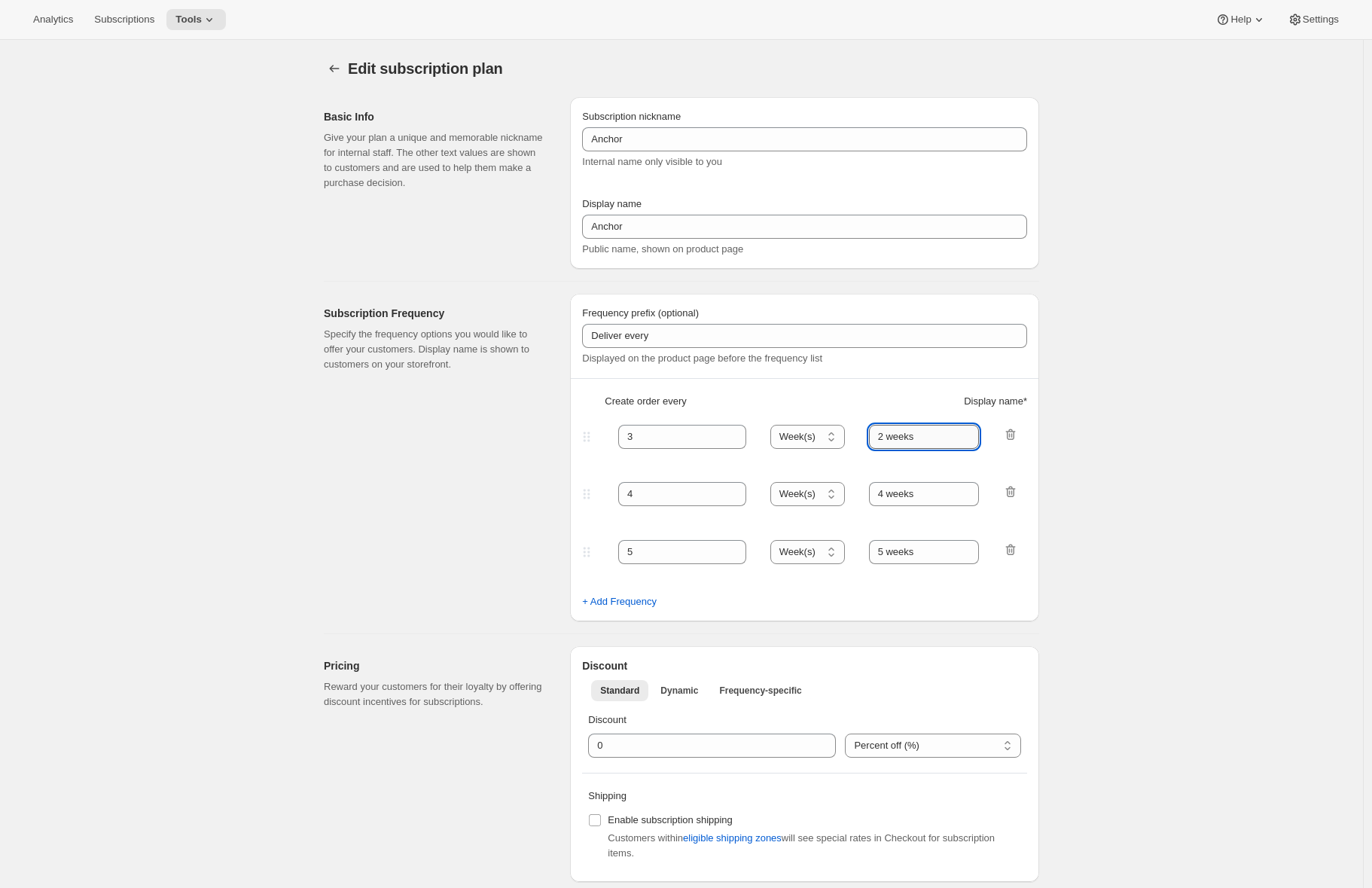
drag, startPoint x: 891, startPoint y: 438, endPoint x: 876, endPoint y: 438, distance: 15.0
click at [876, 438] on input "2 weeks" at bounding box center [924, 436] width 111 height 24
type input "2 weeks"
drag, startPoint x: 887, startPoint y: 493, endPoint x: 870, endPoint y: 489, distance: 17.5
click at [871, 489] on div "4 Day(s) Week(s) Month(s) Year(s) Week(s) 3 weeks" at bounding box center [798, 494] width 439 height 24
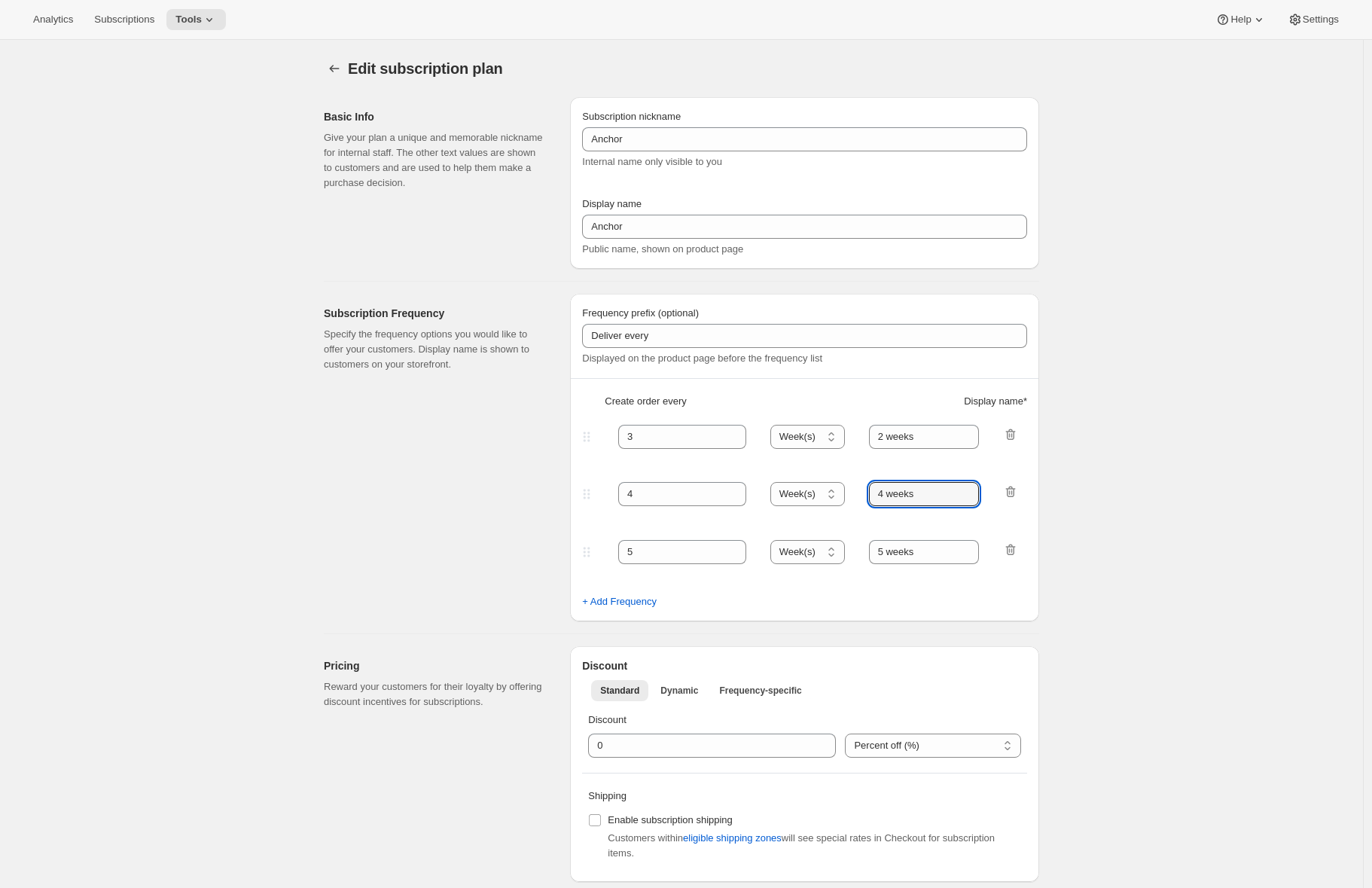
type input "4 weeks"
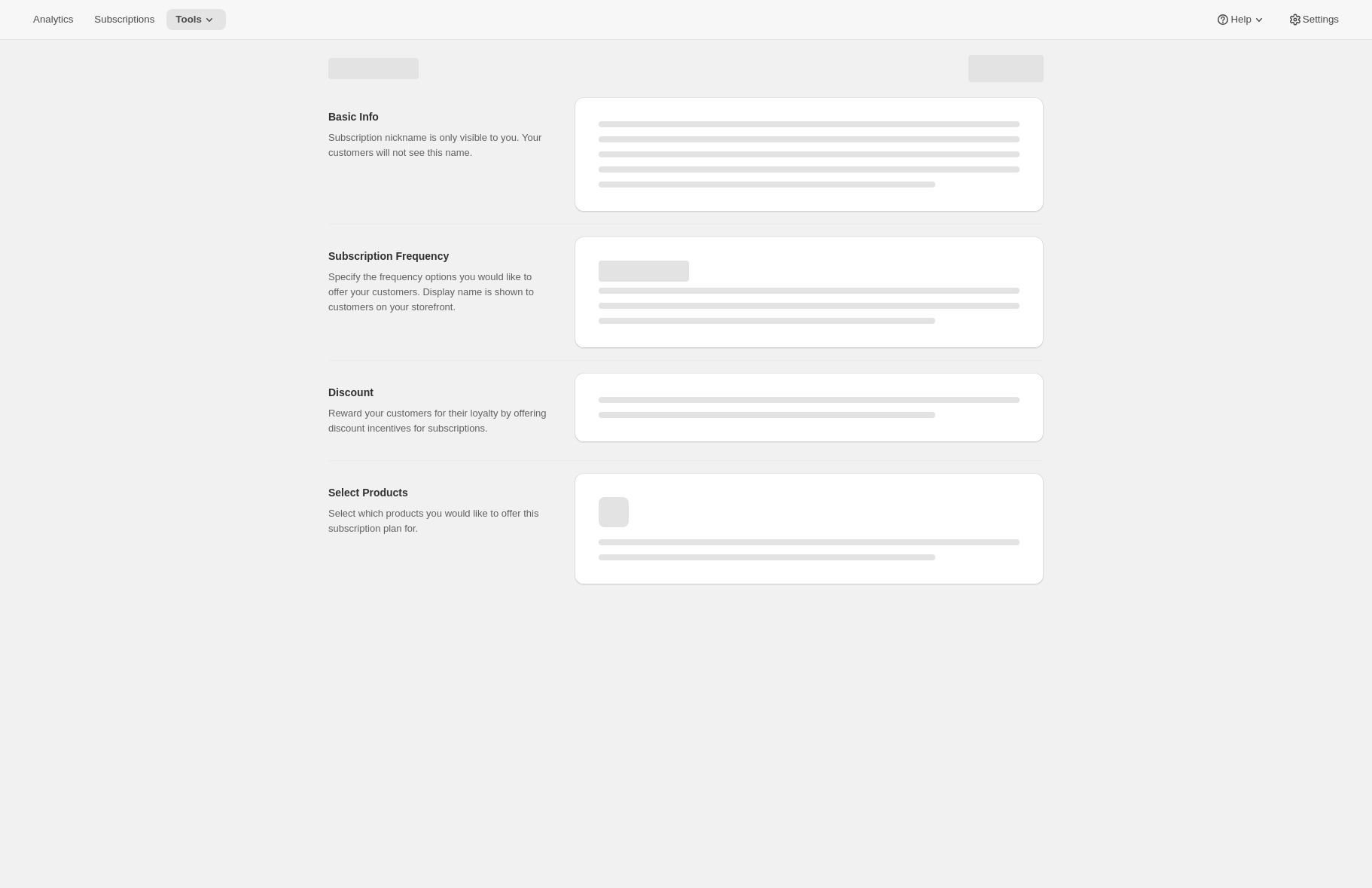
select select "WEEK"
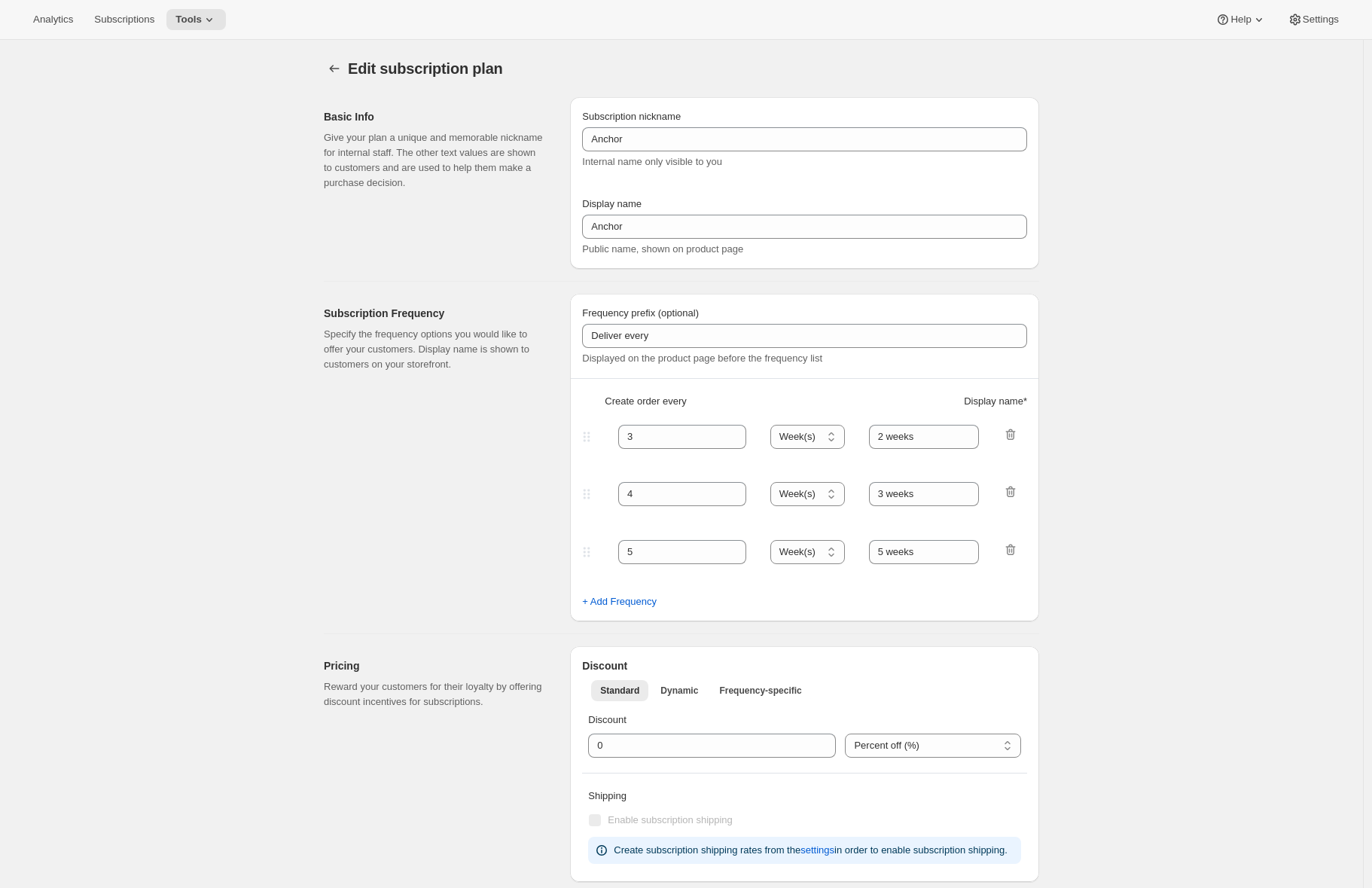
type input "4 weeks"
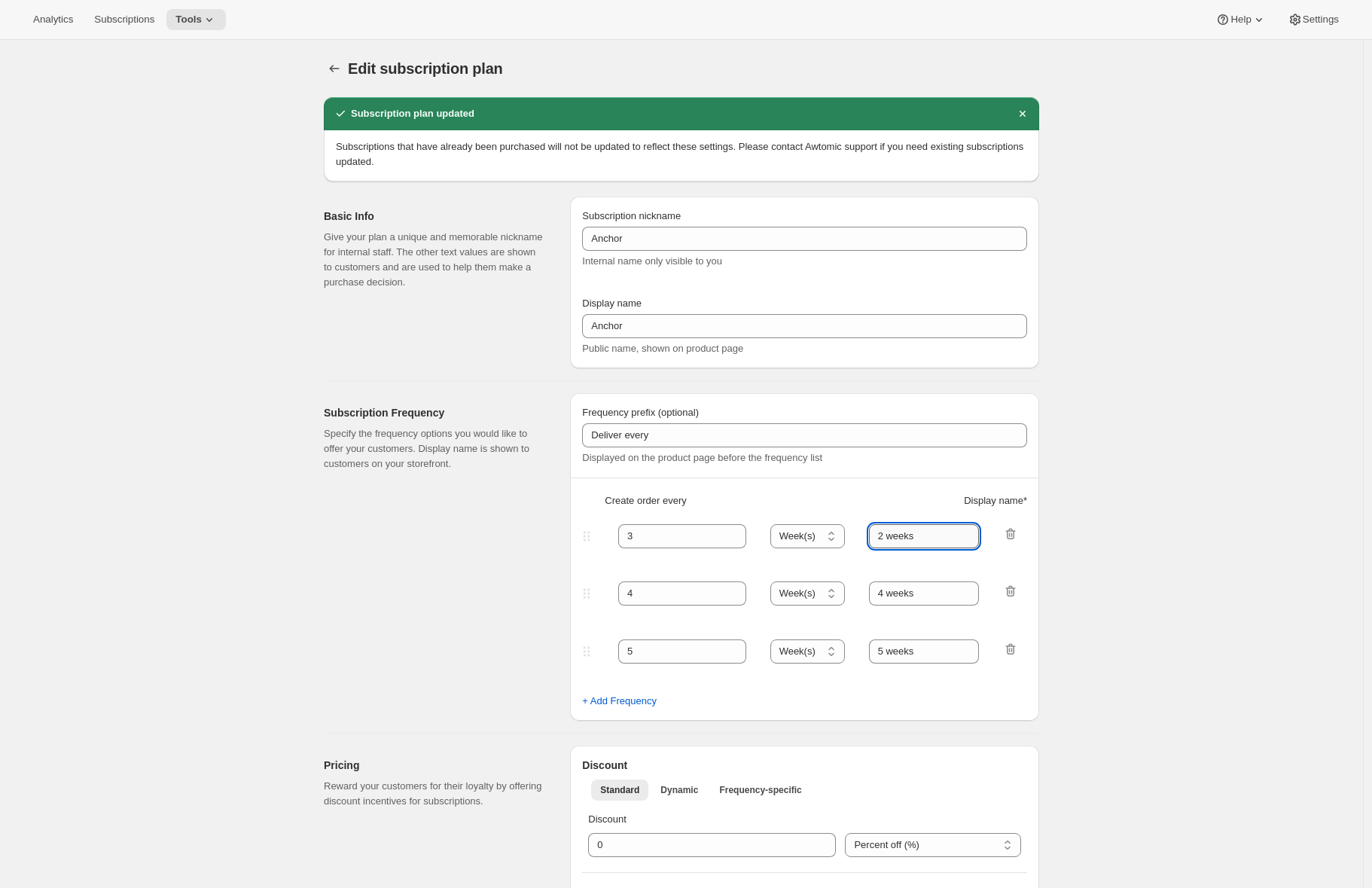
click at [887, 539] on input "2 weeks" at bounding box center [924, 535] width 111 height 24
type input "3 weeks"
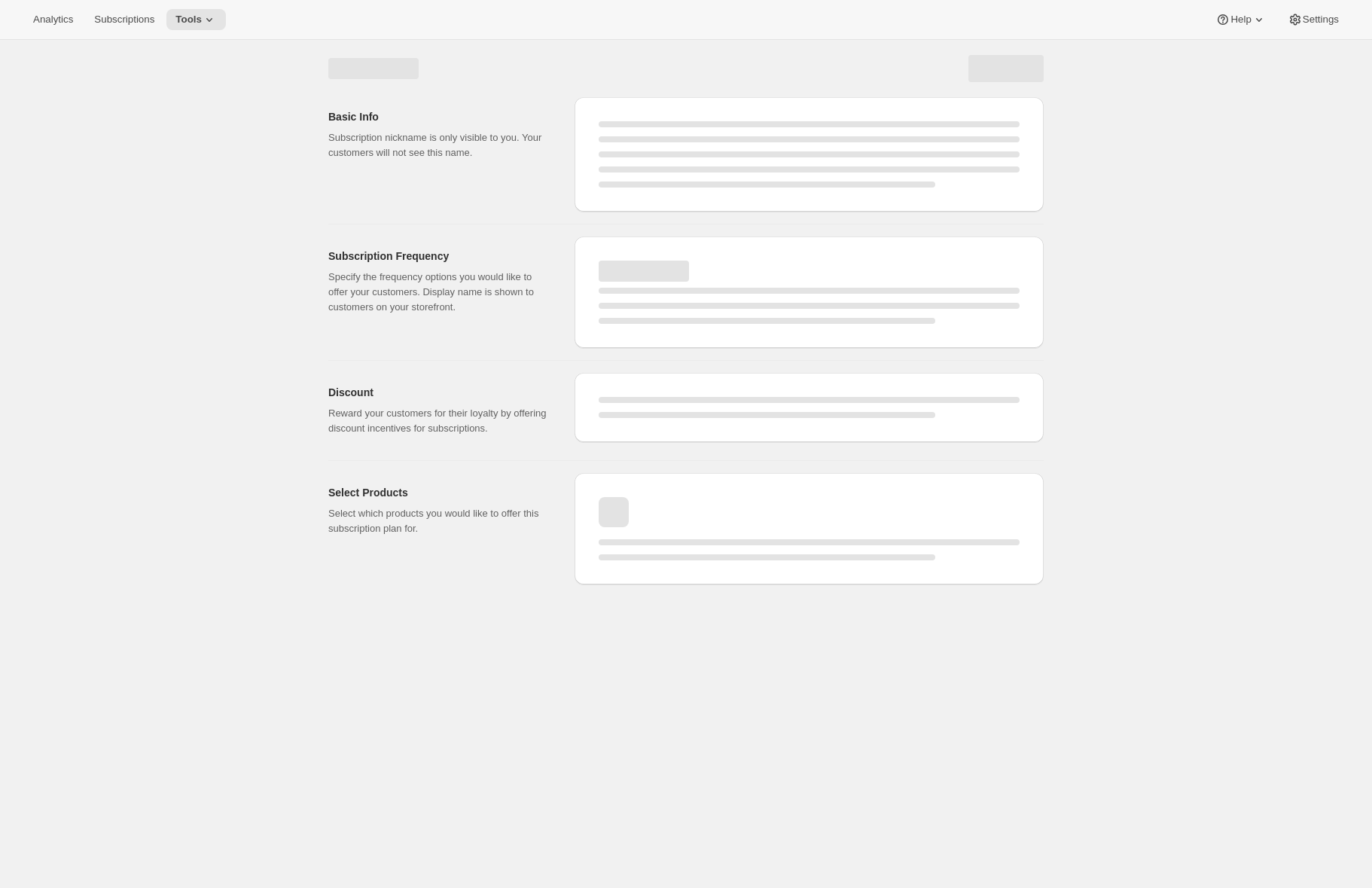
select select "WEEK"
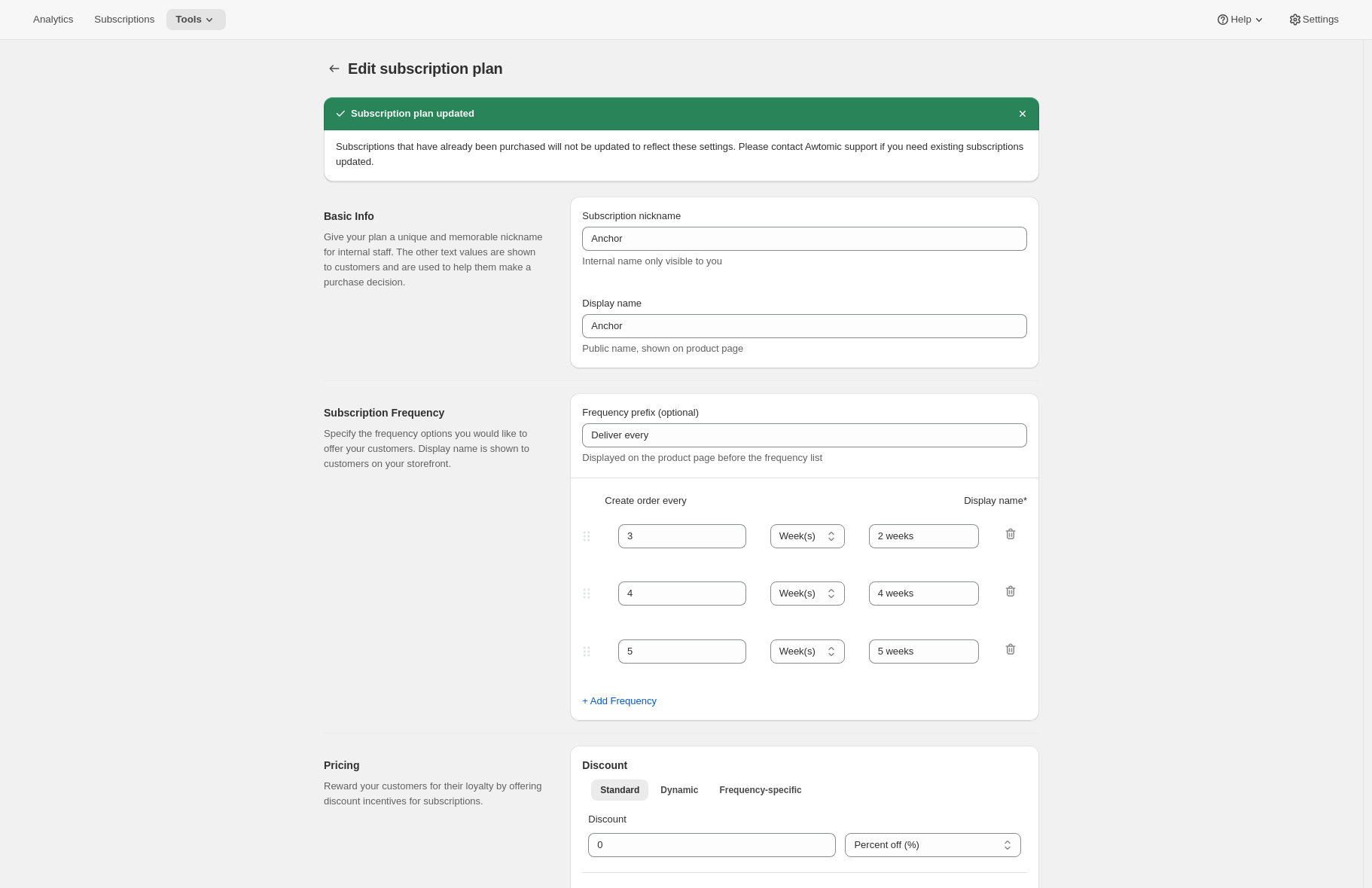
type input "3 weeks"
click at [317, 54] on div "Edit subscription plan. This page is ready Edit subscription plan Subscription …" at bounding box center [681, 854] width 752 height 1630
click at [329, 63] on button "Subscription plans" at bounding box center [334, 69] width 21 height 21
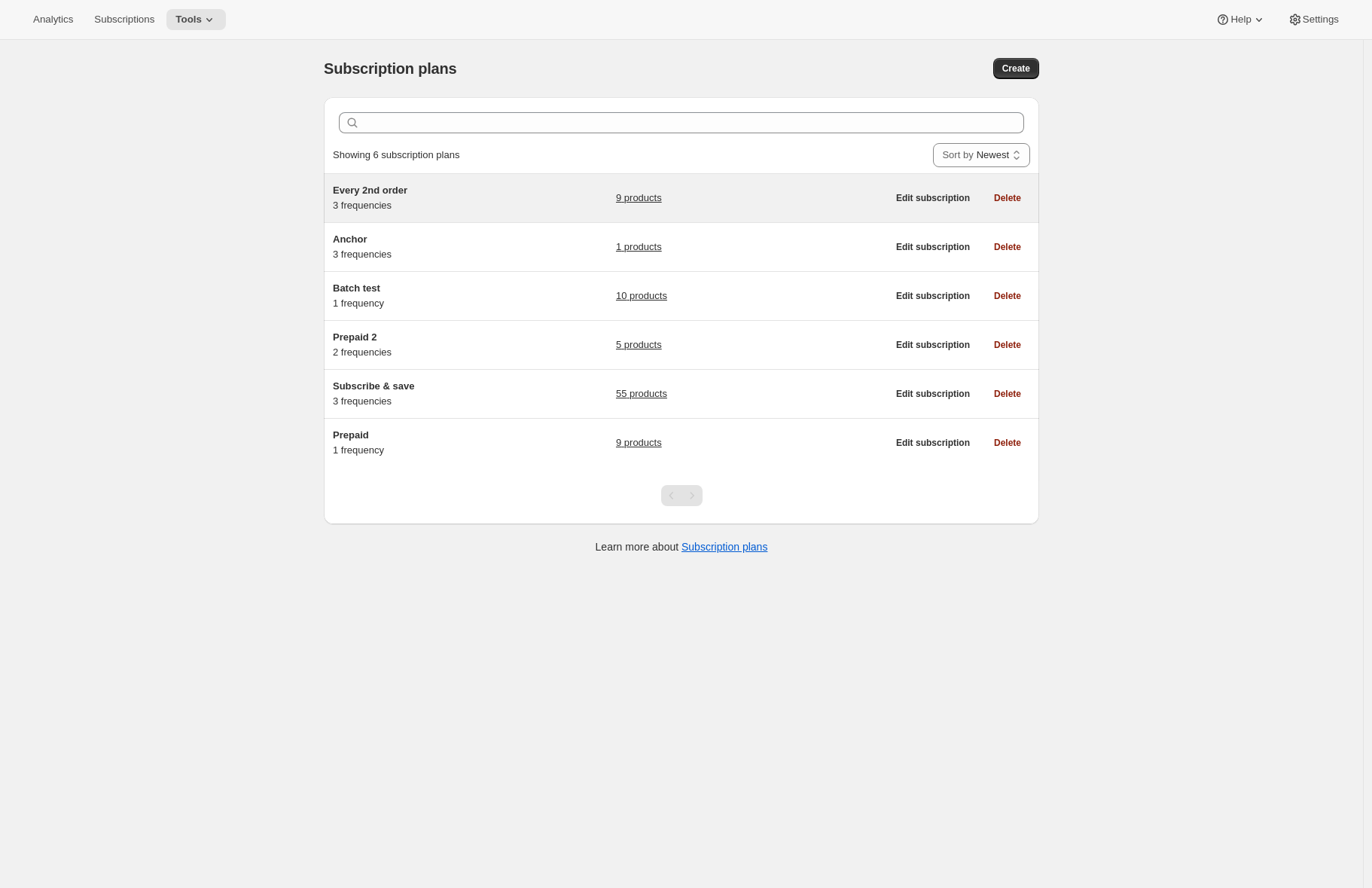
click at [544, 193] on div "Every 2nd order 3 frequencies 9 products" at bounding box center [609, 197] width 554 height 30
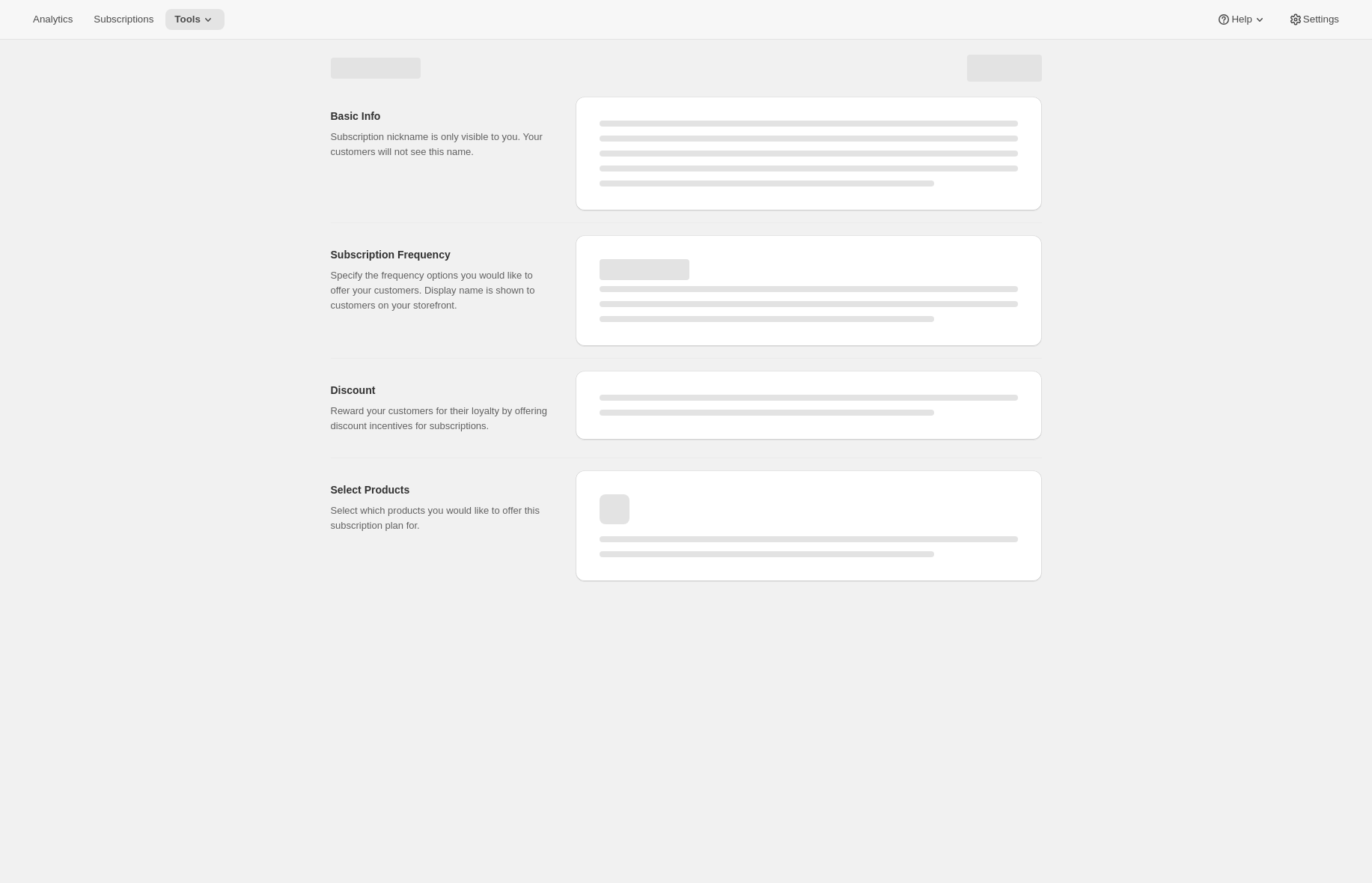
select select "WEEK"
select select "MONTH"
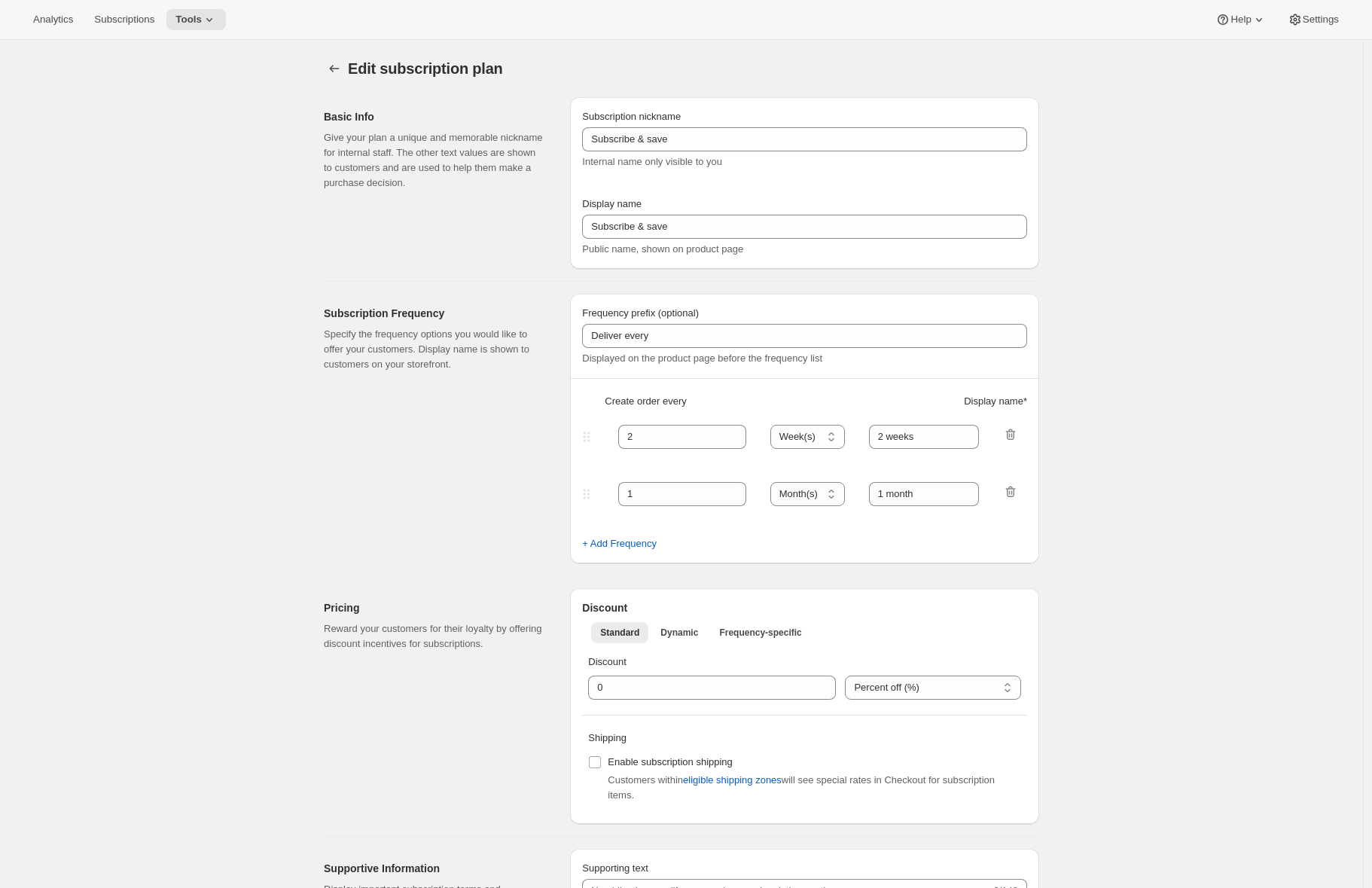
type input "Every 2nd order"
type input "3"
type input "6 weeks"
type input "4"
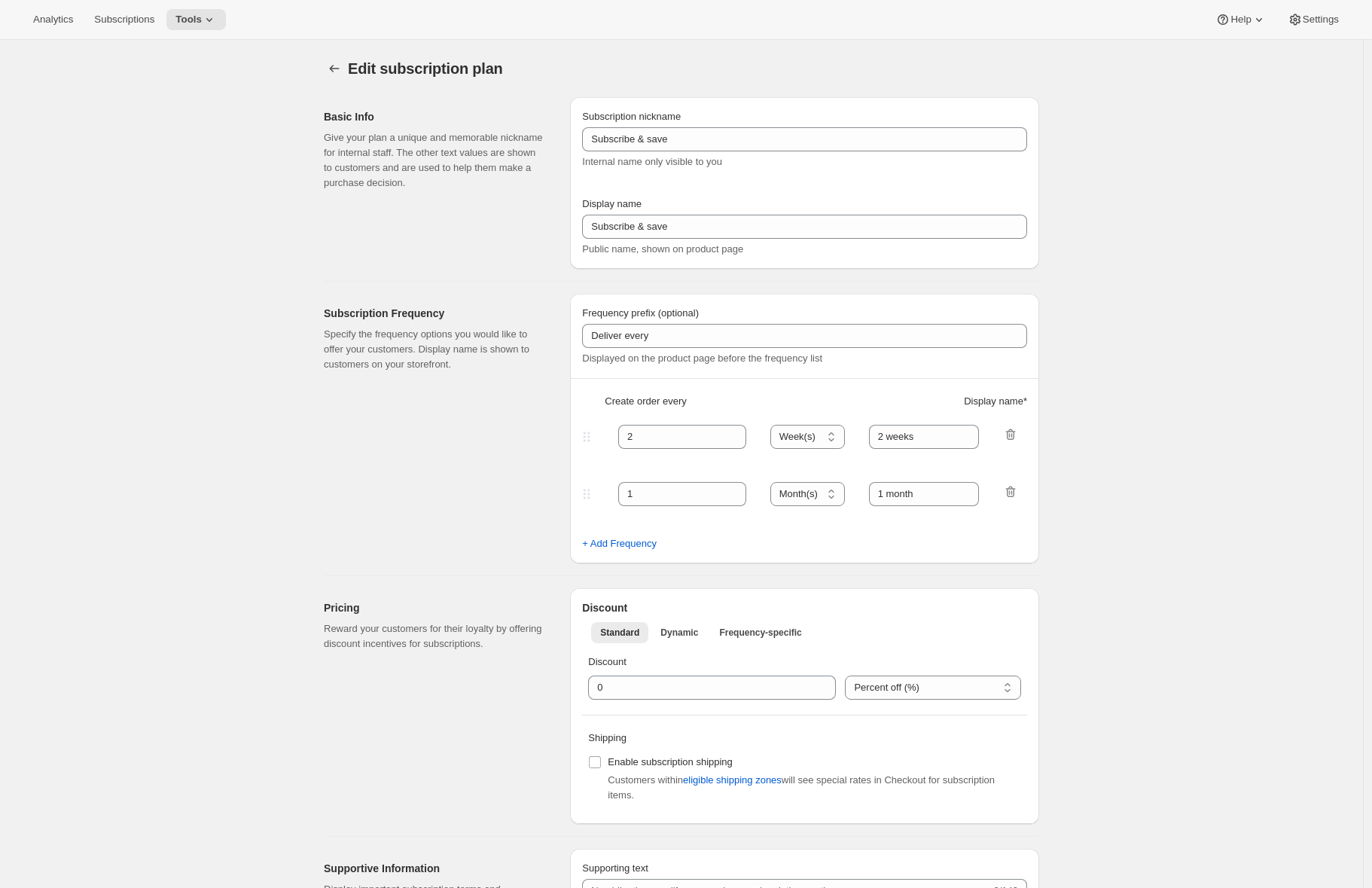
select select "WEEK"
type input "8 weeks"
select select "WEEK"
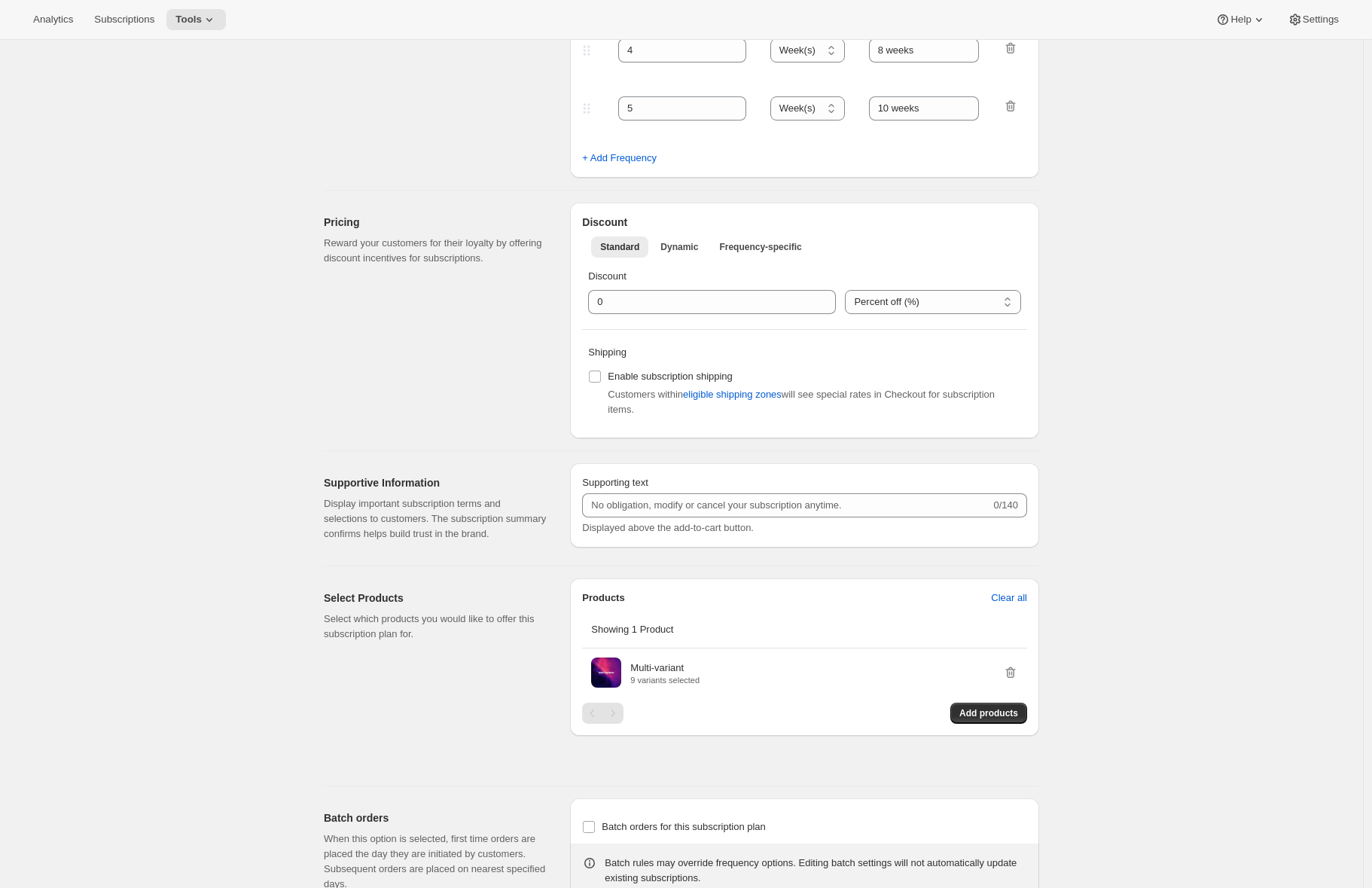
scroll to position [698, 0]
